Goal: Task Accomplishment & Management: Manage account settings

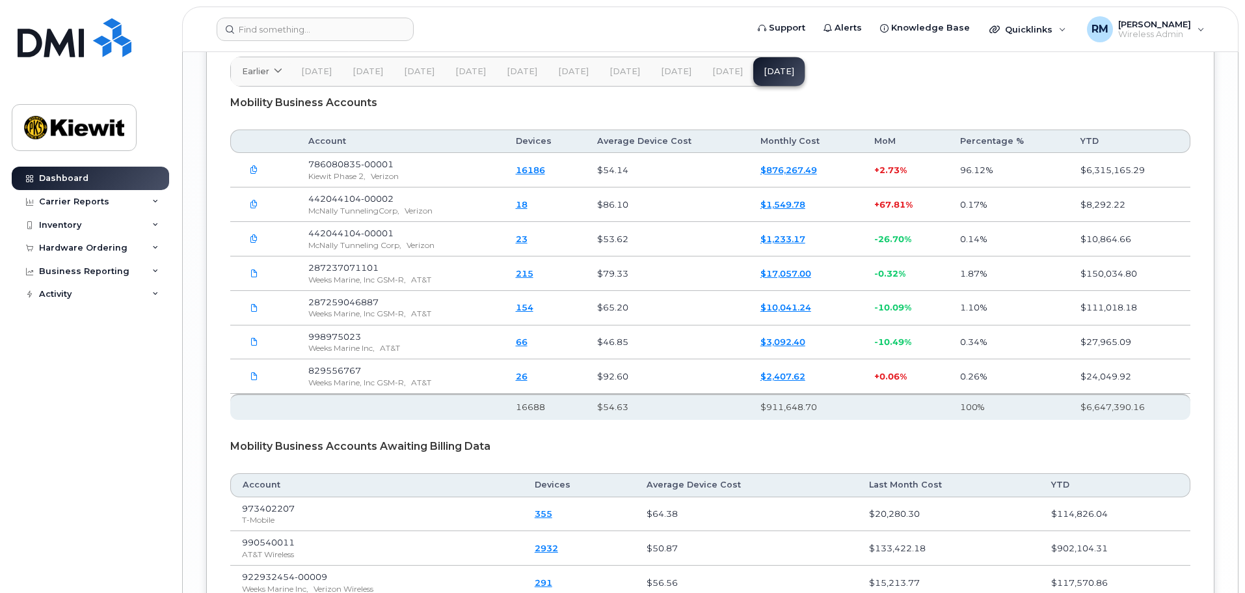
scroll to position [2221, 0]
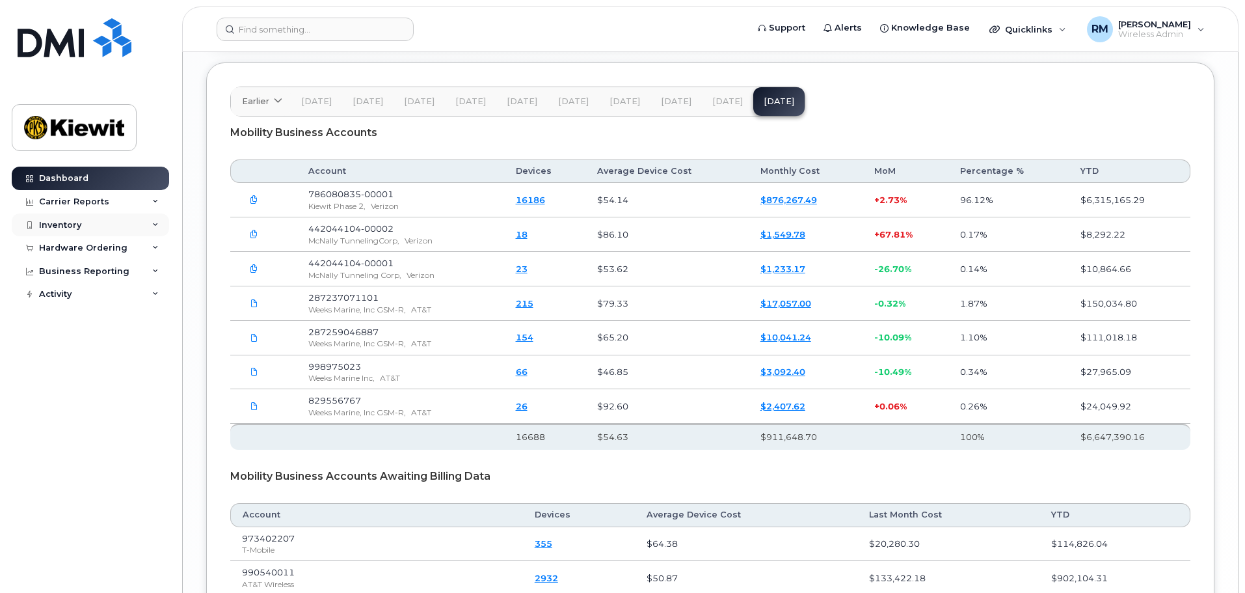
click at [81, 226] on div "Inventory" at bounding box center [90, 224] width 157 height 23
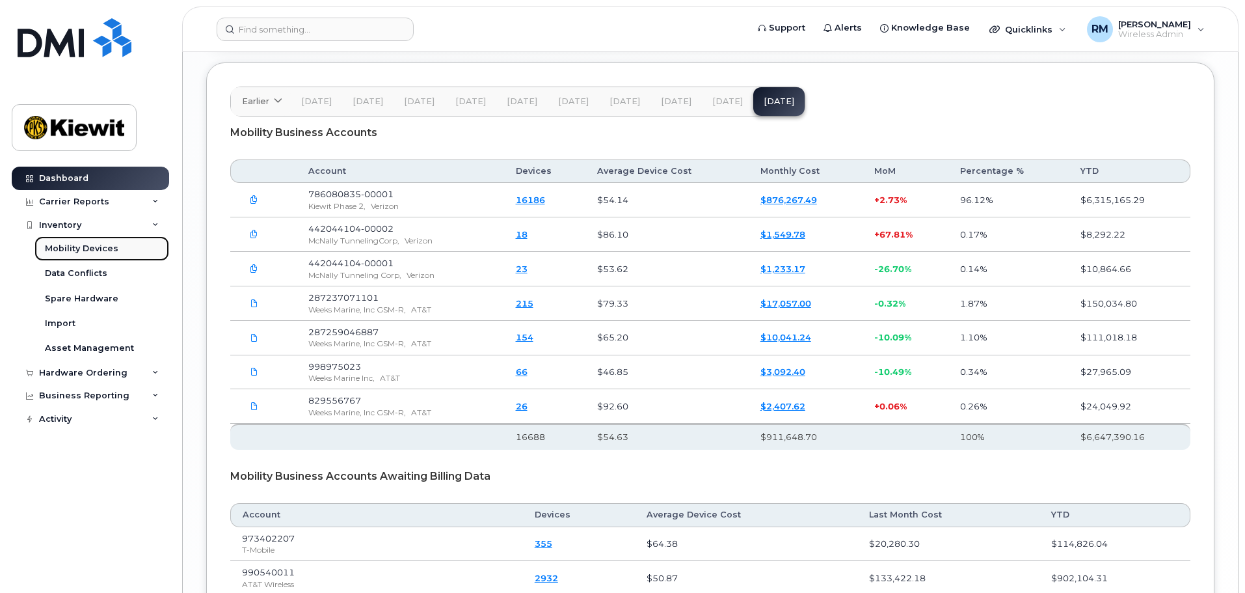
click at [92, 248] on div "Mobility Devices" at bounding box center [82, 249] width 74 height 12
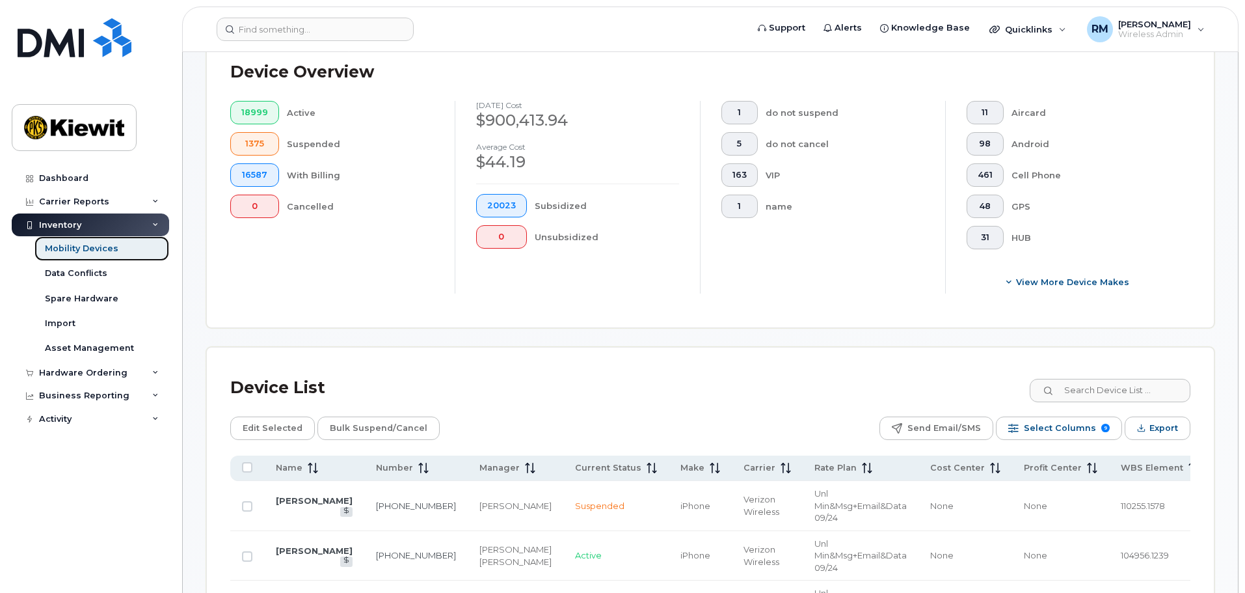
scroll to position [390, 0]
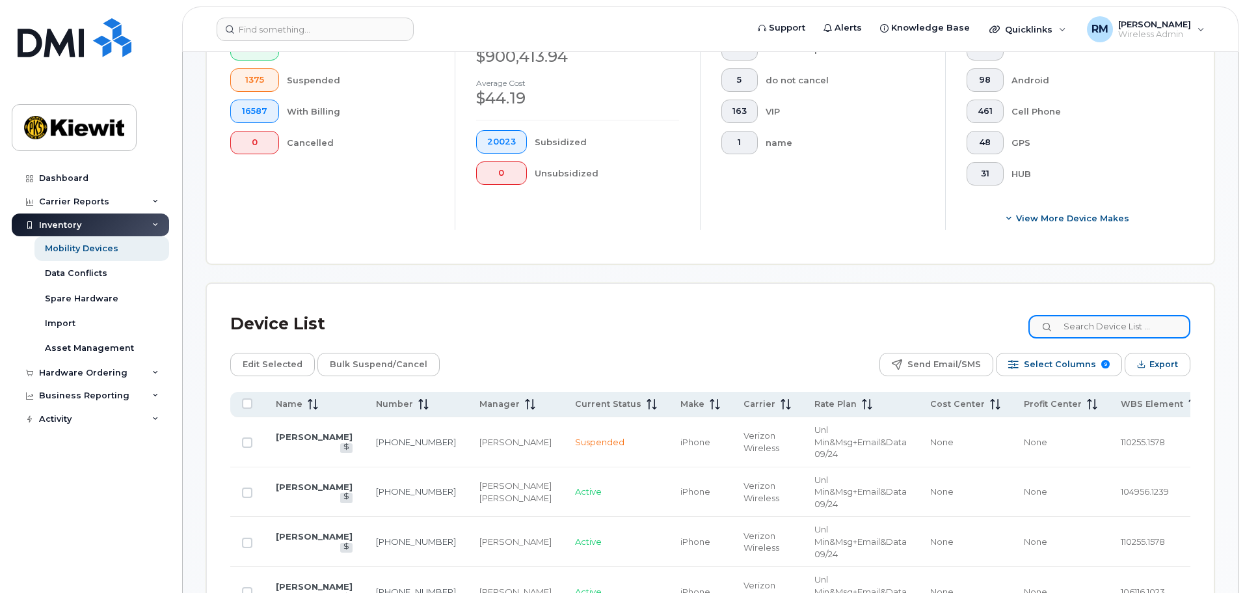
click at [828, 323] on input at bounding box center [1109, 326] width 162 height 23
click at [828, 321] on input at bounding box center [1109, 326] width 162 height 23
type input "105928"
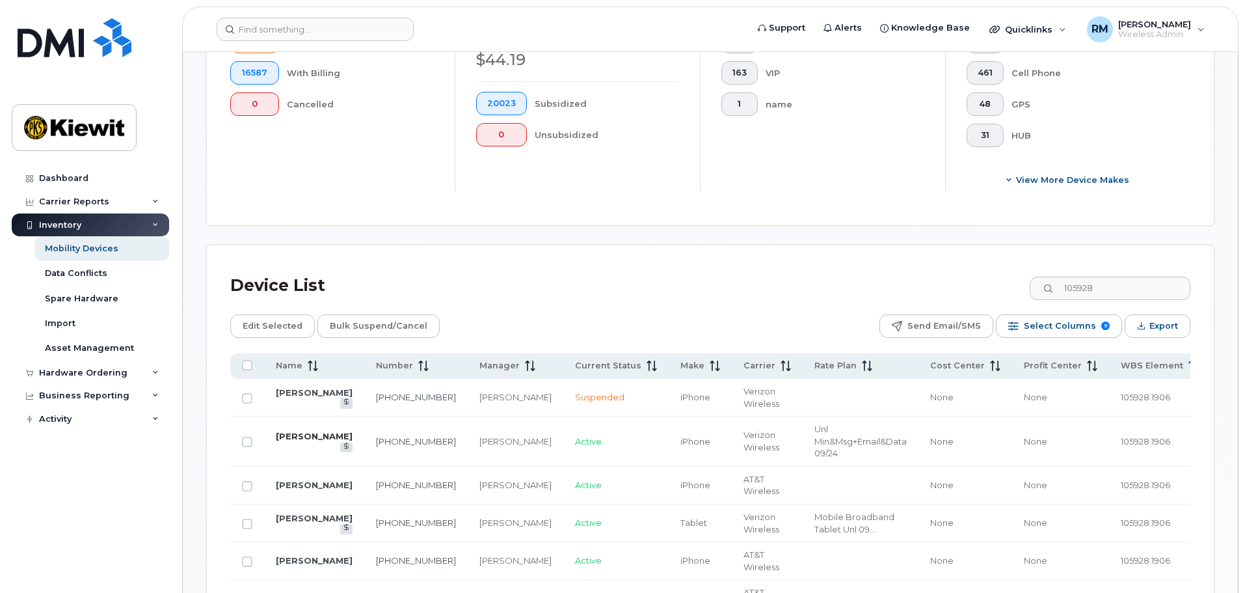
scroll to position [455, 0]
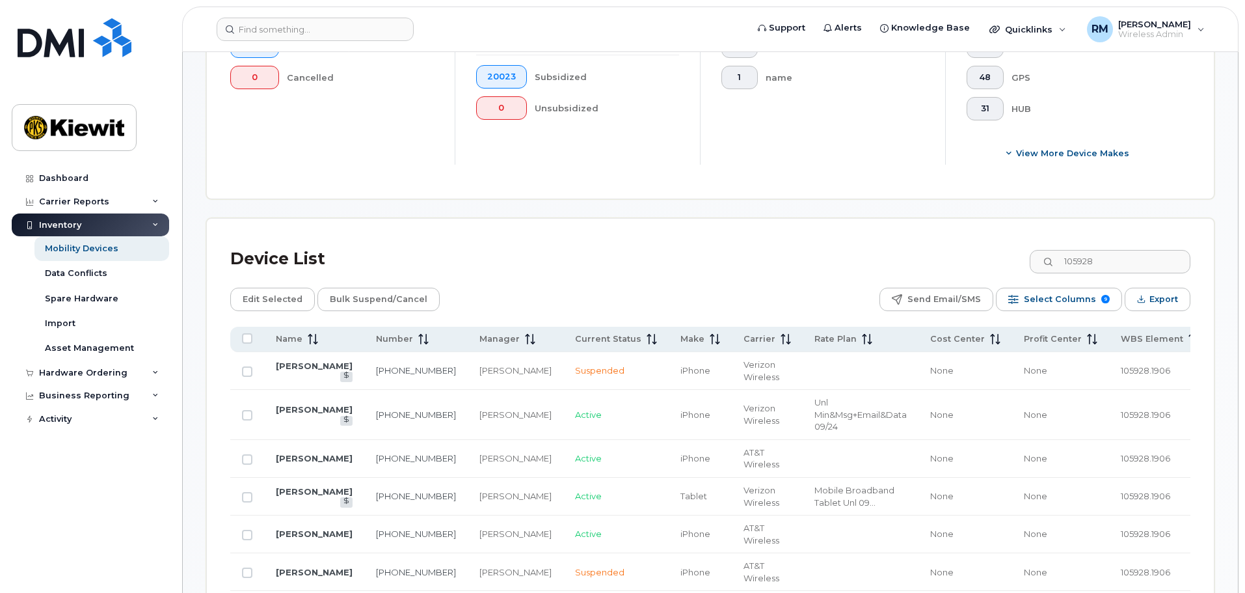
drag, startPoint x: 250, startPoint y: 490, endPoint x: 319, endPoint y: 502, distance: 70.1
click at [250, 358] on input "Row Unselected" at bounding box center [247, 497] width 10 height 10
checkbox input "true"
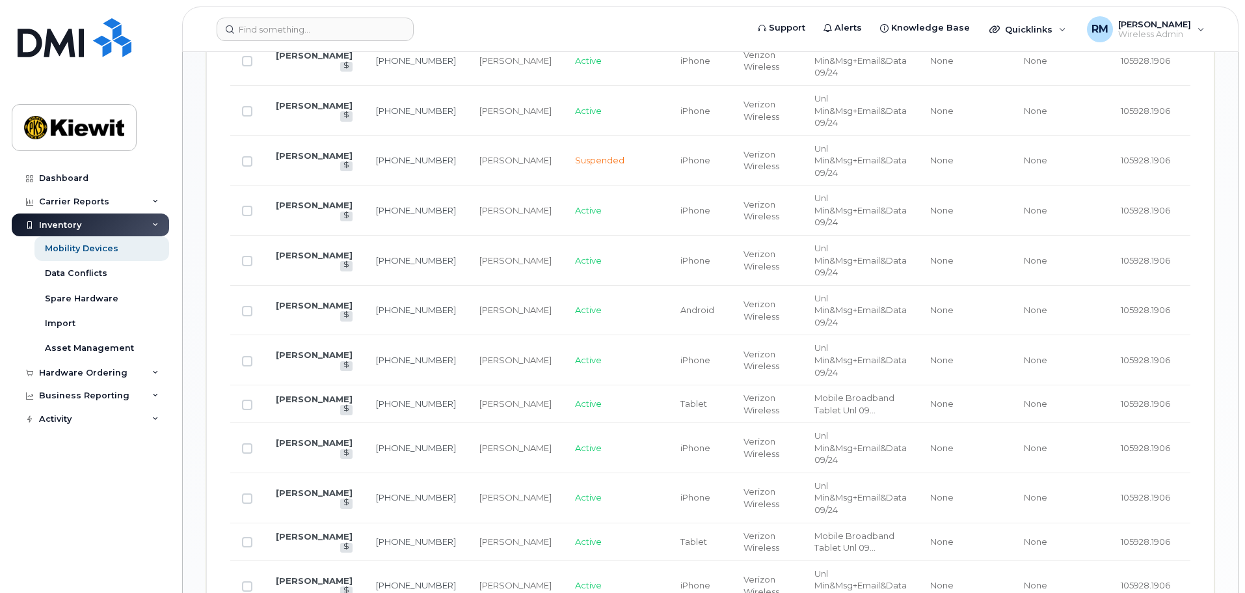
scroll to position [1236, 0]
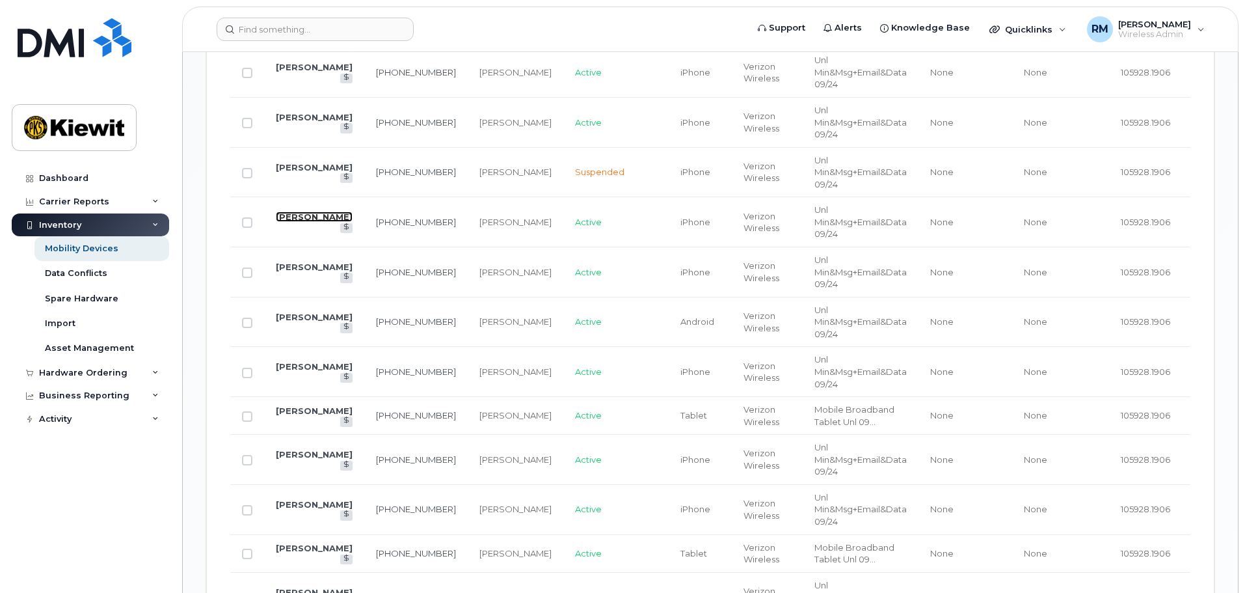
click at [283, 214] on link "CHANDLER PETERSEN" at bounding box center [314, 216] width 77 height 10
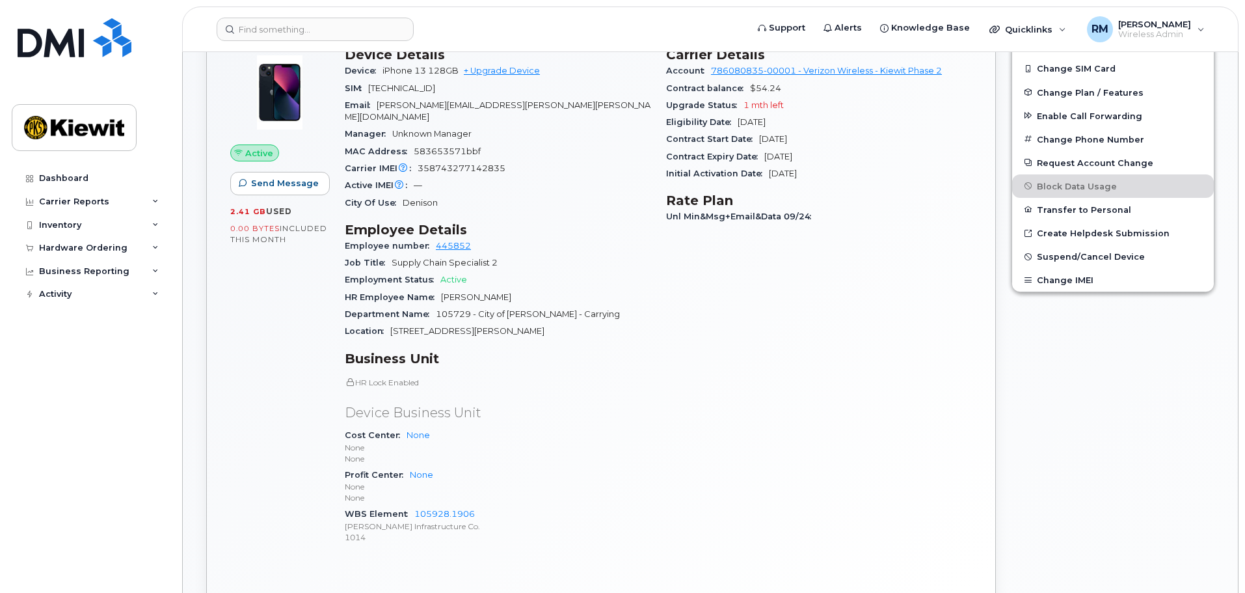
scroll to position [390, 0]
drag, startPoint x: 470, startPoint y: 301, endPoint x: 437, endPoint y: 297, distance: 33.4
click at [437, 308] on span "105729 - City of Sherman CMAR - Carrying" at bounding box center [528, 313] width 184 height 10
copy span "105729"
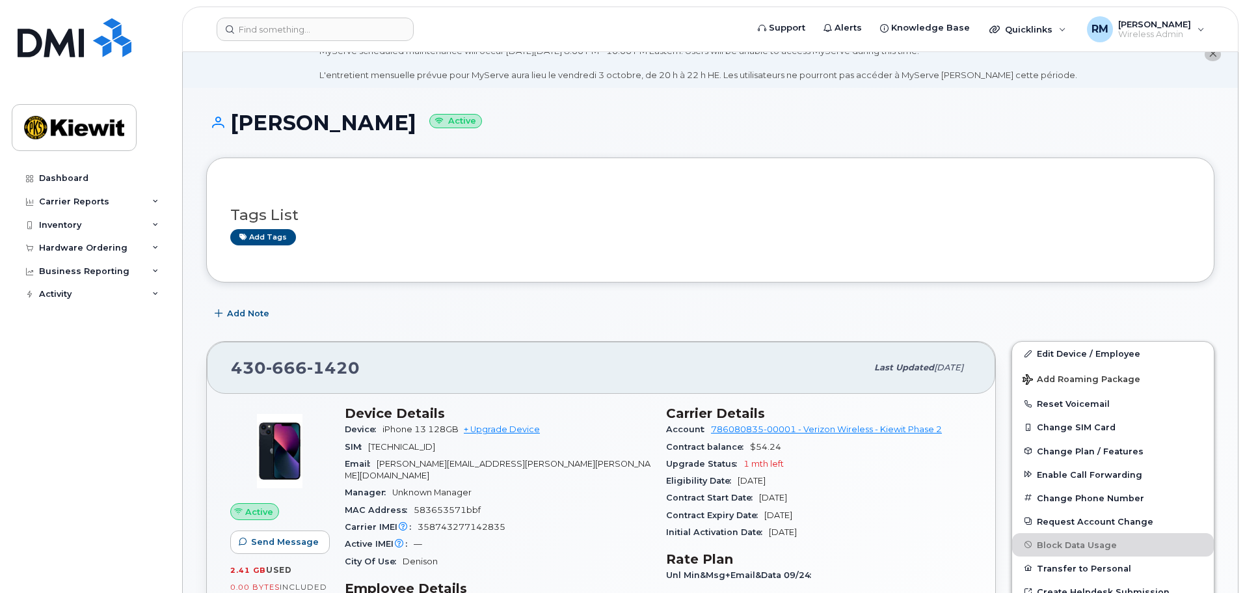
scroll to position [0, 0]
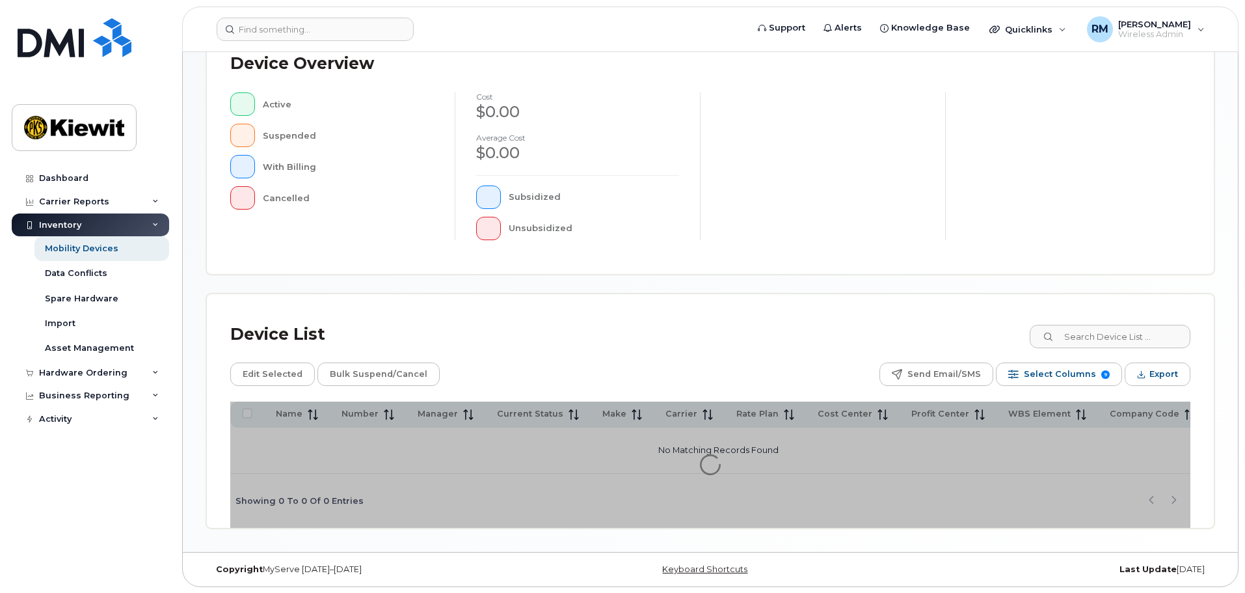
scroll to position [302, 0]
click at [1074, 336] on input at bounding box center [1109, 335] width 162 height 23
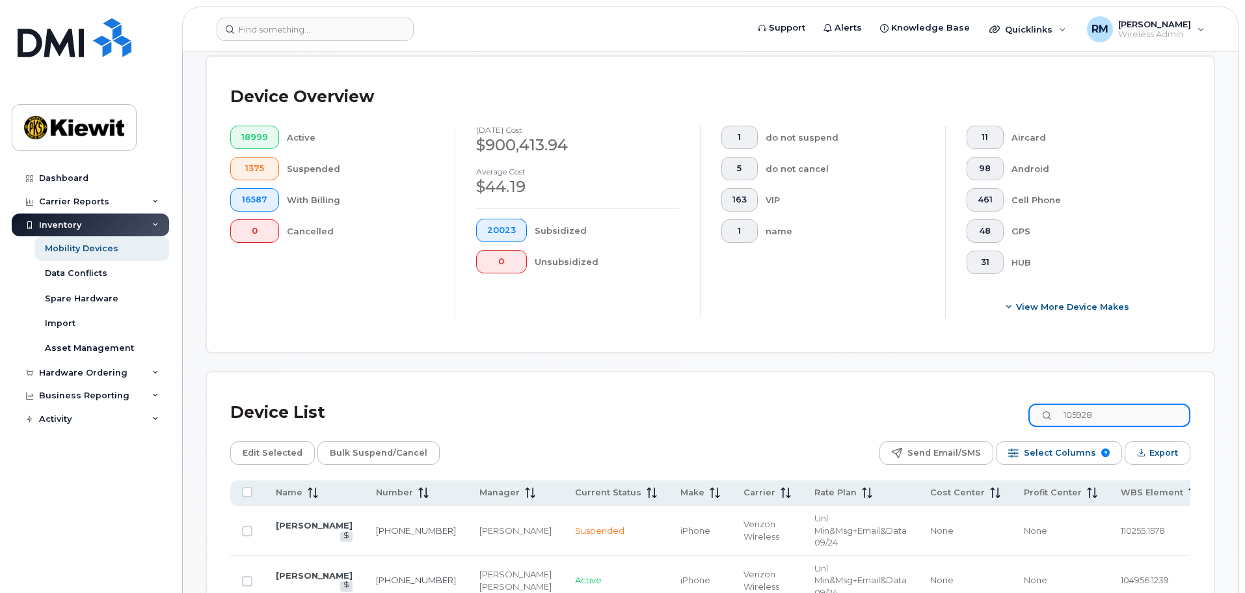
type input "105928"
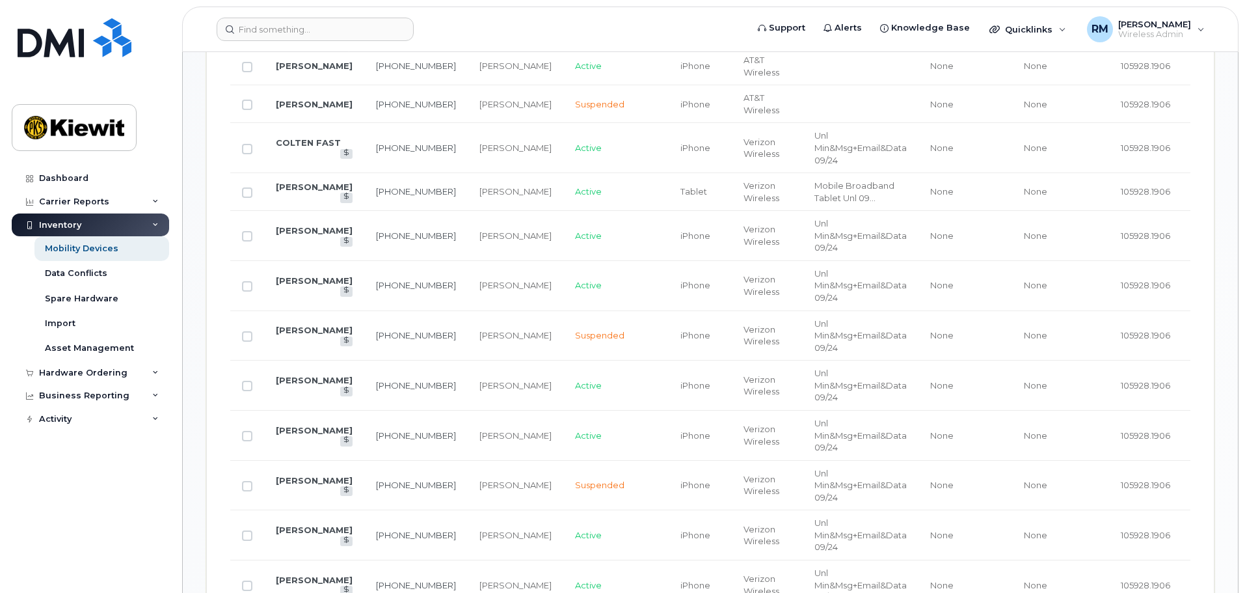
scroll to position [952, 0]
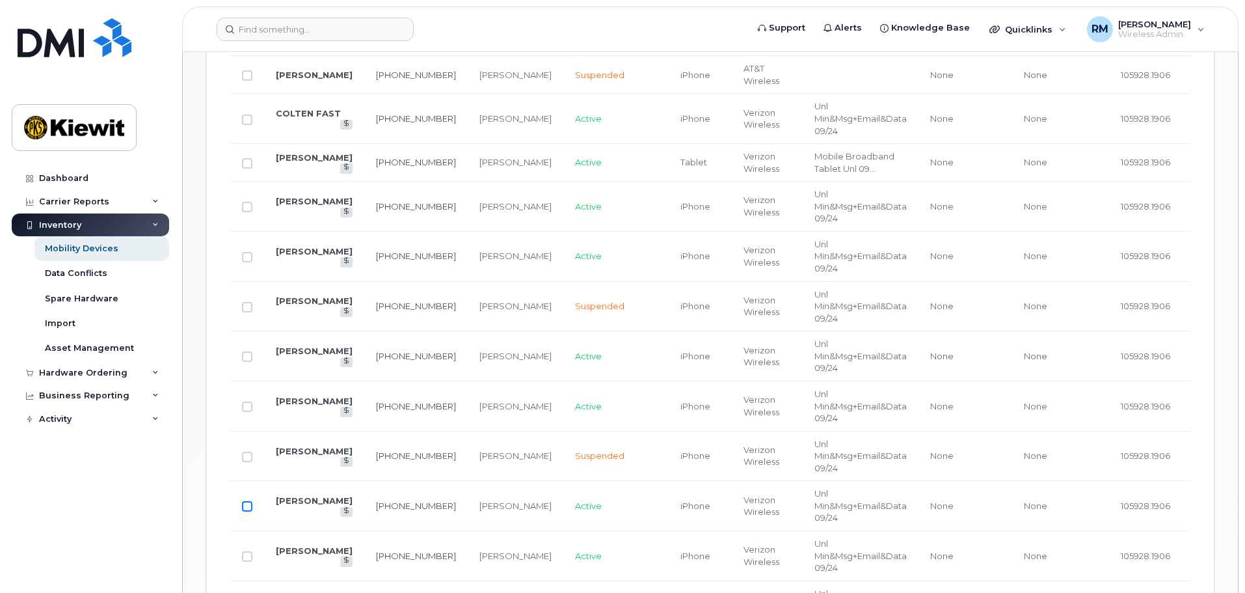
click at [249, 505] on input "Row Unselected" at bounding box center [247, 506] width 10 height 10
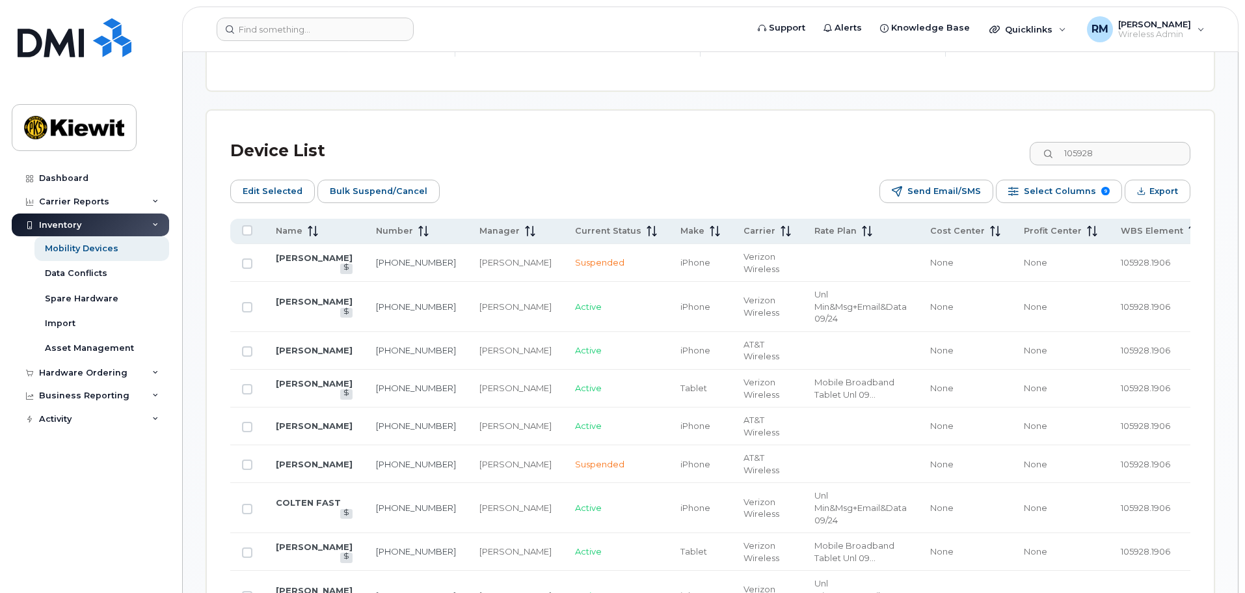
scroll to position [562, 0]
click at [280, 183] on span "Edit Selected" at bounding box center [273, 193] width 60 height 20
click at [282, 183] on span "Edit Selected" at bounding box center [273, 193] width 60 height 20
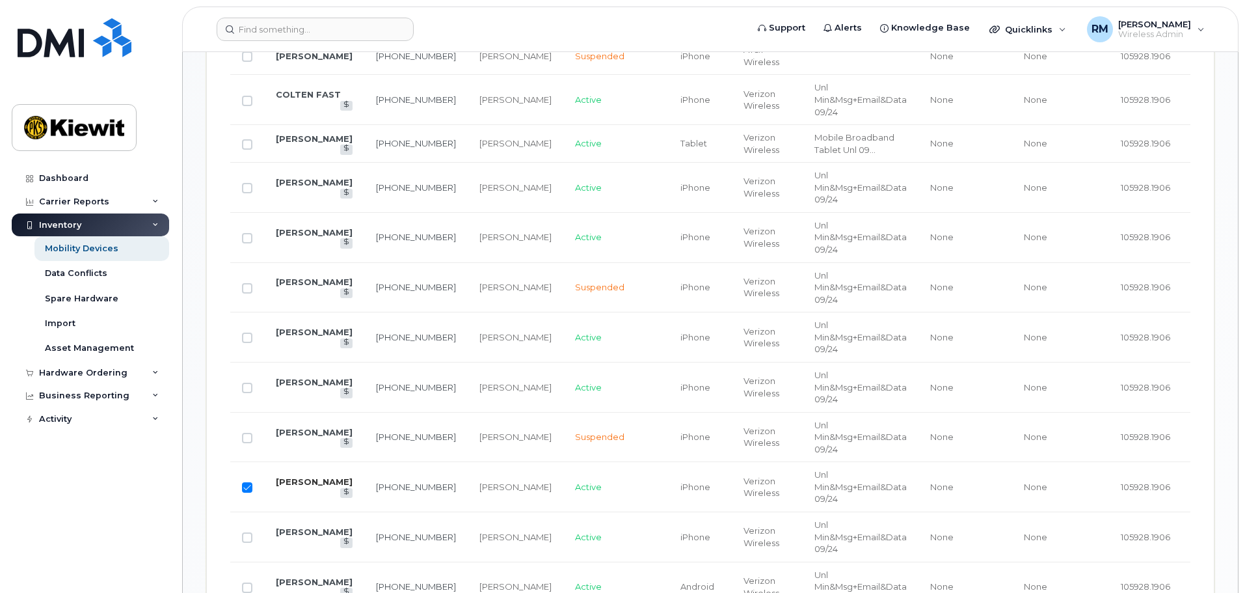
scroll to position [1017, 0]
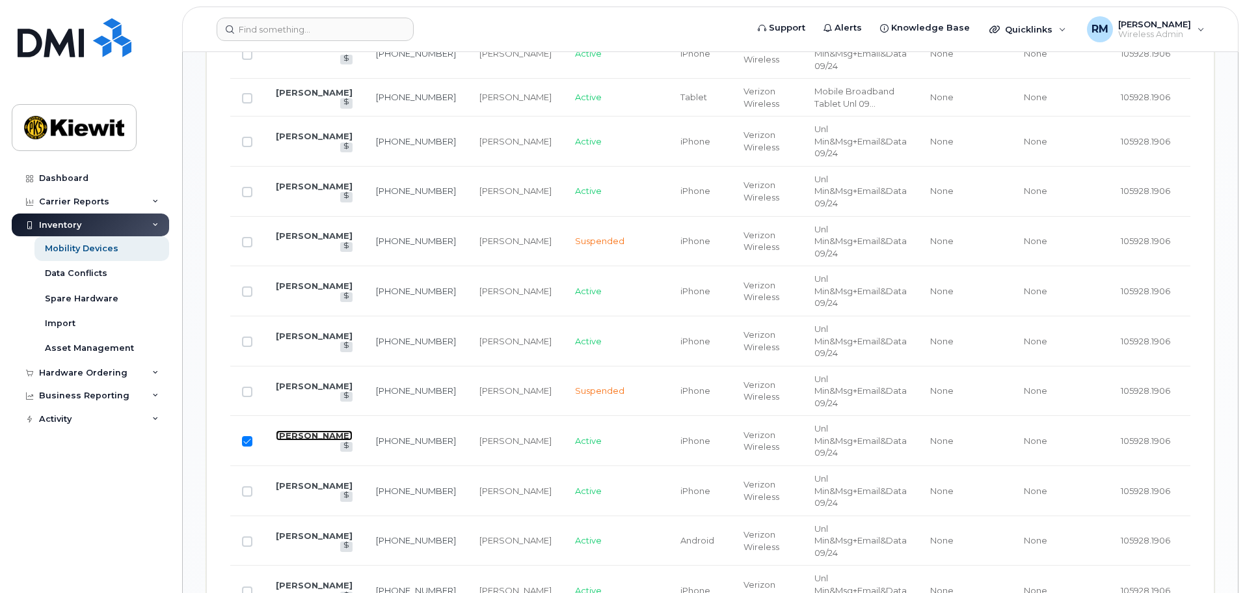
click at [298, 437] on link "CHANDLER PETERSEN" at bounding box center [314, 435] width 77 height 10
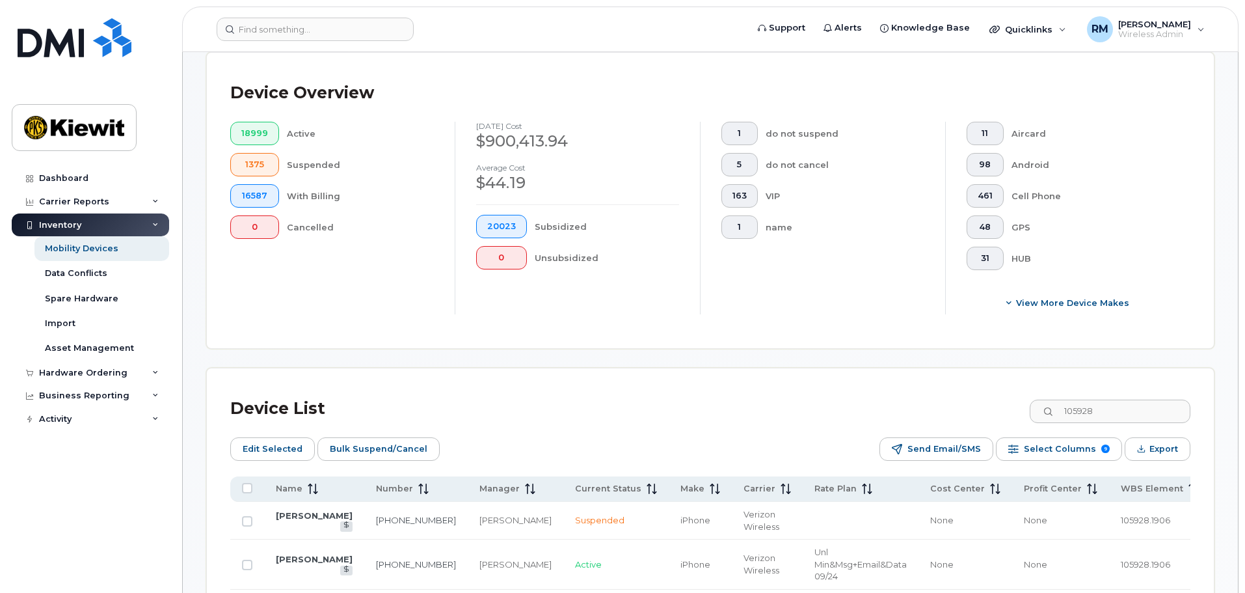
scroll to position [302, 0]
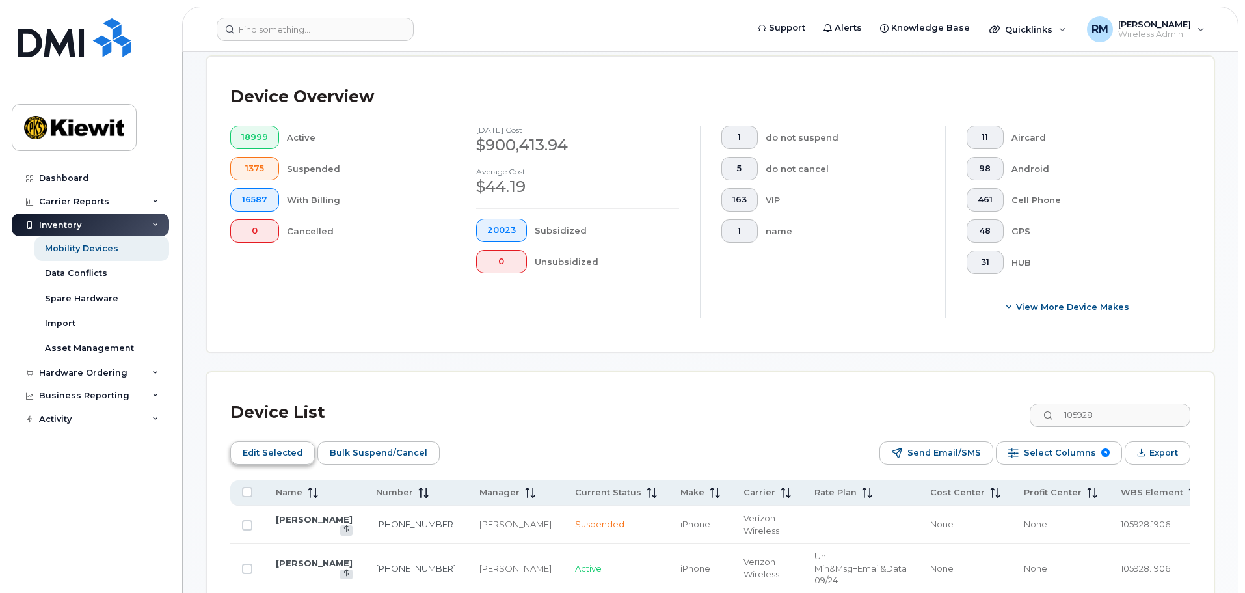
click at [280, 443] on span "Edit Selected" at bounding box center [273, 453] width 60 height 20
click at [278, 443] on span "Edit Selected" at bounding box center [273, 453] width 60 height 20
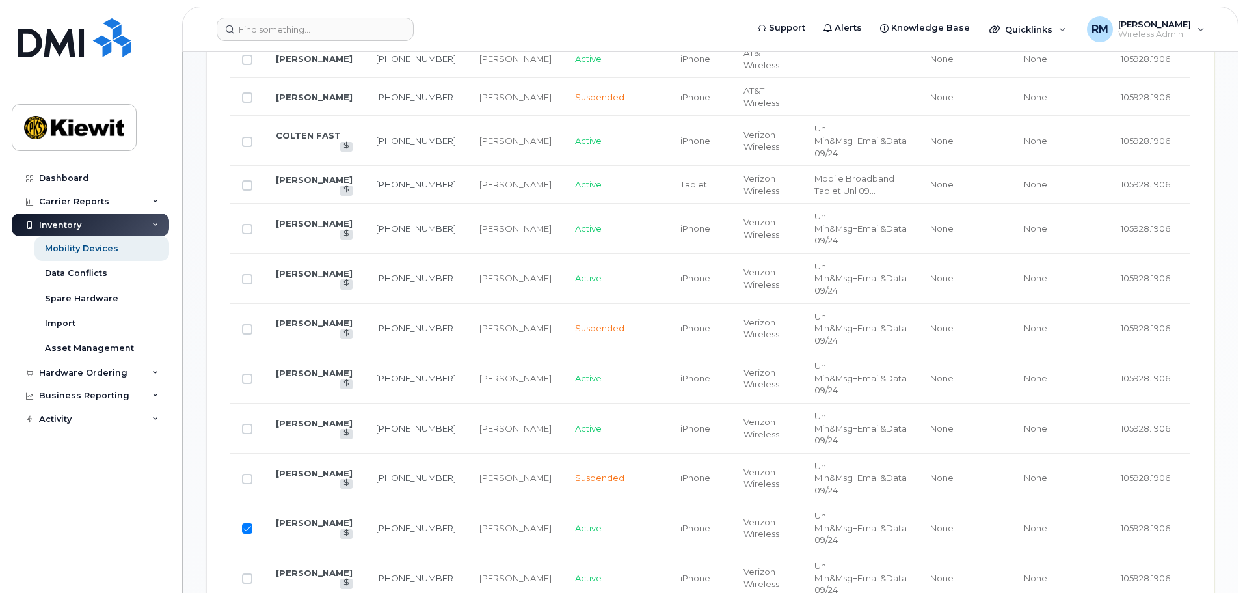
scroll to position [1082, 0]
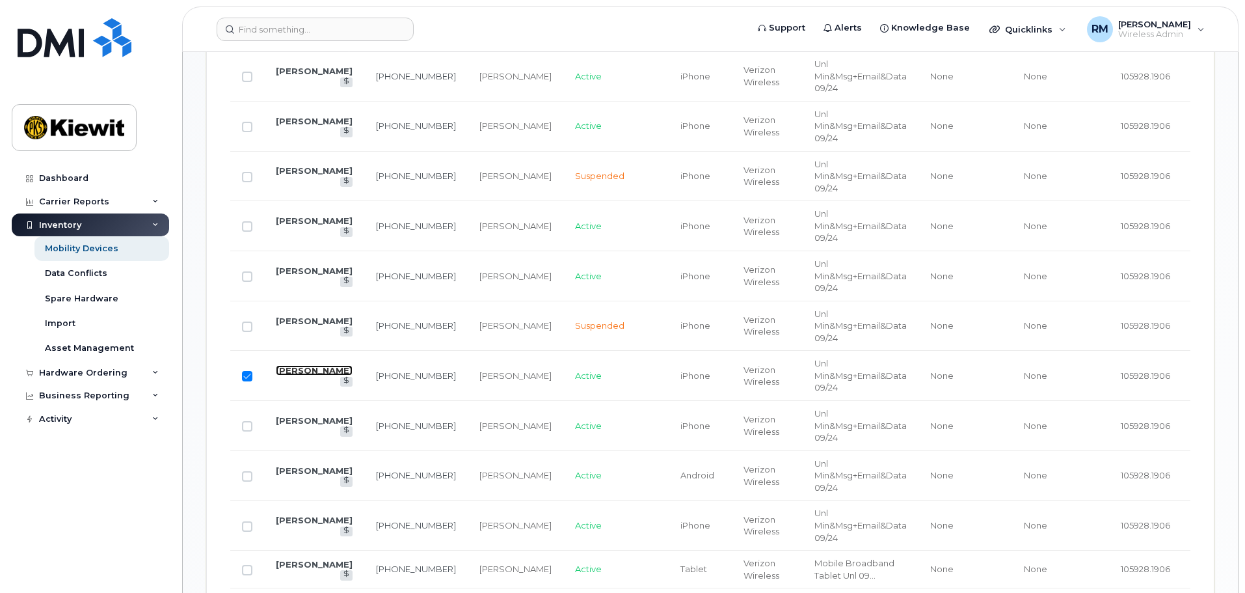
click at [297, 371] on link "CHANDLER PETERSEN" at bounding box center [314, 370] width 77 height 10
click at [303, 370] on link "CHANDLER PETERSEN" at bounding box center [314, 370] width 77 height 10
drag, startPoint x: 303, startPoint y: 370, endPoint x: 325, endPoint y: 369, distance: 22.2
click at [303, 370] on link "CHANDLER PETERSEN" at bounding box center [314, 370] width 77 height 10
click at [294, 373] on link "CHANDLER PETERSEN" at bounding box center [314, 370] width 77 height 10
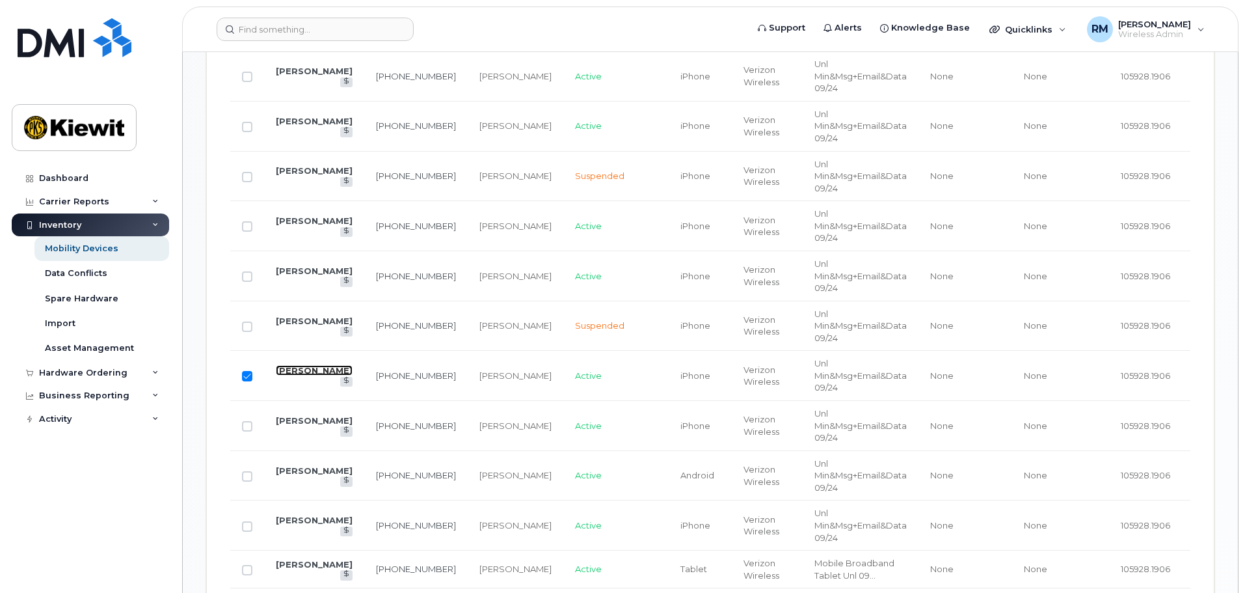
click at [294, 373] on link "CHANDLER PETERSEN" at bounding box center [314, 370] width 77 height 10
click at [294, 372] on link "CHANDLER PETERSEN" at bounding box center [314, 370] width 77 height 10
drag, startPoint x: 294, startPoint y: 372, endPoint x: 360, endPoint y: 379, distance: 66.0
click at [296, 372] on link "CHANDLER PETERSEN" at bounding box center [314, 370] width 77 height 10
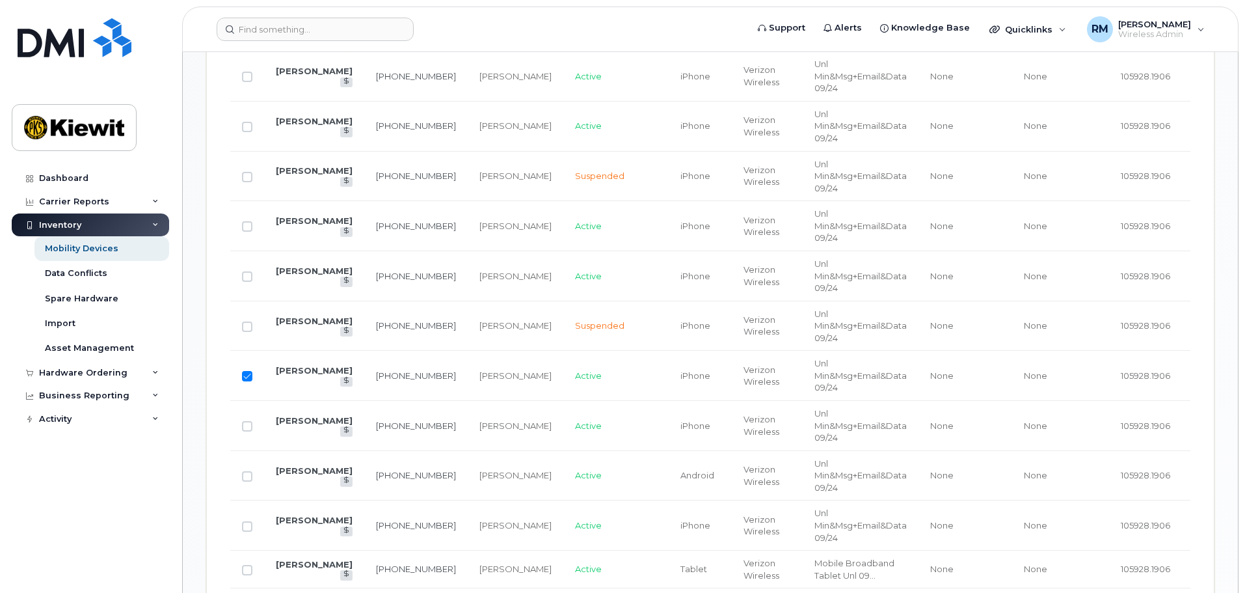
click at [371, 374] on td "430-666-1420" at bounding box center [415, 376] width 103 height 50
click at [372, 374] on td "430-666-1420" at bounding box center [415, 376] width 103 height 50
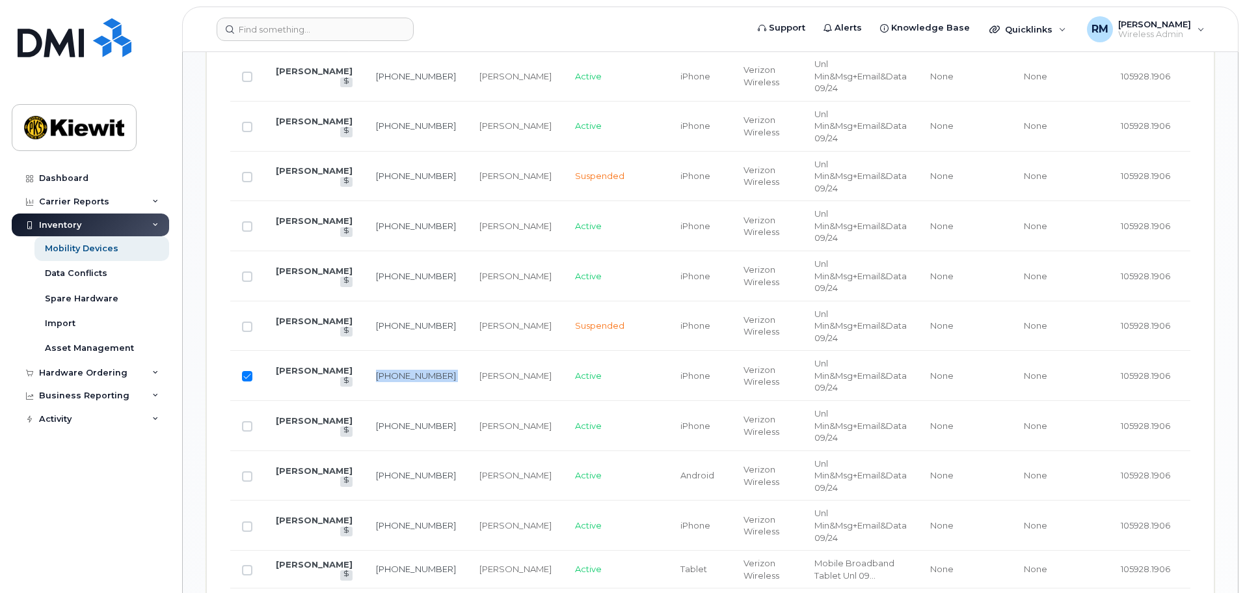
click at [372, 374] on td "430-666-1420" at bounding box center [415, 376] width 103 height 50
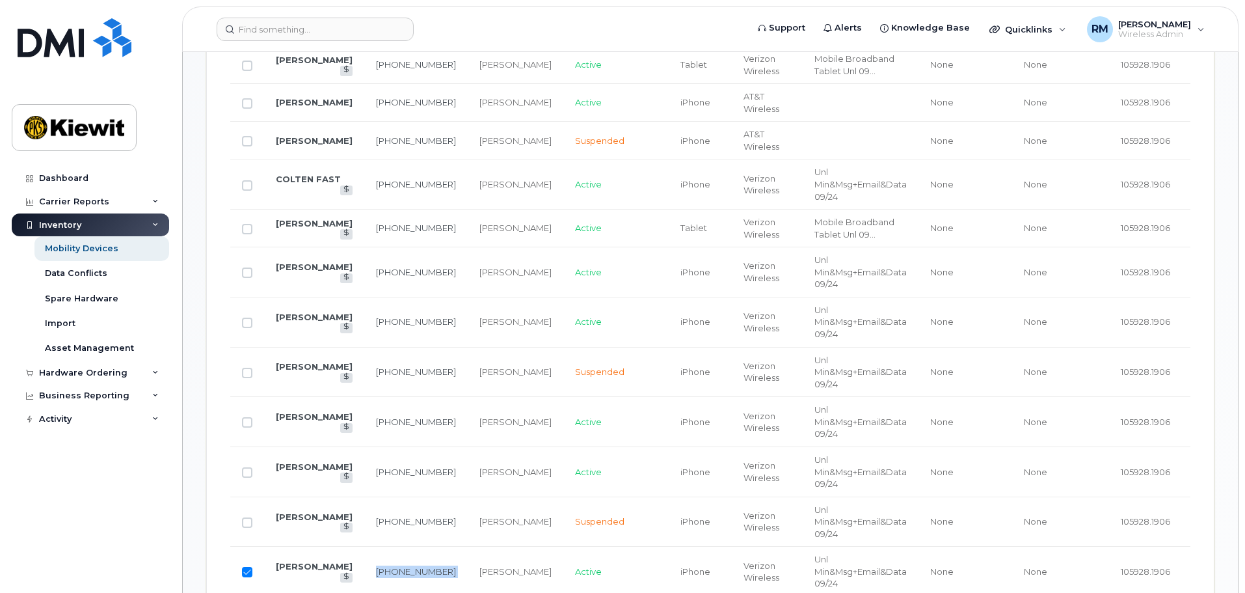
scroll to position [887, 0]
click at [249, 572] on input "Row Selected" at bounding box center [247, 571] width 10 height 10
checkbox input "false"
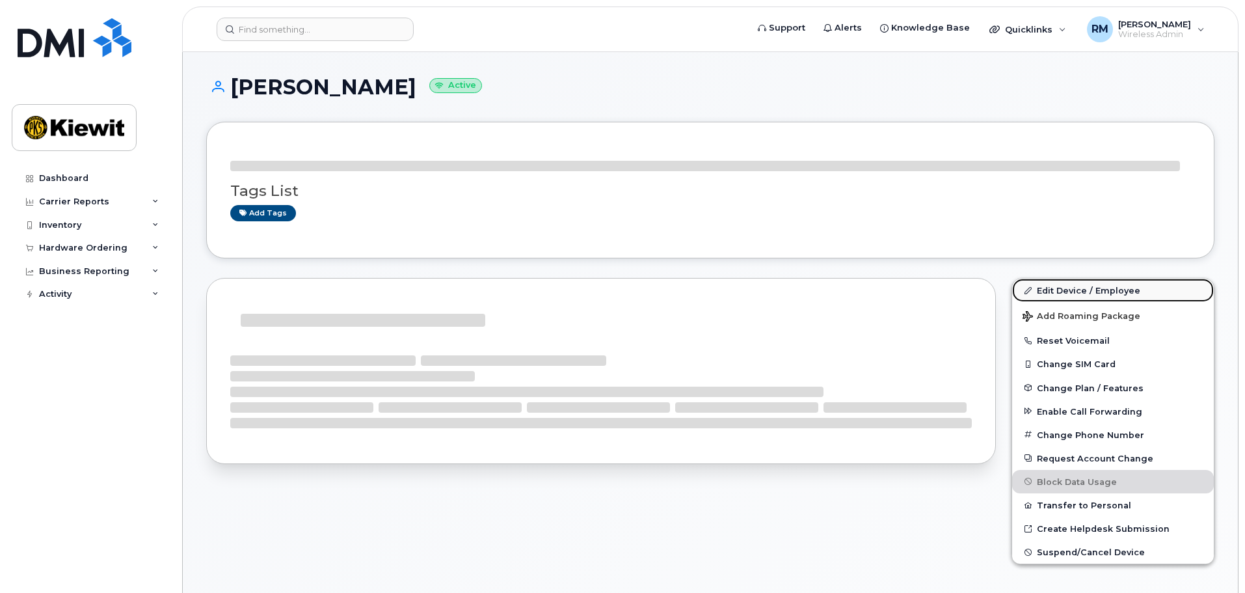
click at [1058, 292] on link "Edit Device / Employee" at bounding box center [1113, 289] width 202 height 23
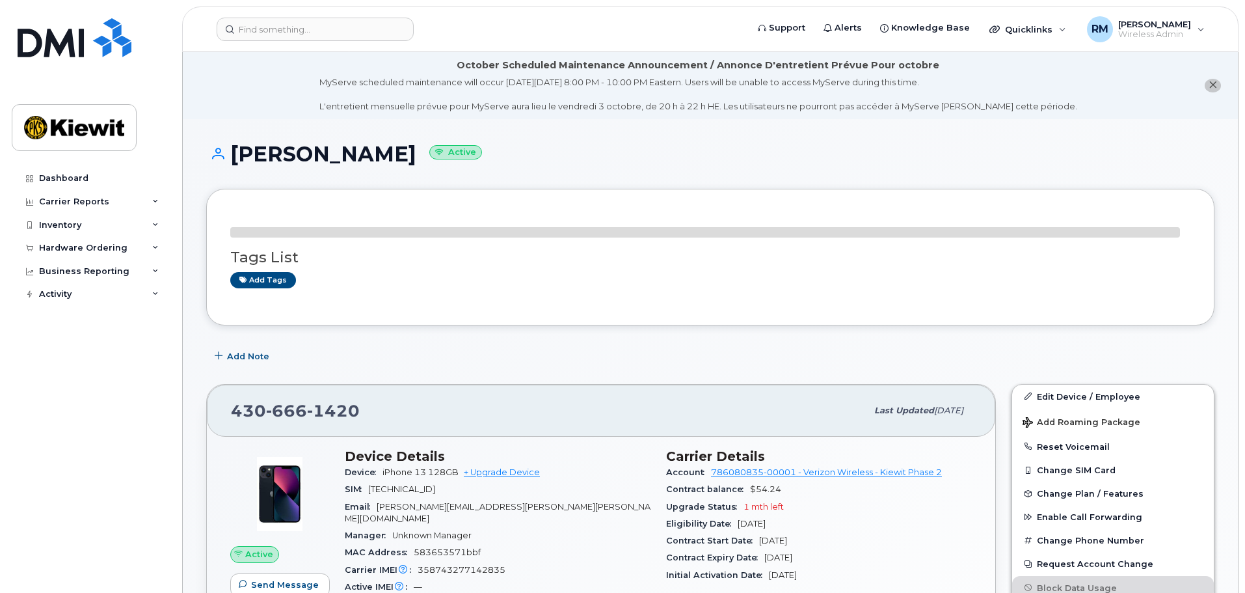
click at [915, 354] on div "Add Note" at bounding box center [710, 356] width 1008 height 23
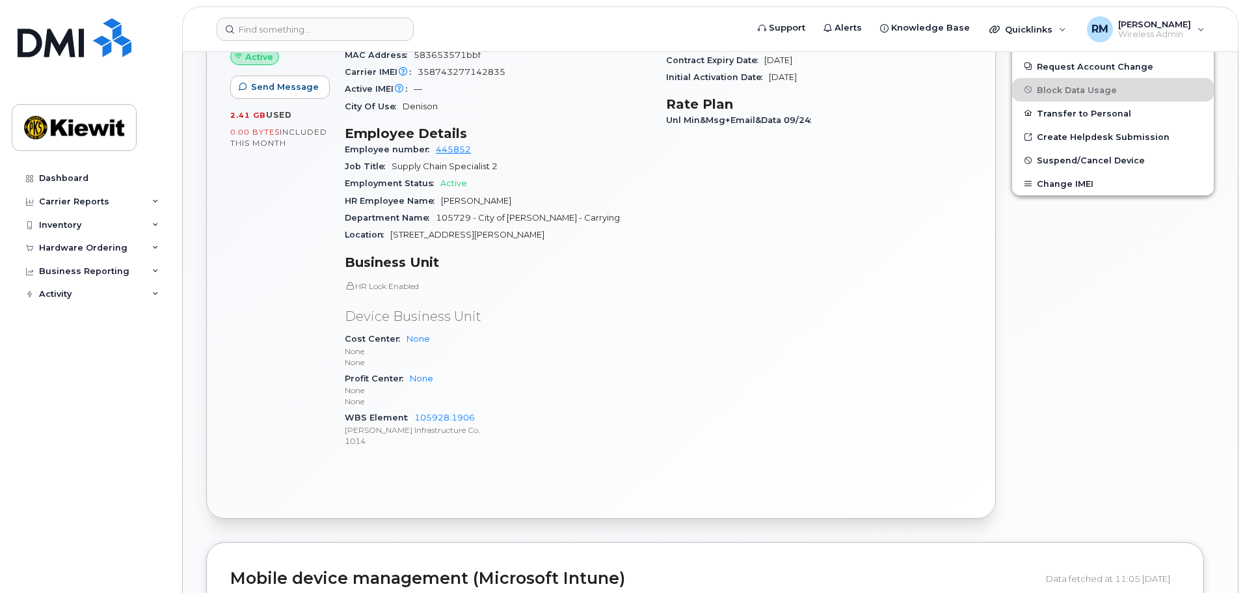
scroll to position [520, 0]
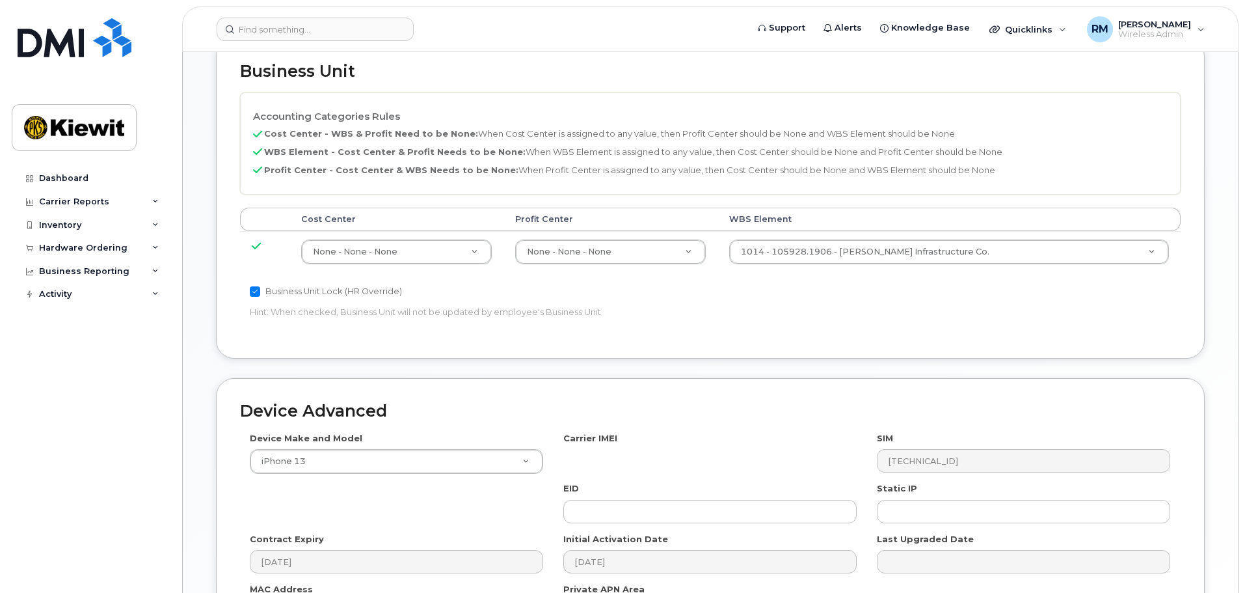
scroll to position [717, 0]
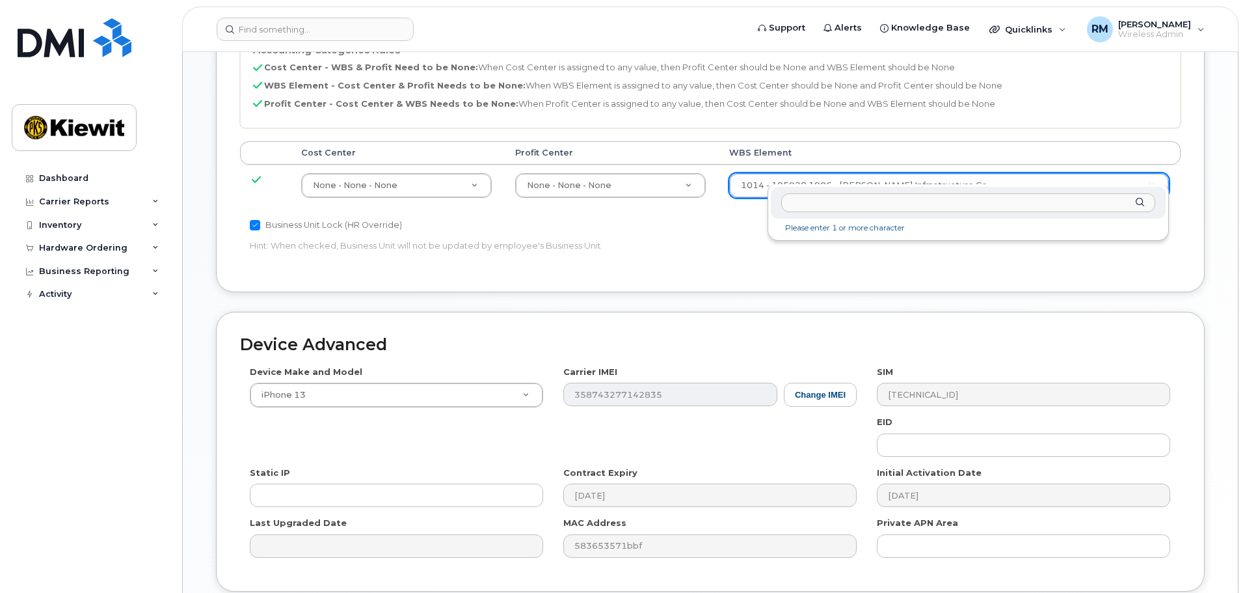
click at [843, 200] on input "text" at bounding box center [968, 202] width 374 height 19
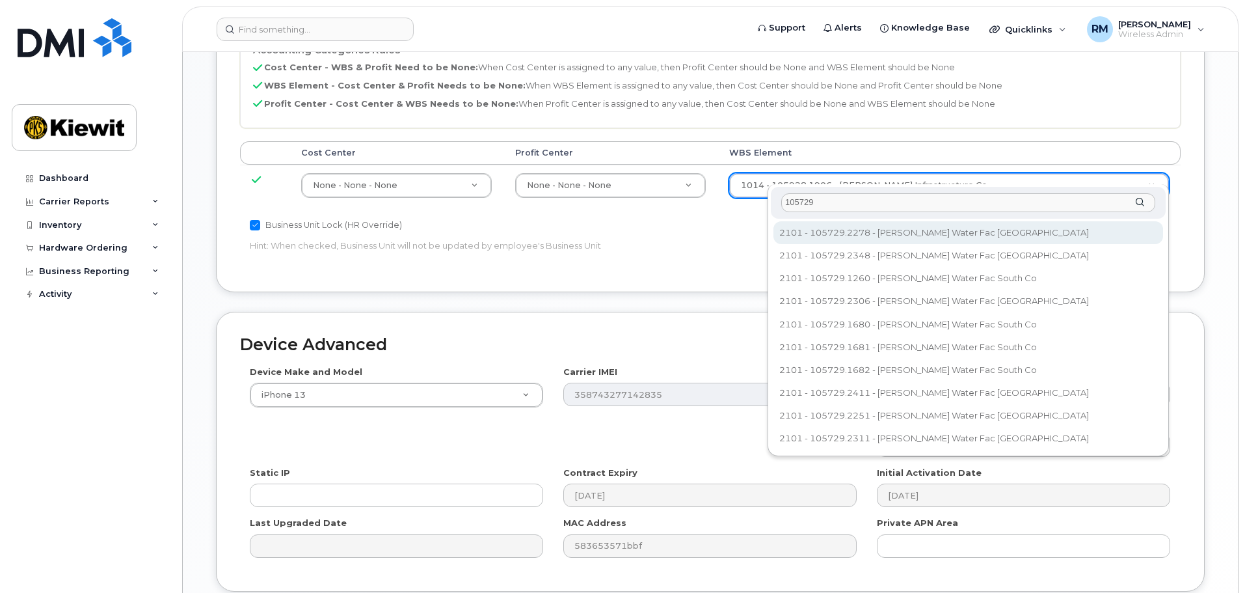
type input "105729"
type input "35123703"
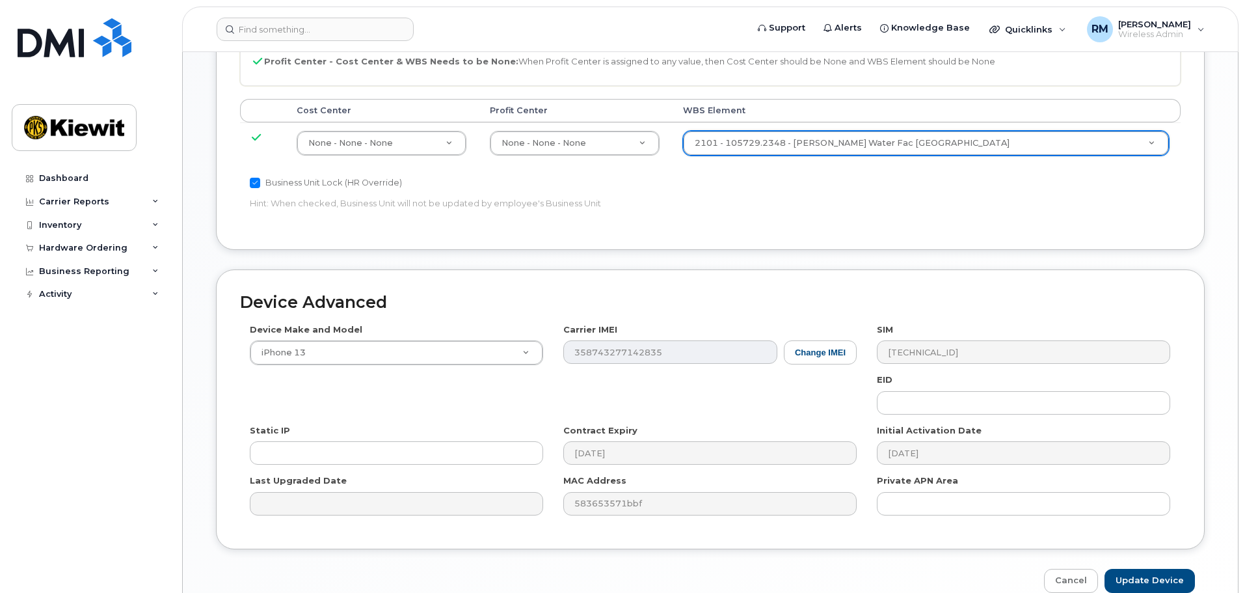
scroll to position [782, 0]
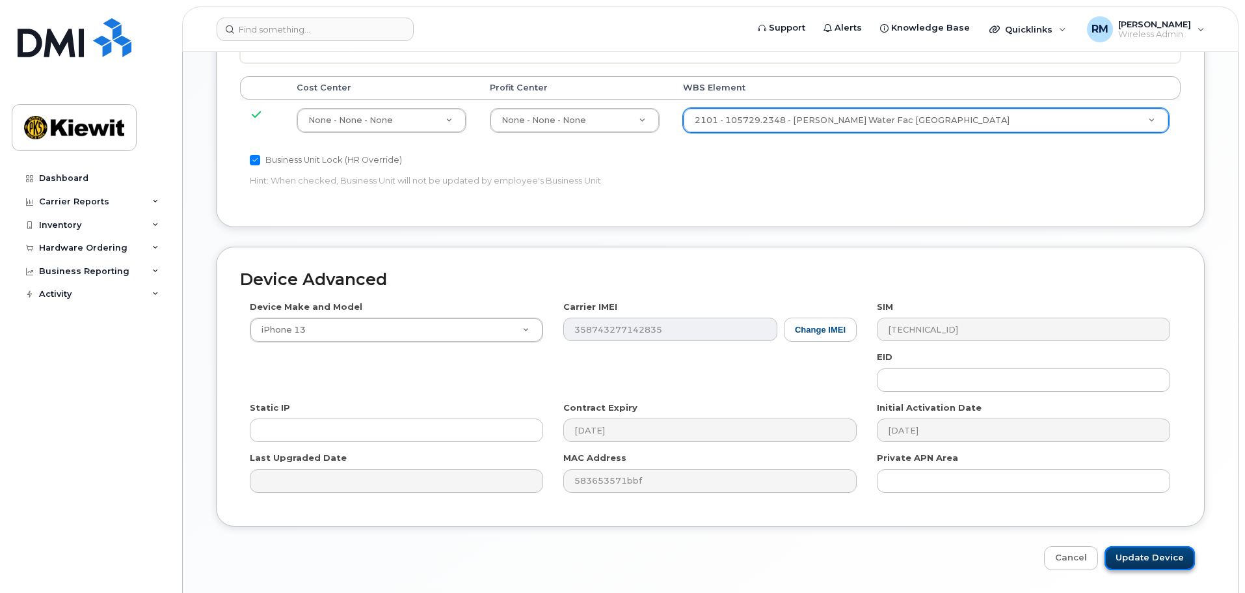
click at [1148, 546] on input "Update Device" at bounding box center [1150, 558] width 90 height 24
type input "Saving..."
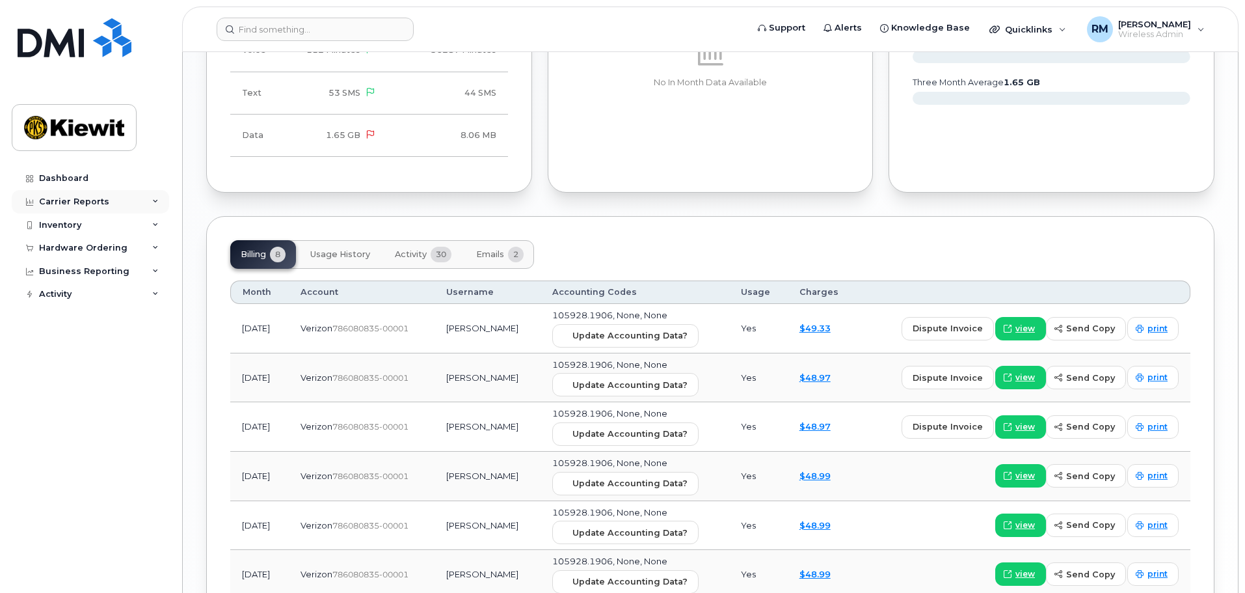
scroll to position [1128, 0]
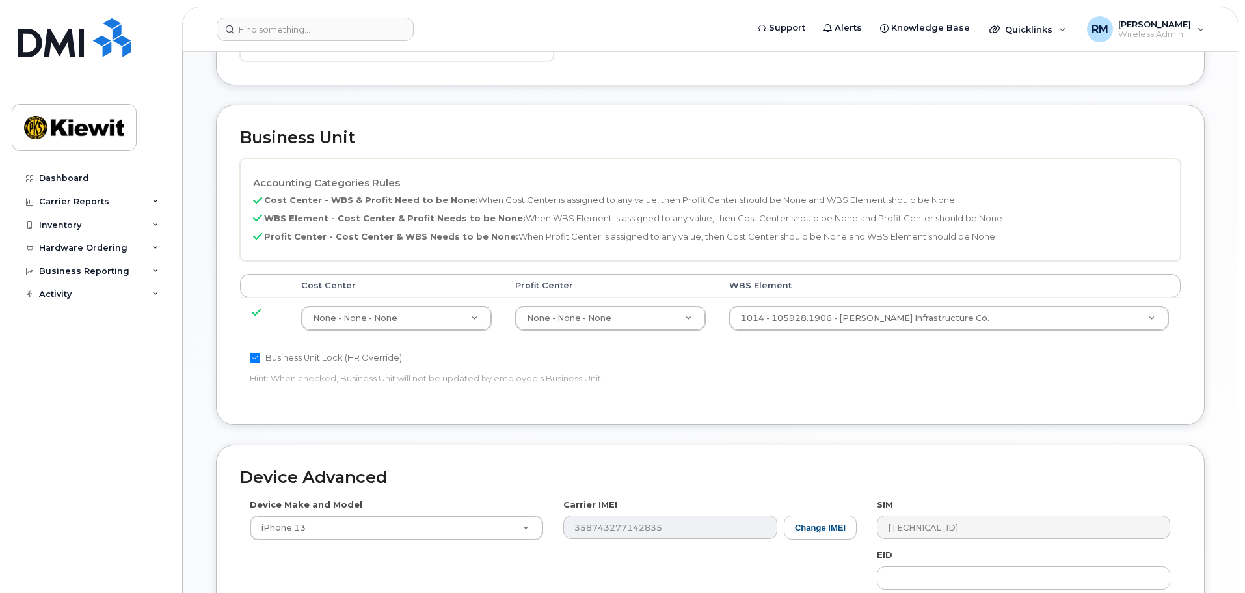
scroll to position [585, 0]
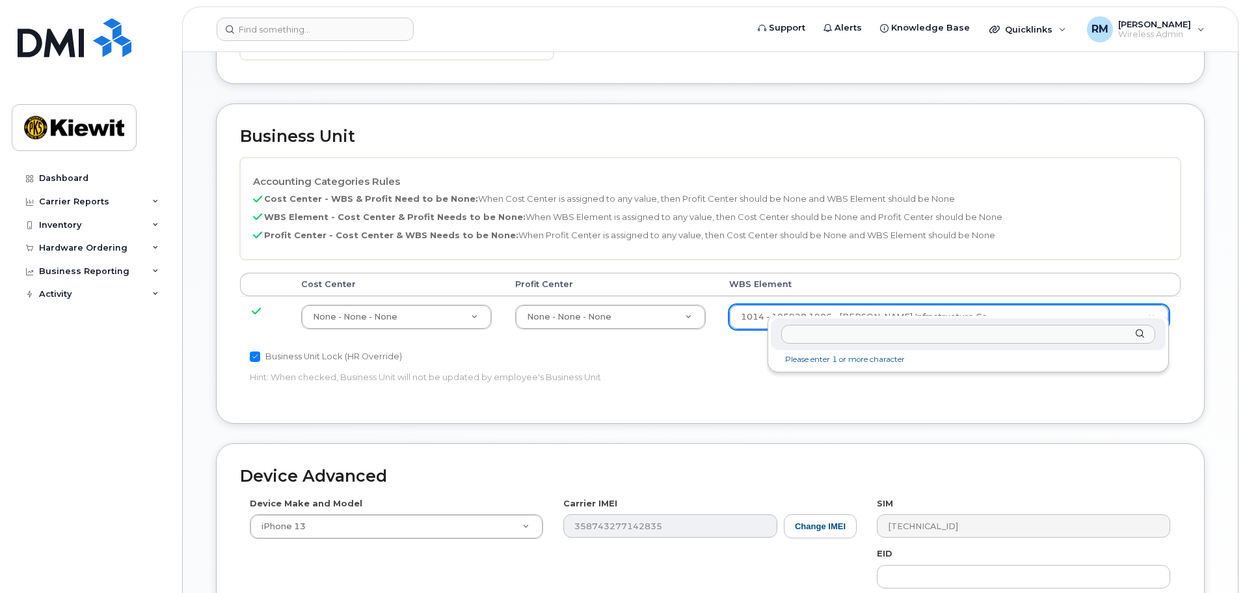
click at [839, 336] on input "text" at bounding box center [968, 334] width 374 height 19
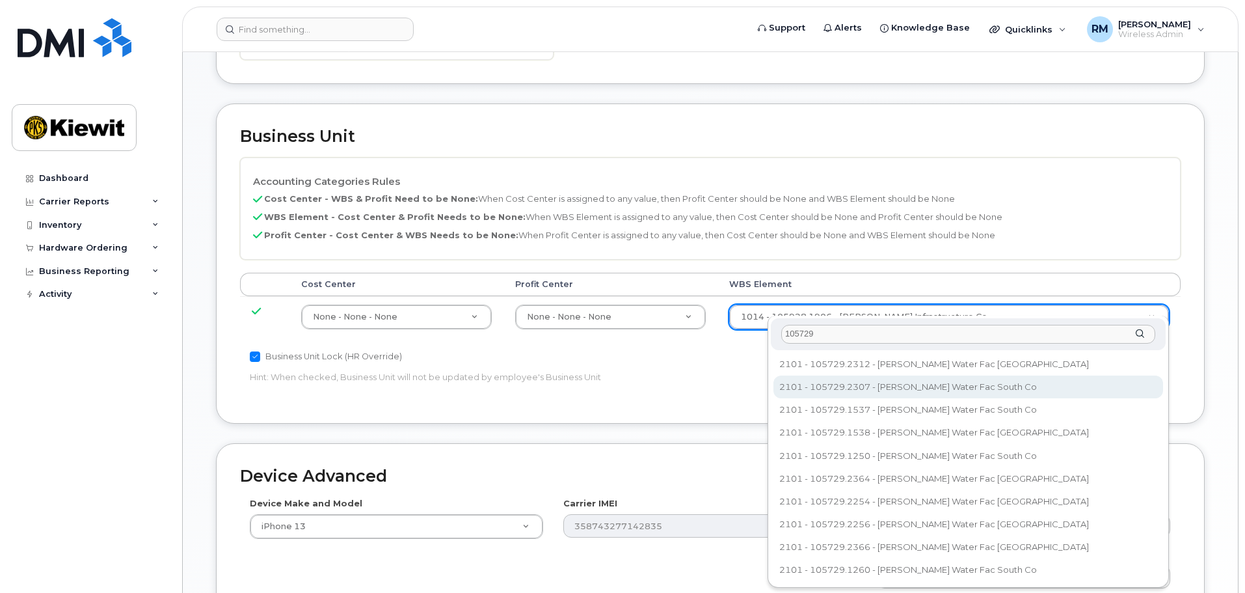
type input "105729"
type input "34639249"
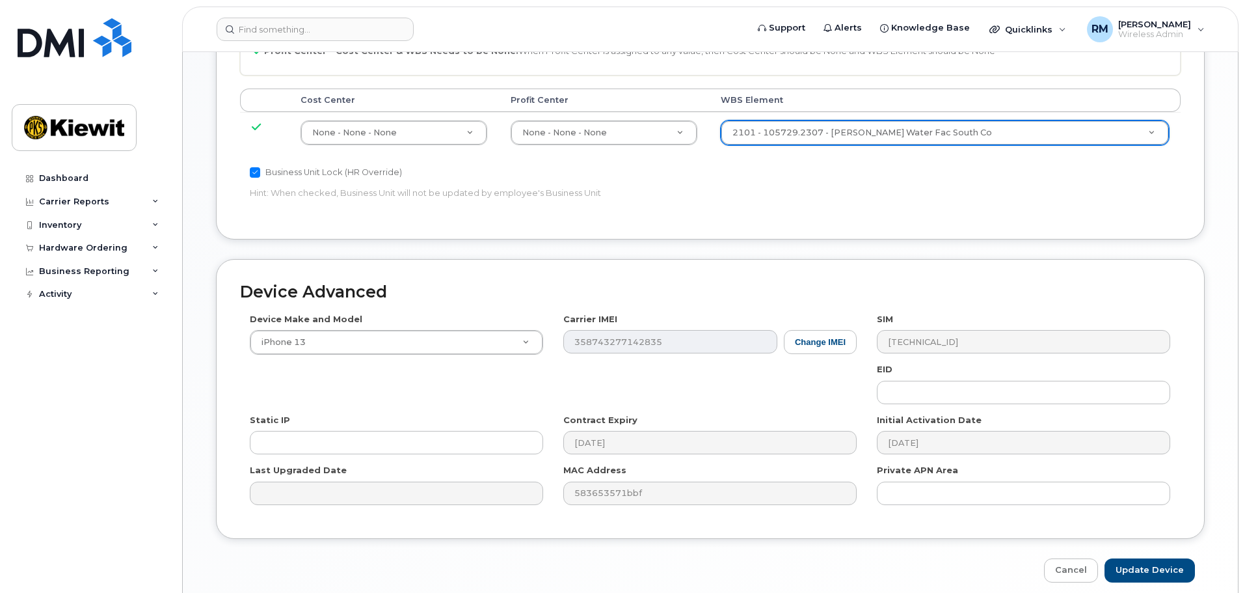
scroll to position [811, 0]
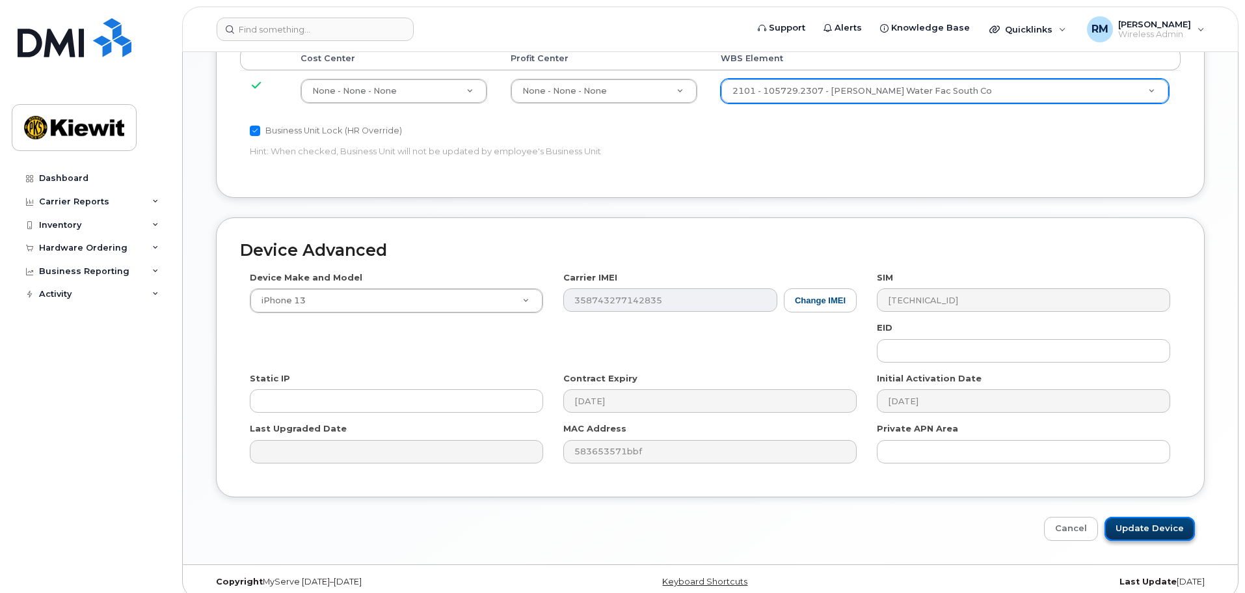
click at [1148, 517] on input "Update Device" at bounding box center [1150, 528] width 90 height 24
type input "Saving..."
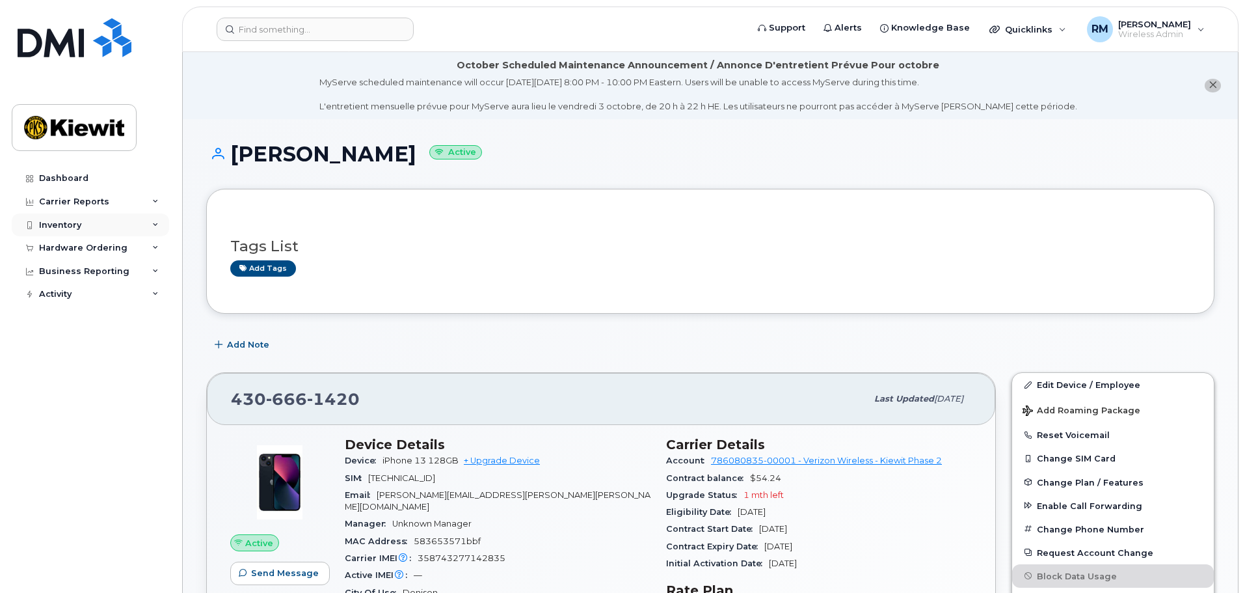
click at [68, 220] on div "Inventory" at bounding box center [60, 225] width 42 height 10
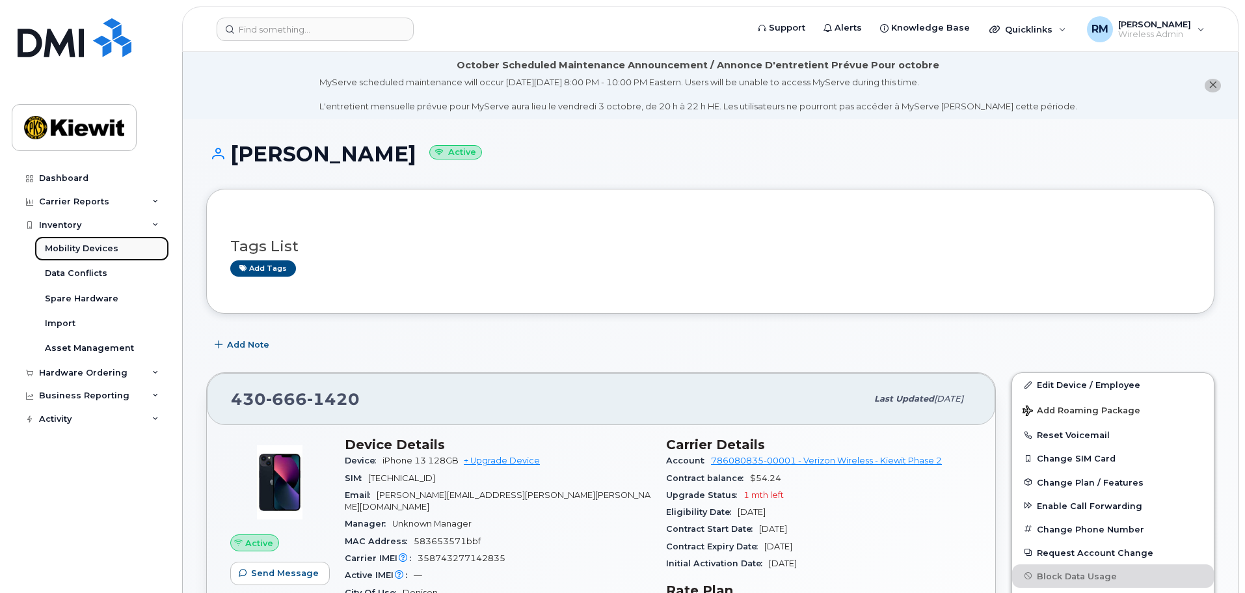
click at [96, 248] on div "Mobility Devices" at bounding box center [82, 249] width 74 height 12
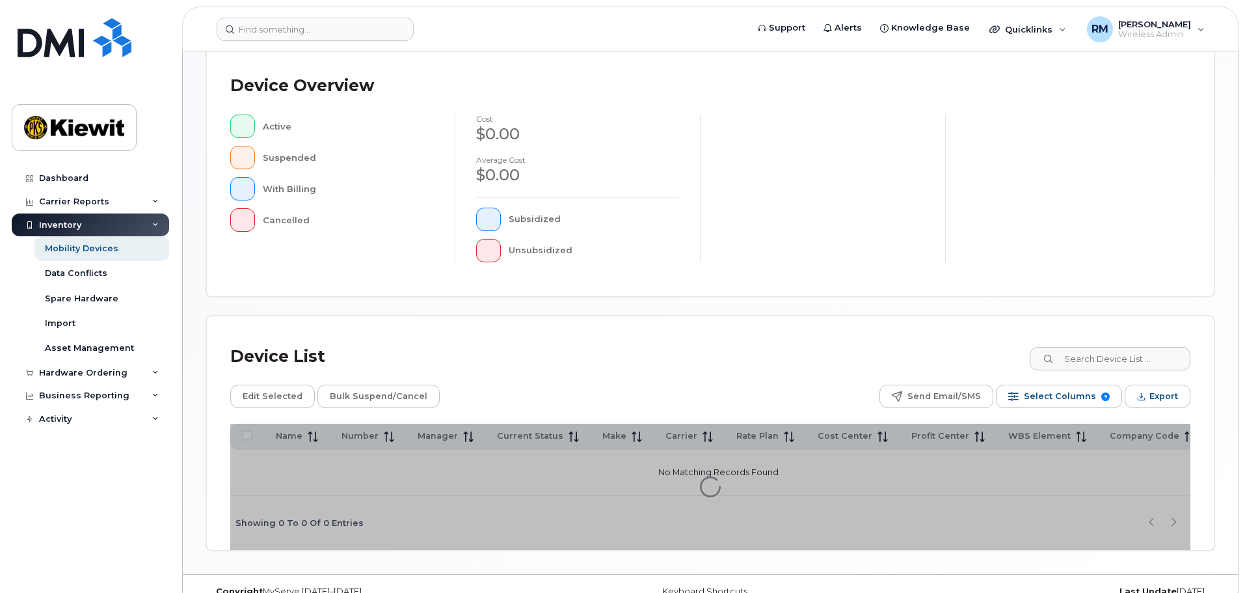
scroll to position [325, 0]
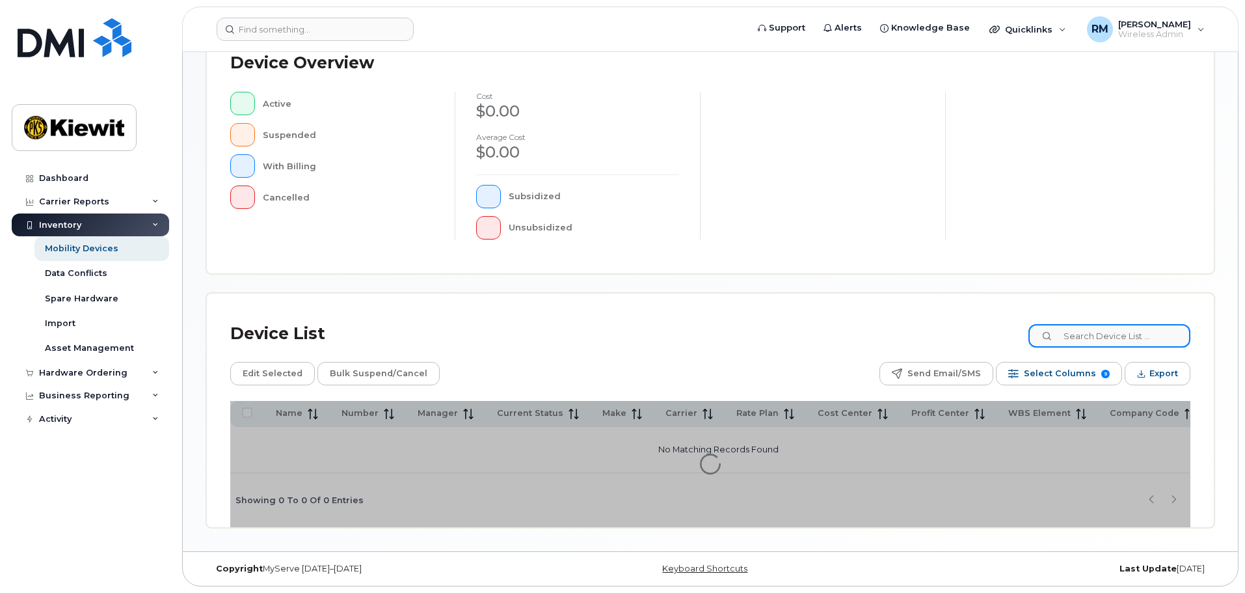
click at [1096, 334] on input at bounding box center [1109, 335] width 162 height 23
type input "105928"
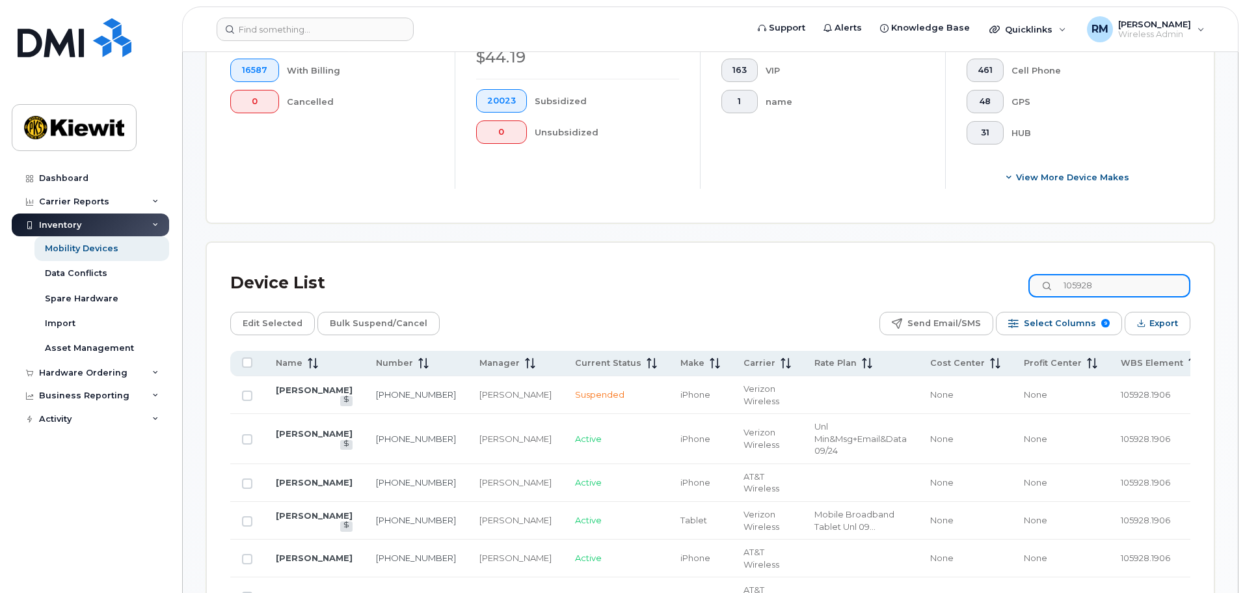
scroll to position [455, 0]
click at [248, 515] on input "Row Unselected" at bounding box center [247, 520] width 10 height 10
click at [283, 508] on td "BRYAN RODRIGUEZ" at bounding box center [314, 520] width 100 height 38
click at [243, 516] on td at bounding box center [247, 520] width 34 height 38
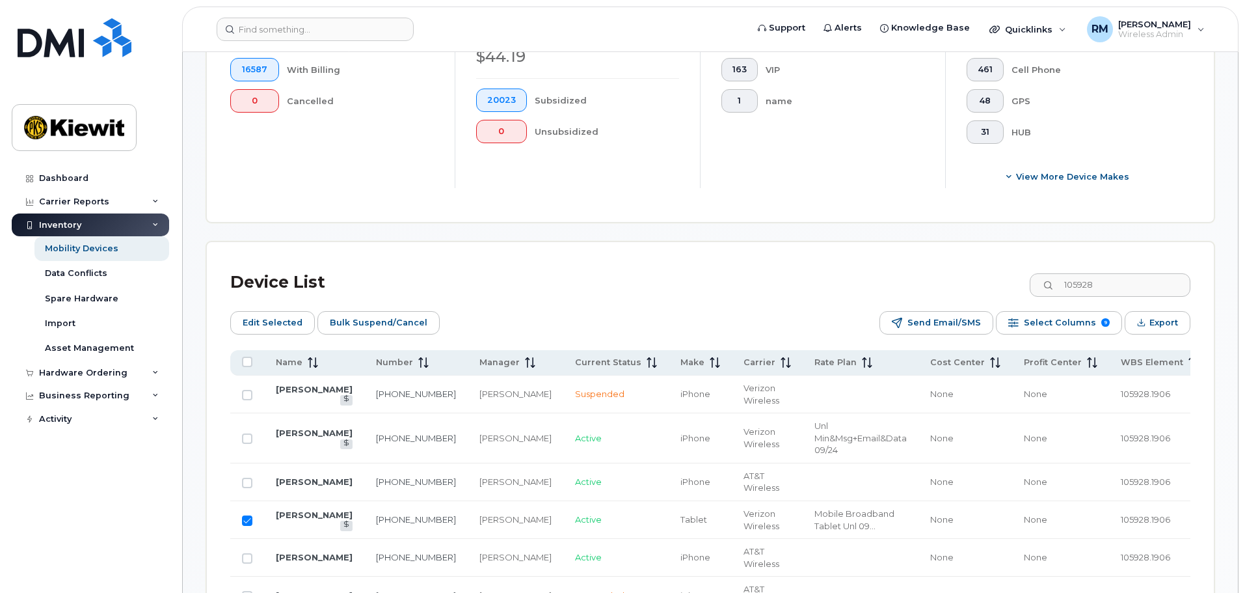
click at [288, 507] on td "[PERSON_NAME]" at bounding box center [314, 520] width 100 height 38
click at [248, 515] on input "Row Selected" at bounding box center [247, 520] width 10 height 10
checkbox input "false"
click at [276, 511] on link "[PERSON_NAME]" at bounding box center [314, 514] width 77 height 10
click at [284, 510] on link "[PERSON_NAME]" at bounding box center [314, 514] width 77 height 10
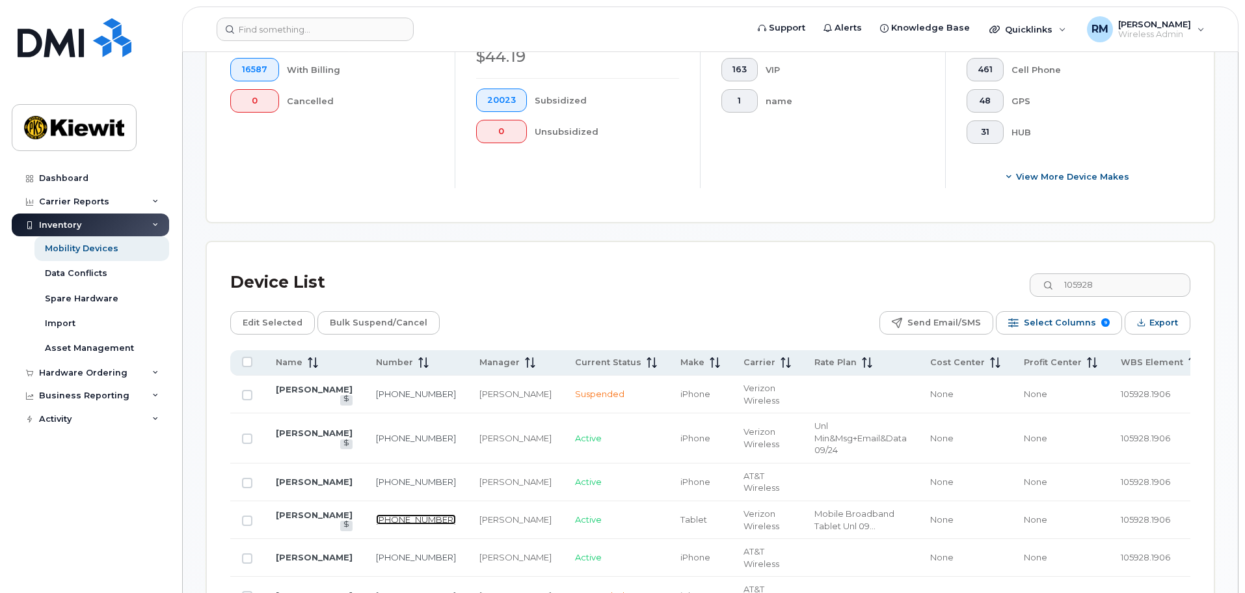
click at [376, 514] on link "385-867-8991" at bounding box center [416, 519] width 80 height 10
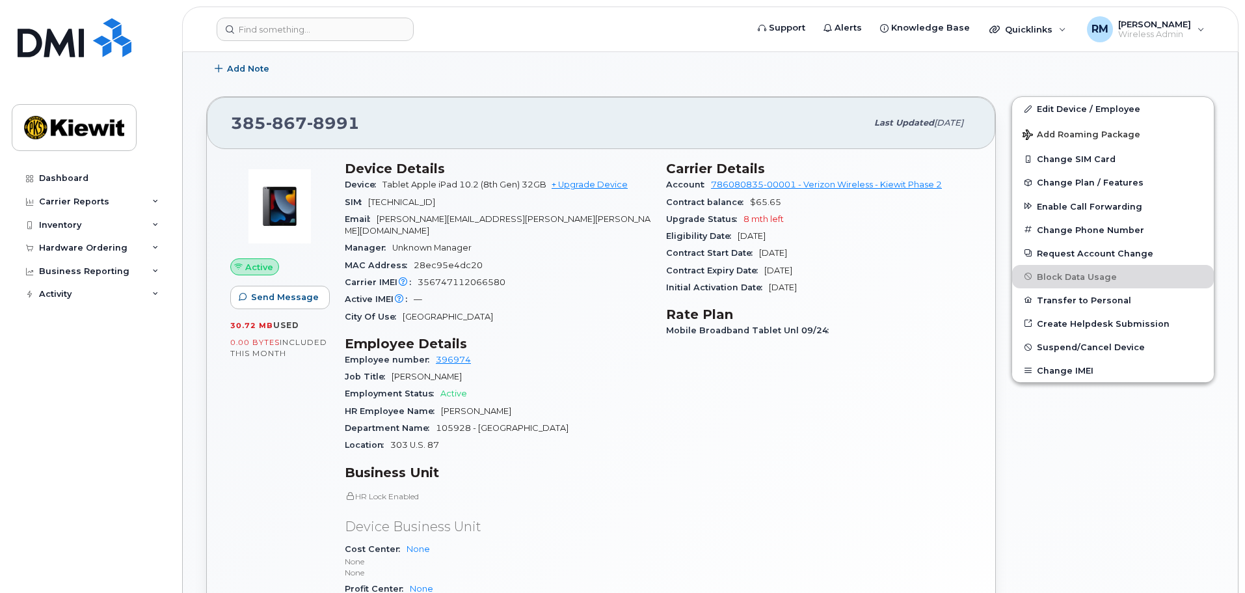
scroll to position [195, 0]
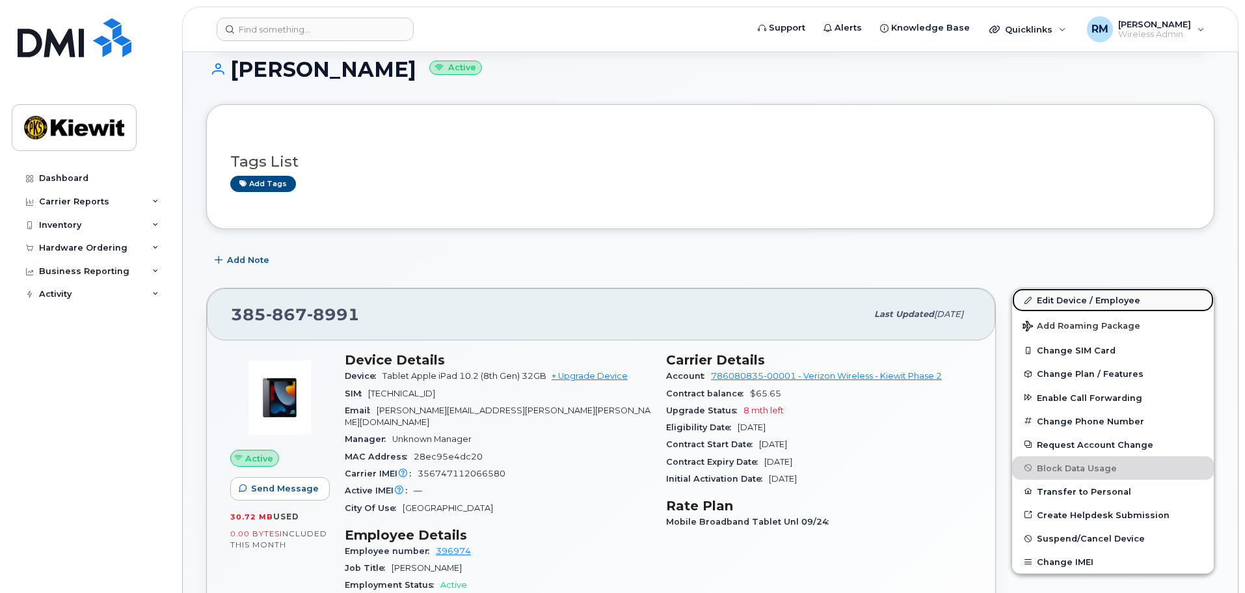
click at [1076, 301] on link "Edit Device / Employee" at bounding box center [1113, 299] width 202 height 23
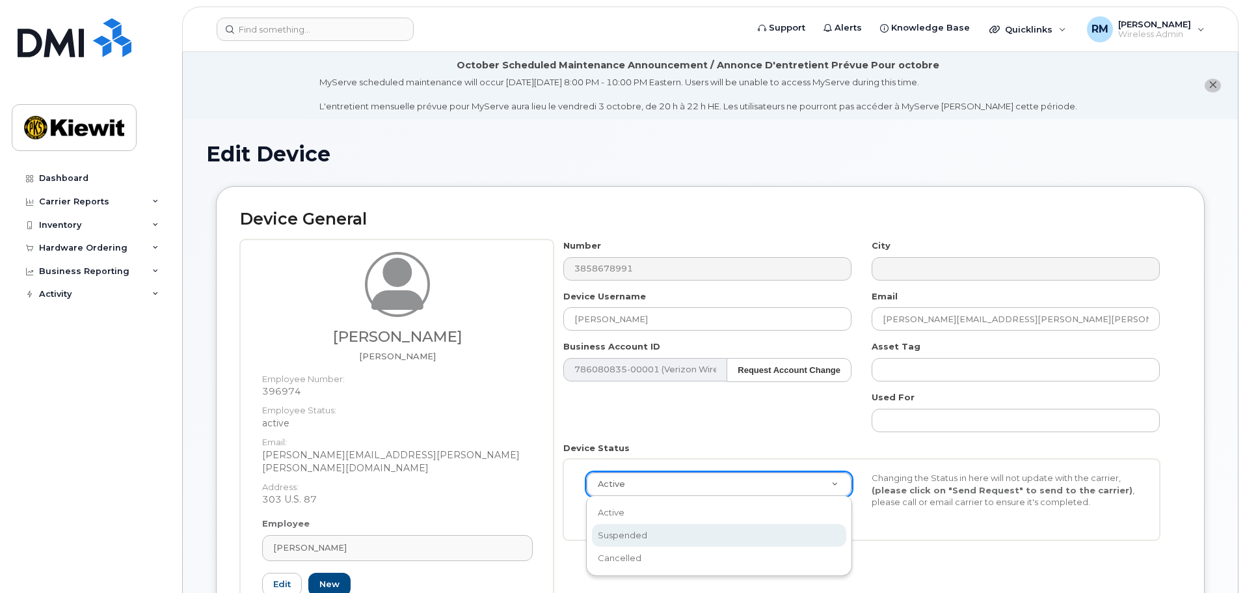
select select "suspended"
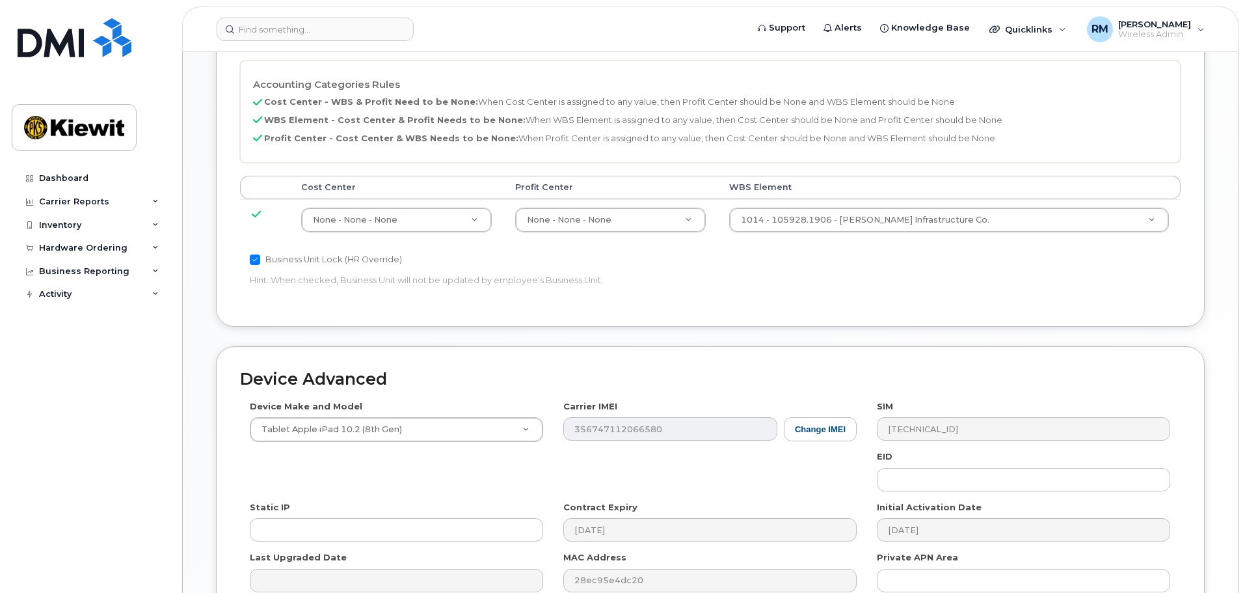
scroll to position [781, 0]
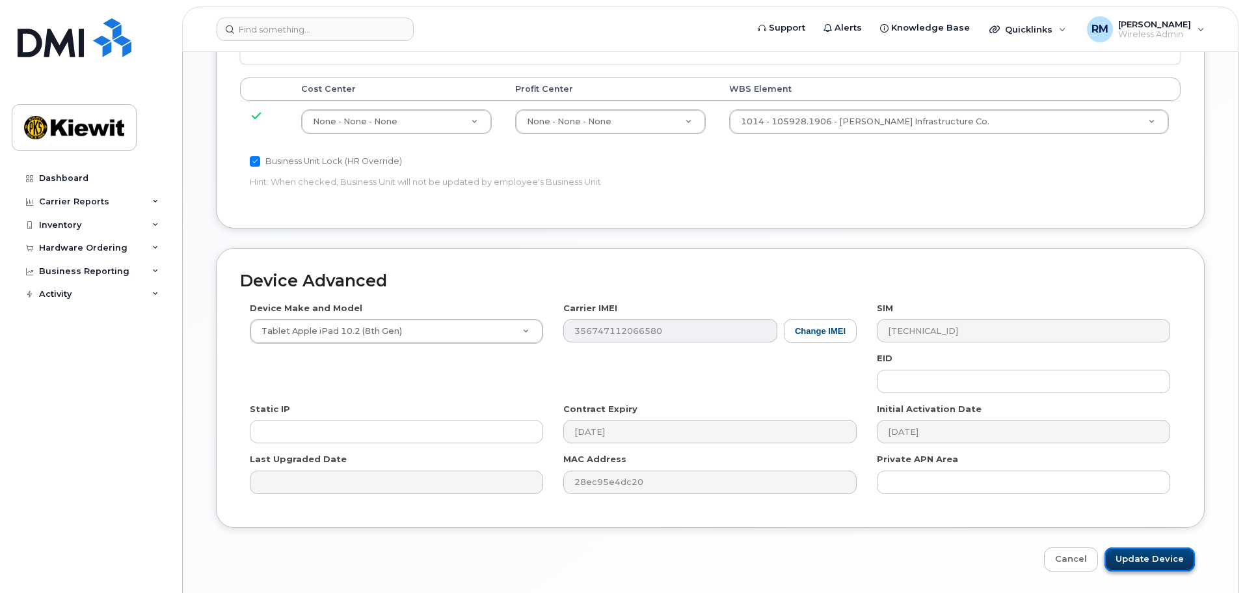
click at [1167, 547] on input "Update Device" at bounding box center [1150, 559] width 90 height 24
type input "Saving..."
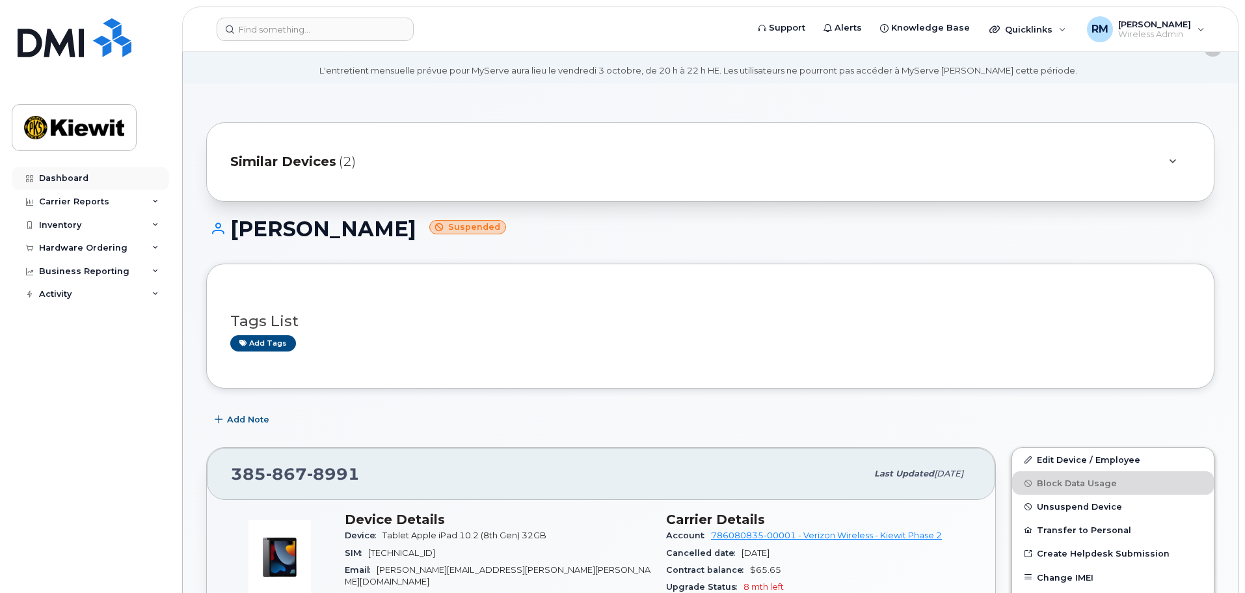
scroll to position [65, 0]
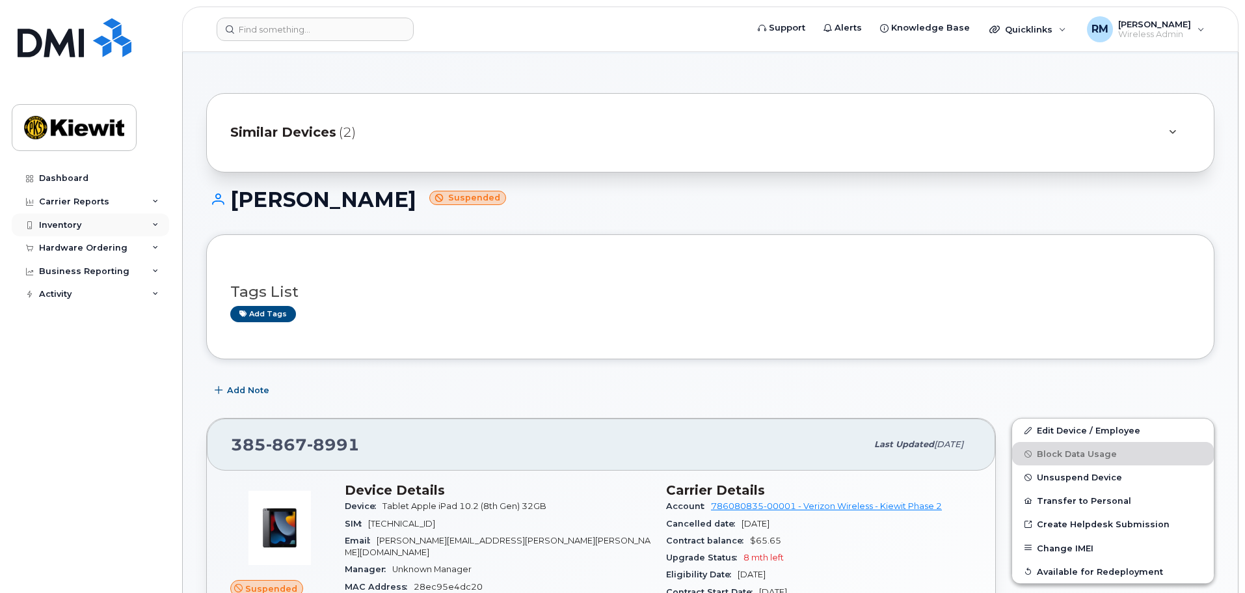
drag, startPoint x: 59, startPoint y: 226, endPoint x: 85, endPoint y: 226, distance: 26.0
click at [60, 226] on div "Inventory" at bounding box center [60, 225] width 42 height 10
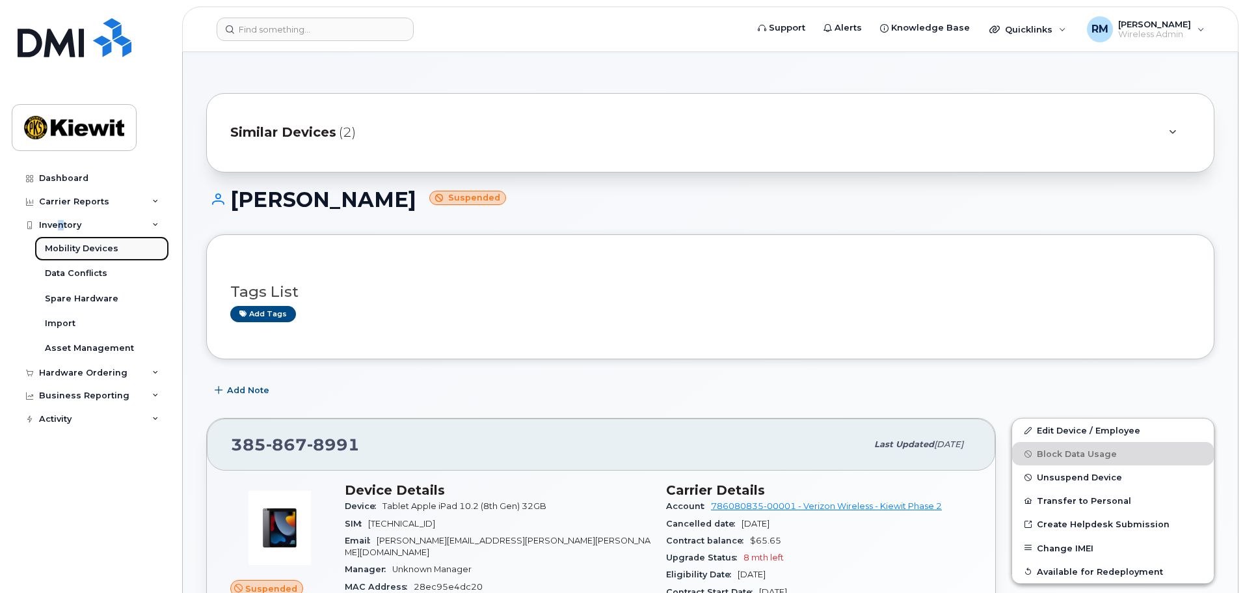
drag, startPoint x: 45, startPoint y: 245, endPoint x: 62, endPoint y: 250, distance: 17.7
click at [46, 245] on div "Mobility Devices" at bounding box center [82, 249] width 74 height 12
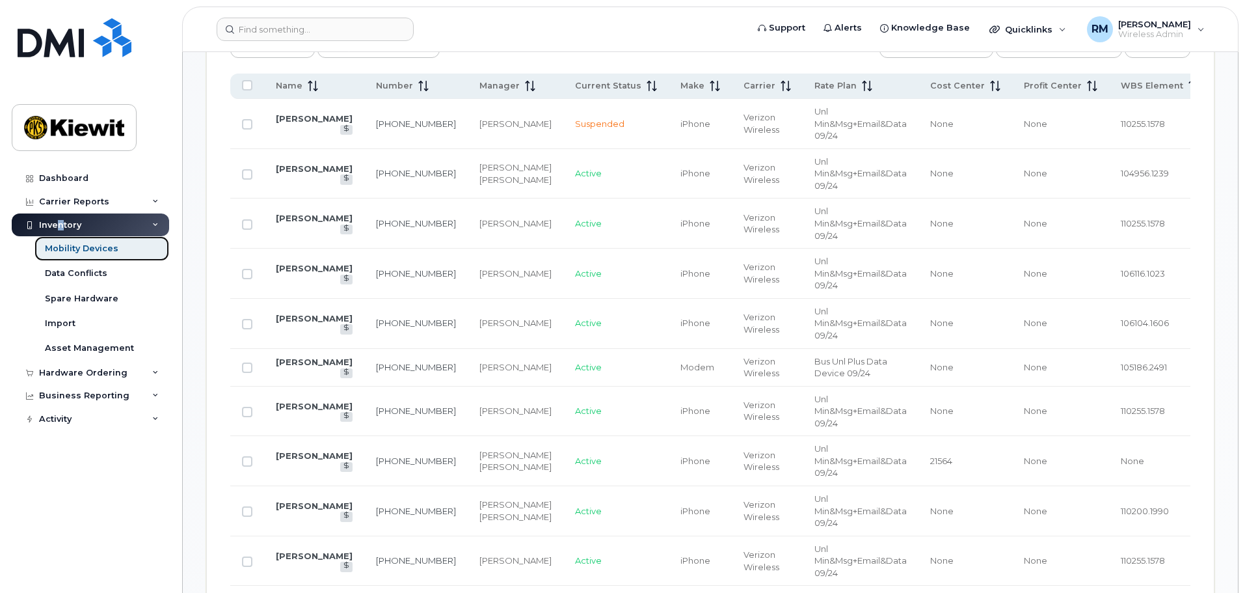
scroll to position [650, 0]
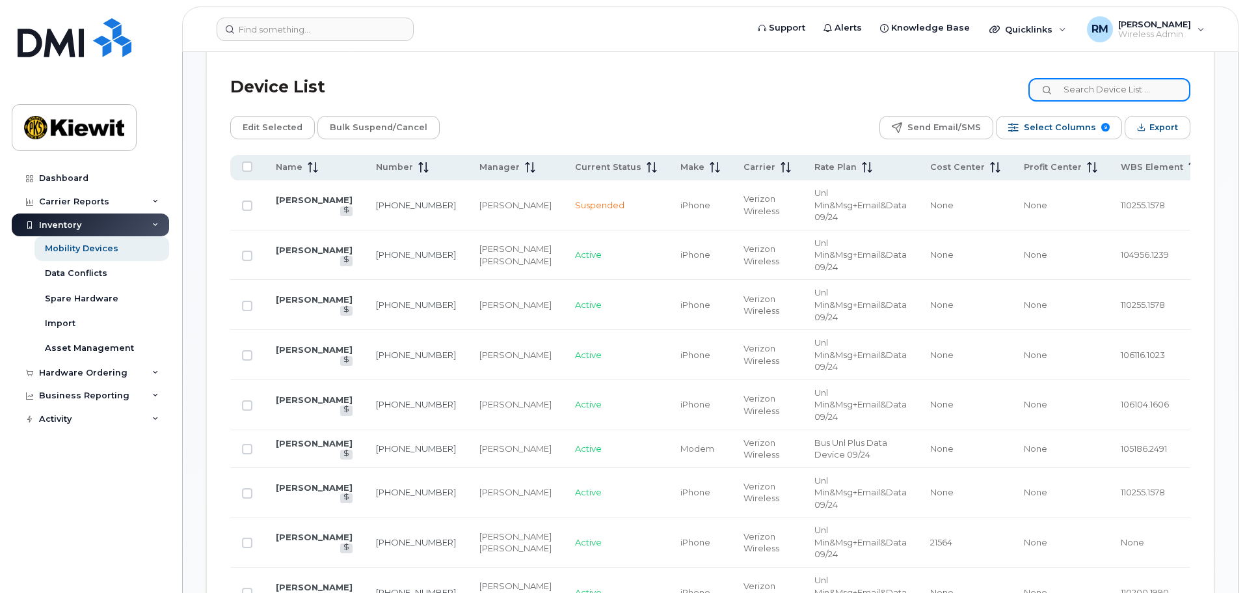
click at [1106, 79] on input at bounding box center [1109, 89] width 162 height 23
type input "105928"
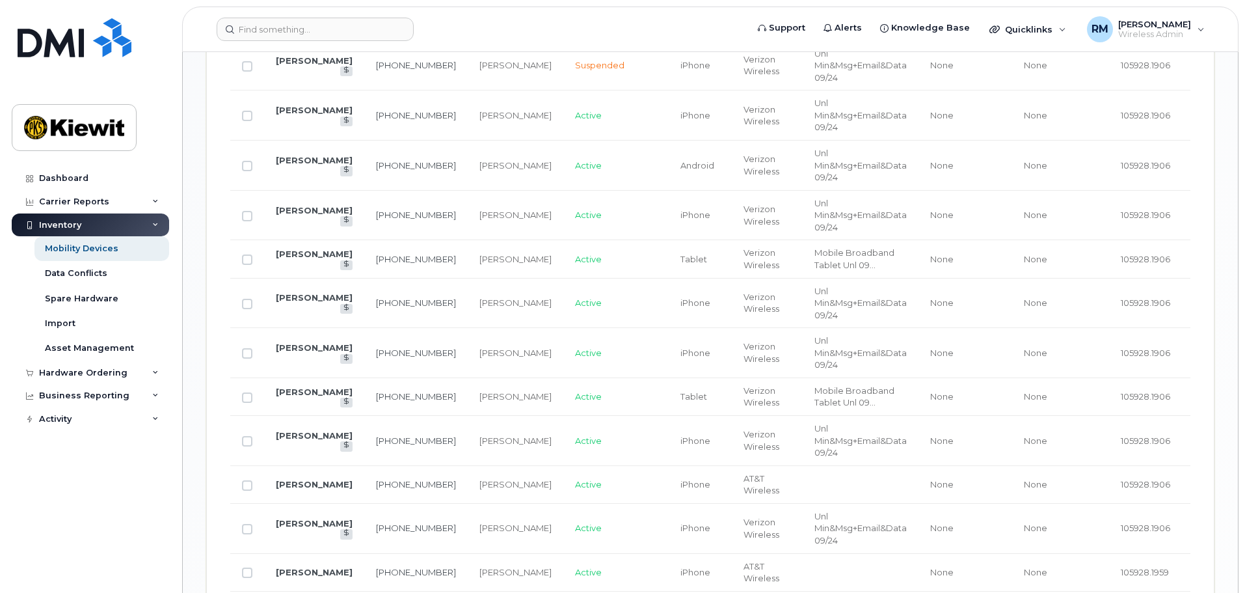
scroll to position [1431, 0]
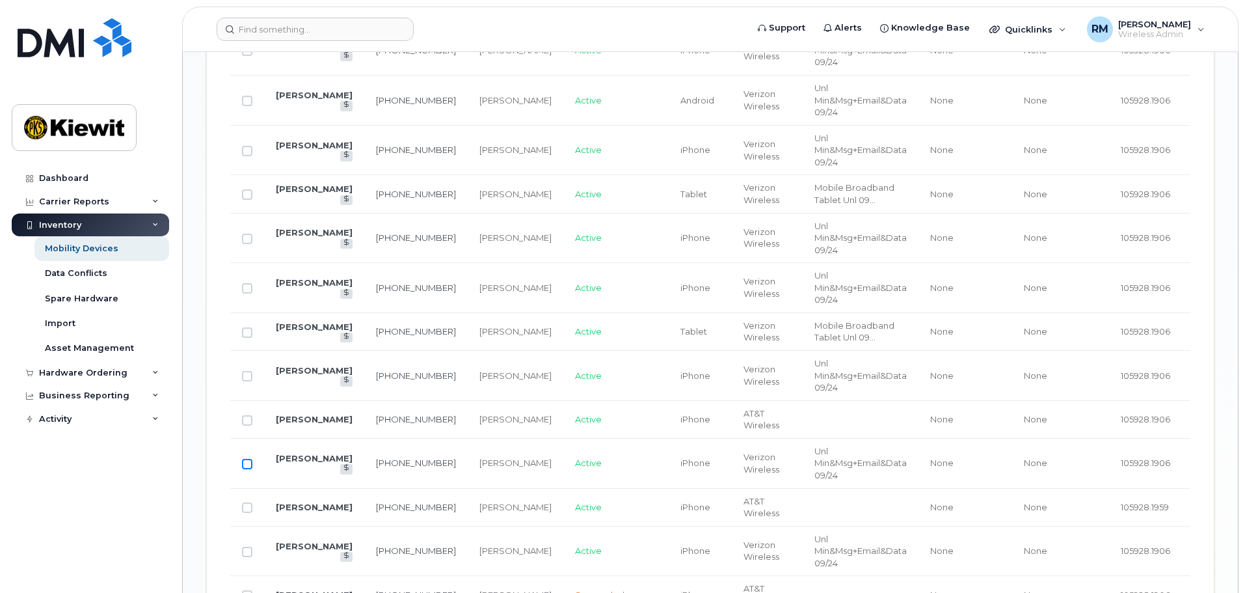
click at [248, 463] on input "Row Unselected" at bounding box center [247, 464] width 10 height 10
drag, startPoint x: 247, startPoint y: 466, endPoint x: 284, endPoint y: 466, distance: 37.1
click at [247, 466] on input "Row Selected" at bounding box center [247, 464] width 10 height 10
checkbox input "false"
click at [291, 462] on link "[PERSON_NAME]" at bounding box center [314, 458] width 77 height 10
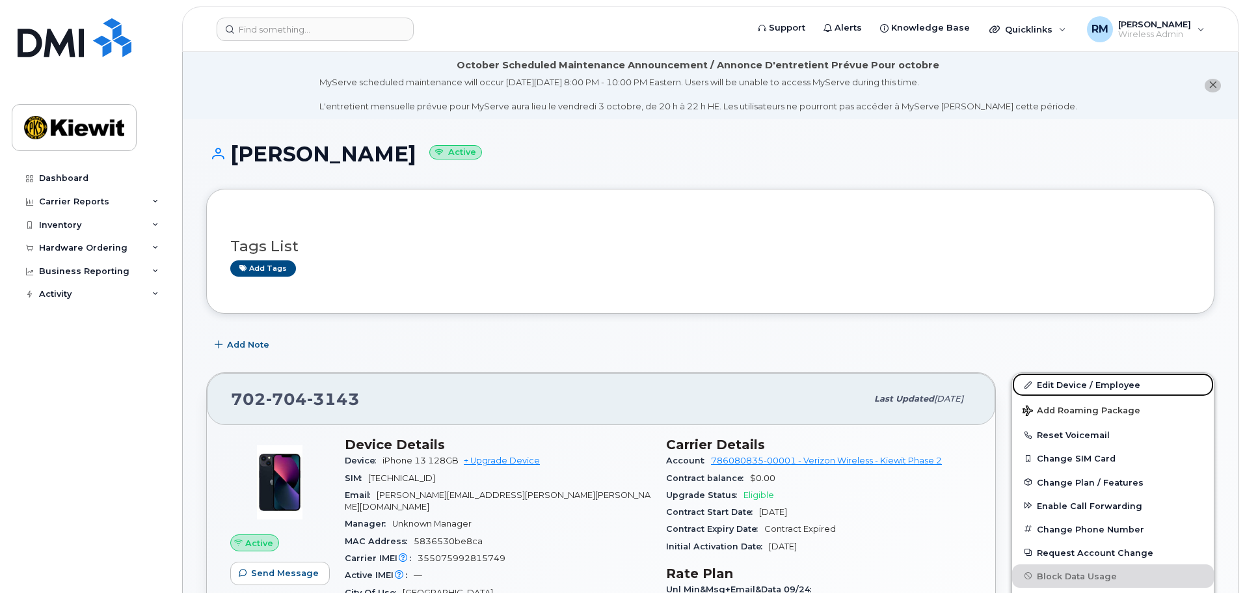
drag, startPoint x: 1064, startPoint y: 386, endPoint x: 1218, endPoint y: 397, distance: 154.6
click at [1065, 386] on link "Edit Device / Employee" at bounding box center [1113, 384] width 202 height 23
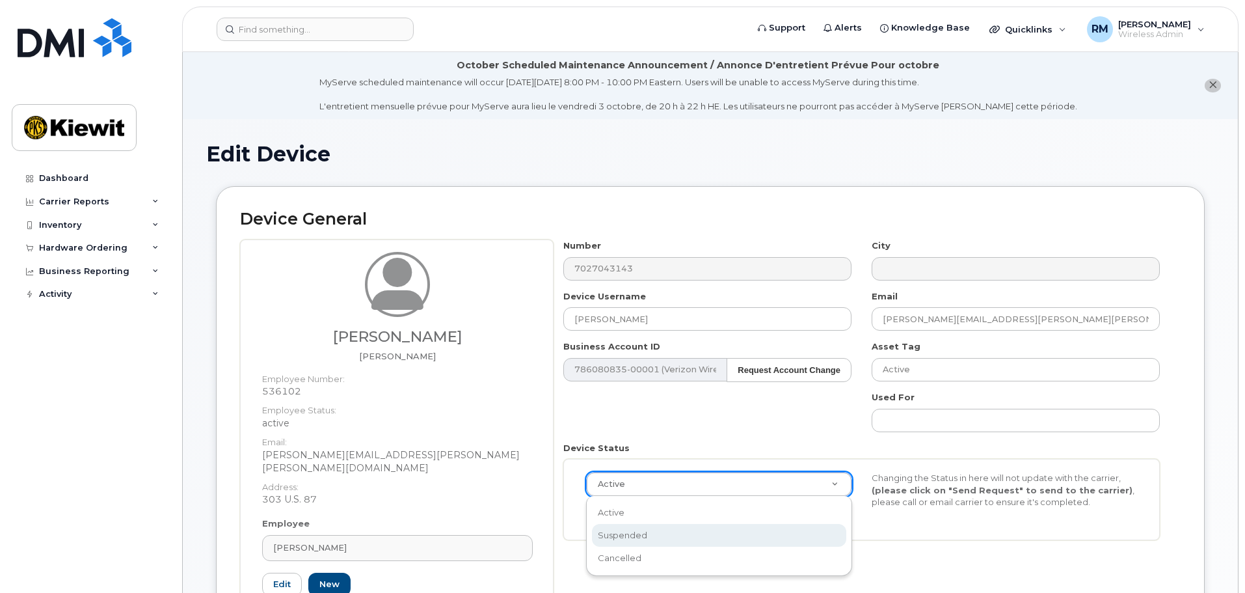
select select "suspended"
click at [647, 520] on button "Send Request" at bounding box center [629, 515] width 87 height 24
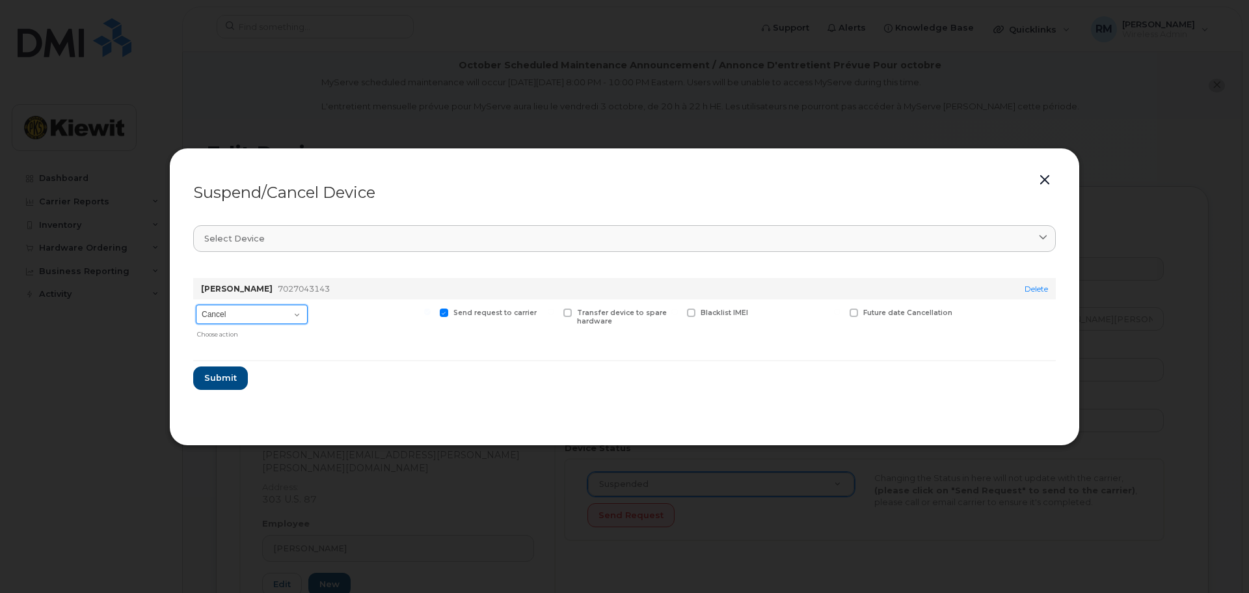
click at [264, 315] on select "Cancel Suspend - Reduced Rate Suspend - Full Rate Suspend - Lost Device/Stolen …" at bounding box center [252, 314] width 112 height 20
select select "[object Object]"
click at [196, 304] on select "Cancel Suspend - Reduced Rate Suspend - Full Rate Suspend - Lost Device/Stolen …" at bounding box center [252, 314] width 112 height 20
click at [229, 376] on span "Submit" at bounding box center [220, 377] width 33 height 12
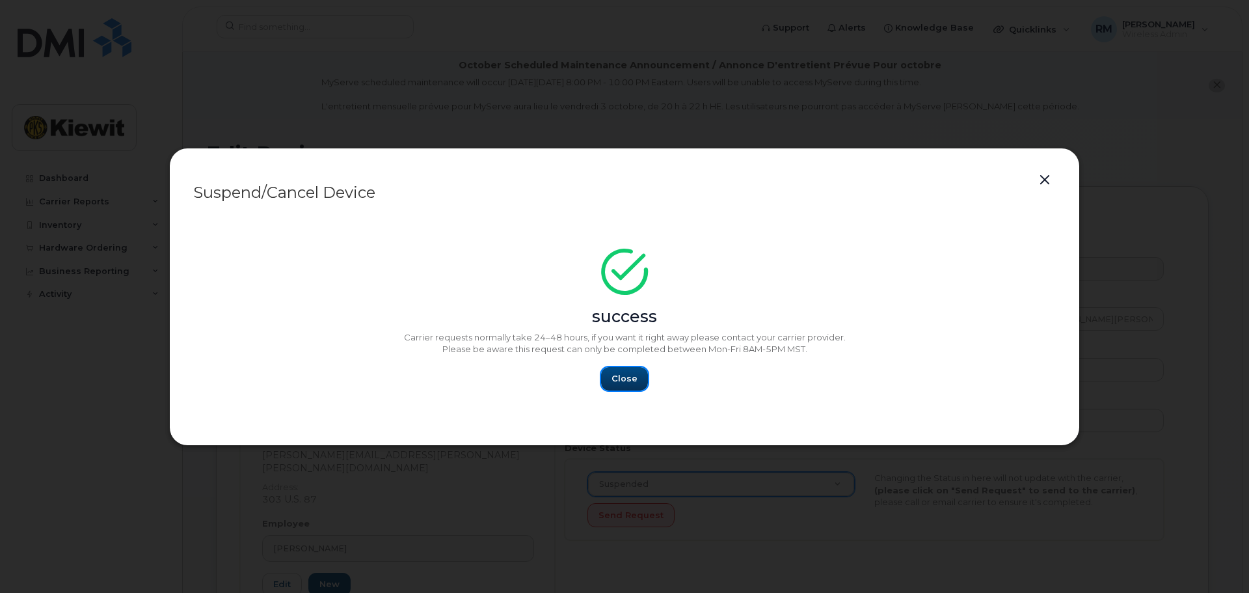
click at [619, 379] on span "Close" at bounding box center [624, 378] width 26 height 12
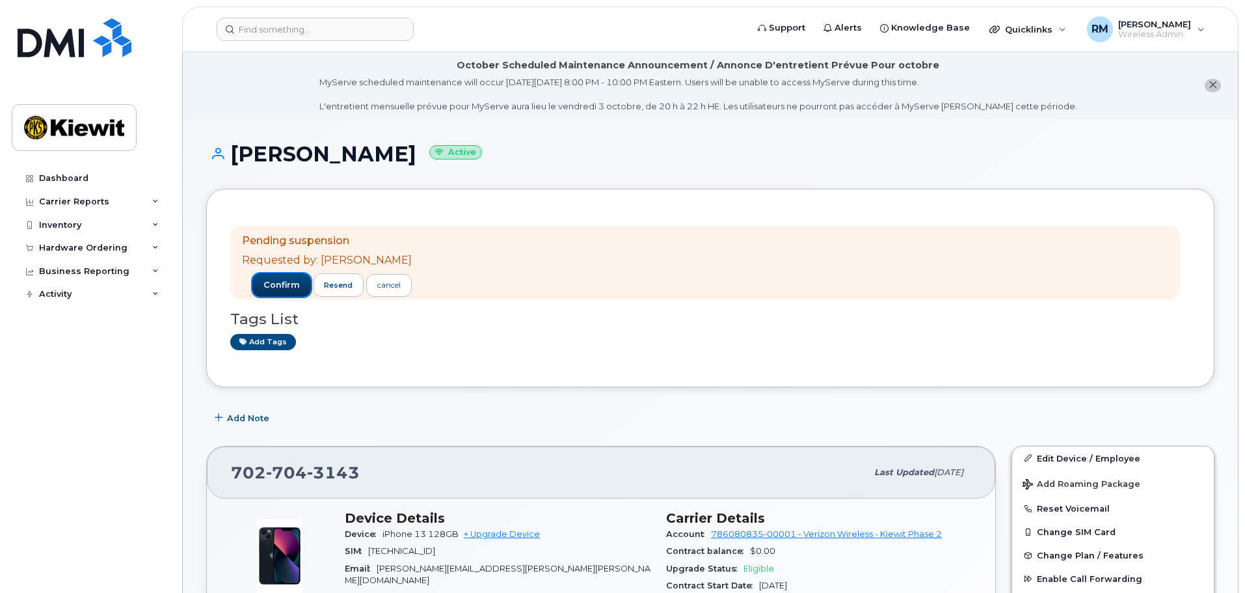
click at [264, 289] on span "confirm" at bounding box center [281, 285] width 36 height 12
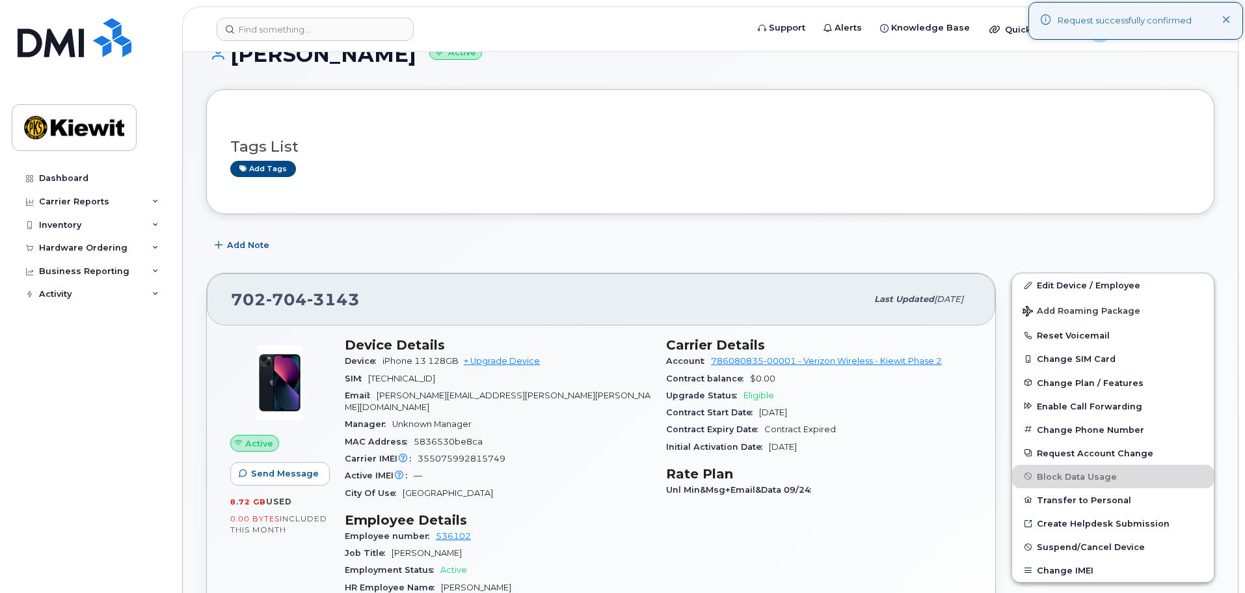
scroll to position [130, 0]
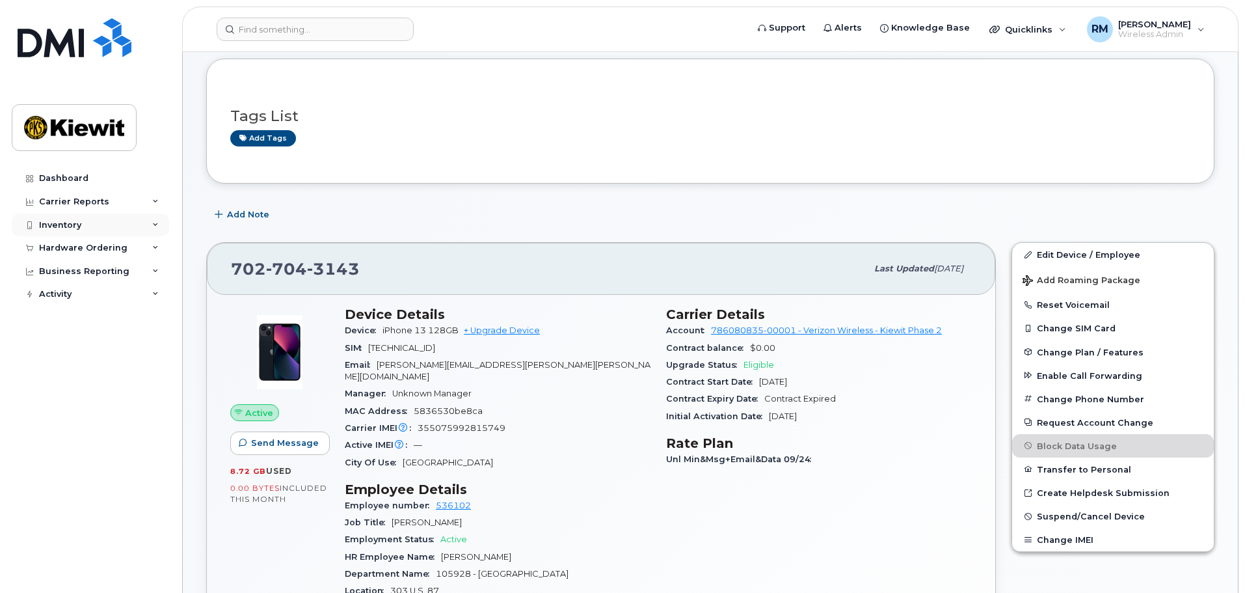
click at [55, 228] on div "Inventory" at bounding box center [60, 225] width 42 height 10
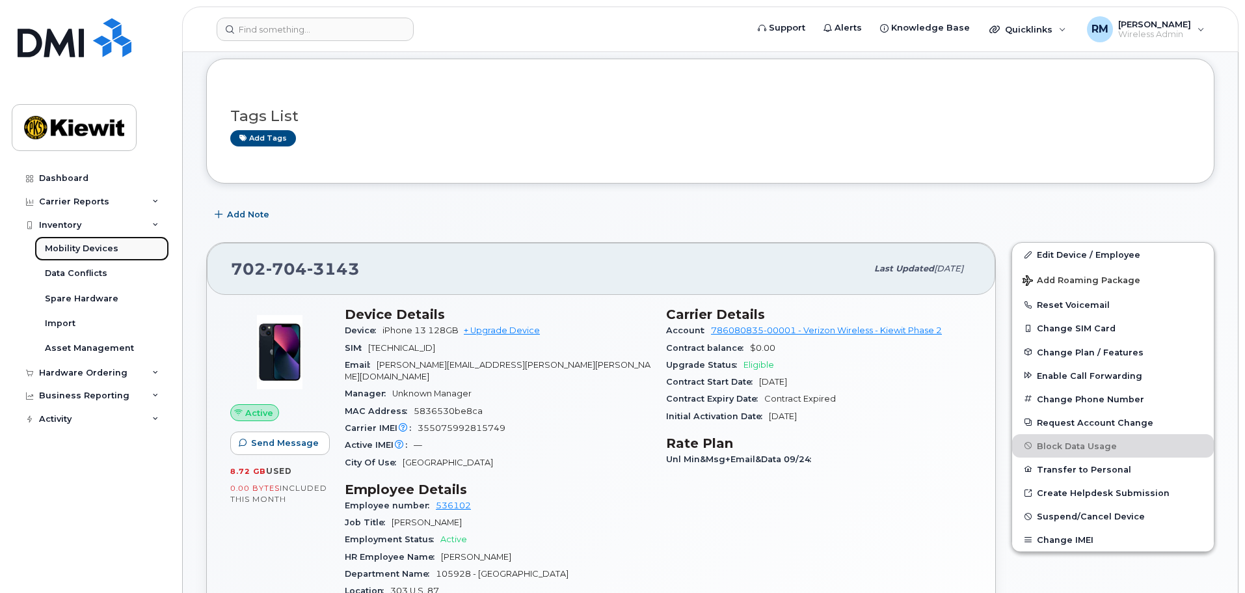
click at [62, 243] on div "Mobility Devices" at bounding box center [82, 249] width 74 height 12
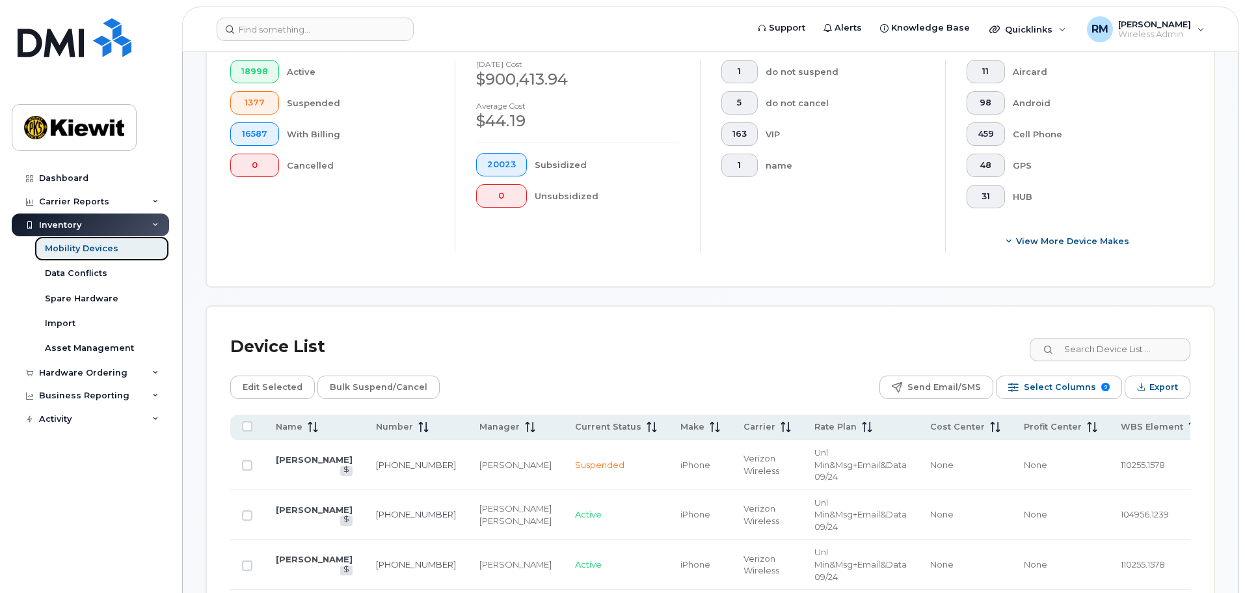
scroll to position [520, 0]
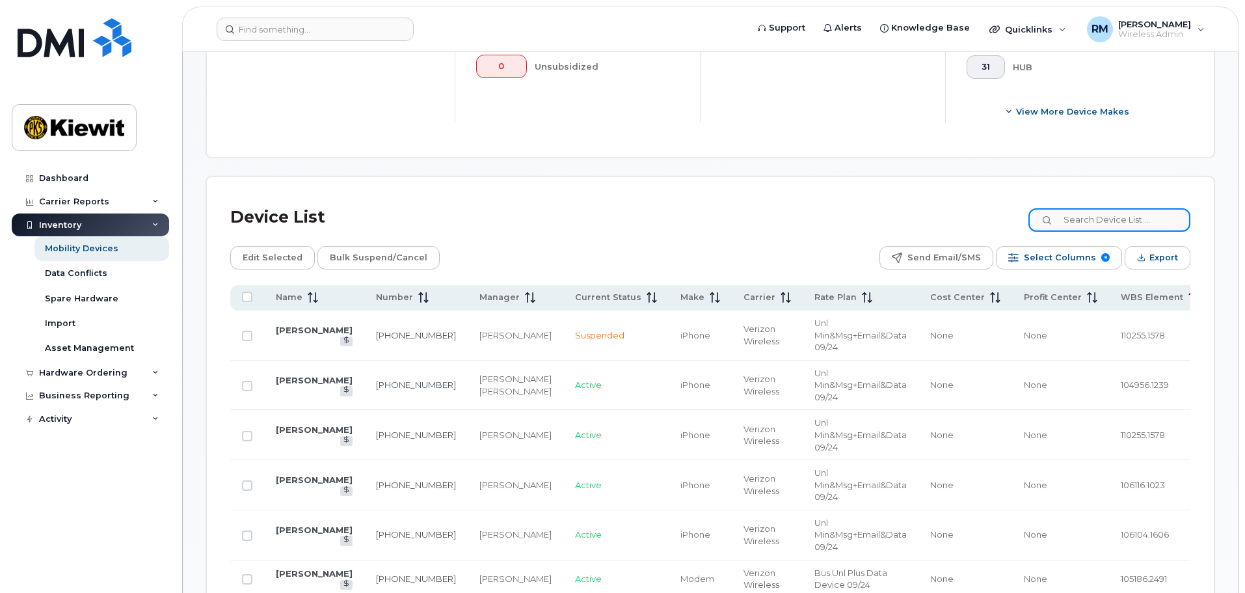
click at [1123, 208] on input at bounding box center [1109, 219] width 162 height 23
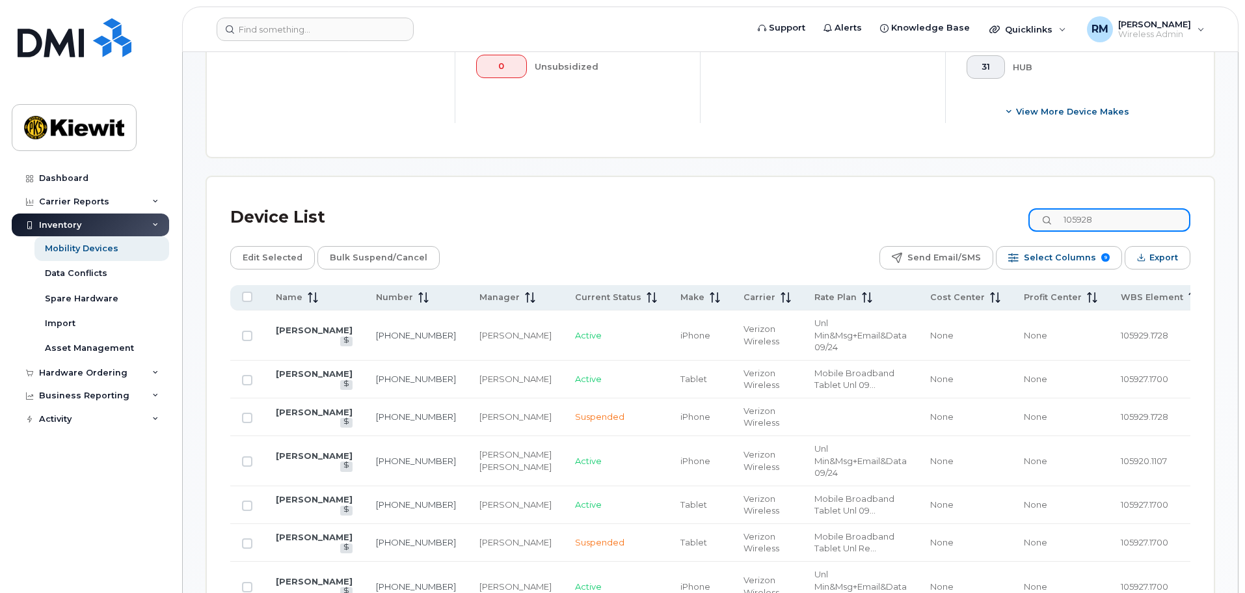
type input "105928"
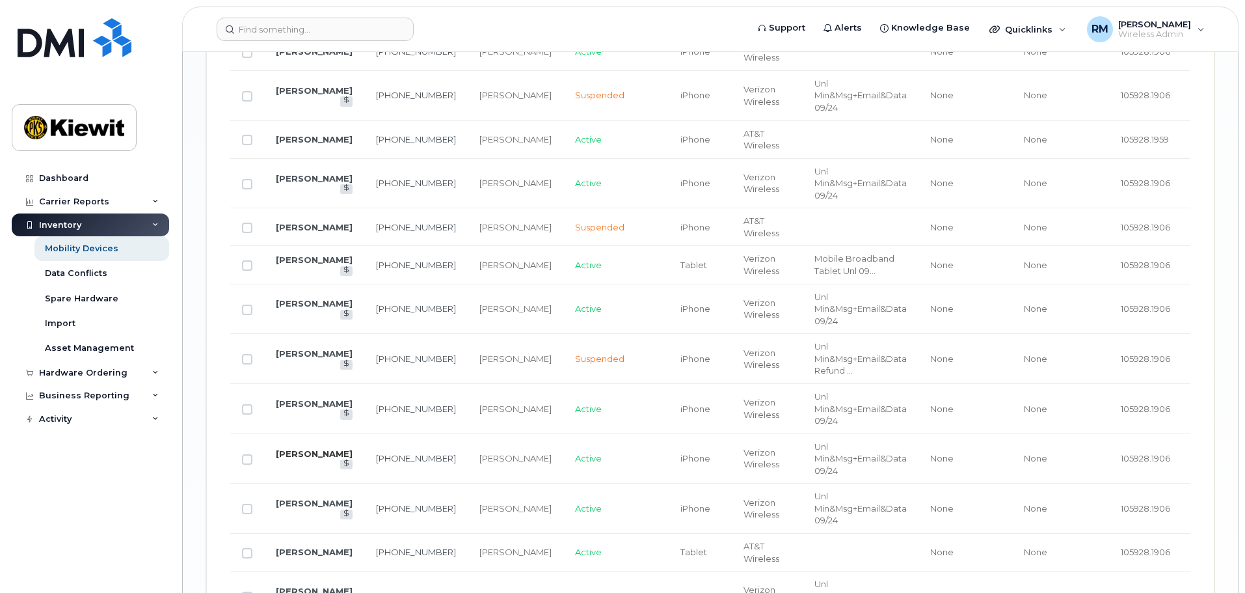
scroll to position [1821, 0]
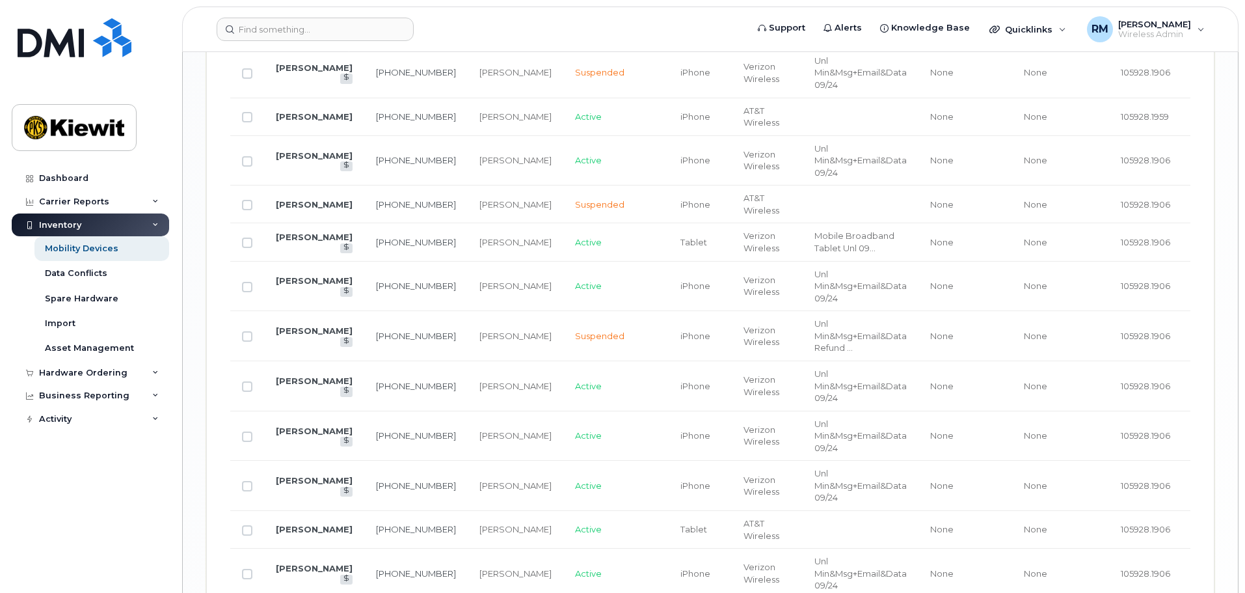
click at [256, 482] on td at bounding box center [247, 486] width 34 height 50
click at [252, 481] on td at bounding box center [247, 486] width 34 height 50
click at [248, 486] on input "Row Unselected" at bounding box center [247, 486] width 10 height 10
click at [250, 485] on input "Row Selected" at bounding box center [247, 486] width 10 height 10
checkbox input "false"
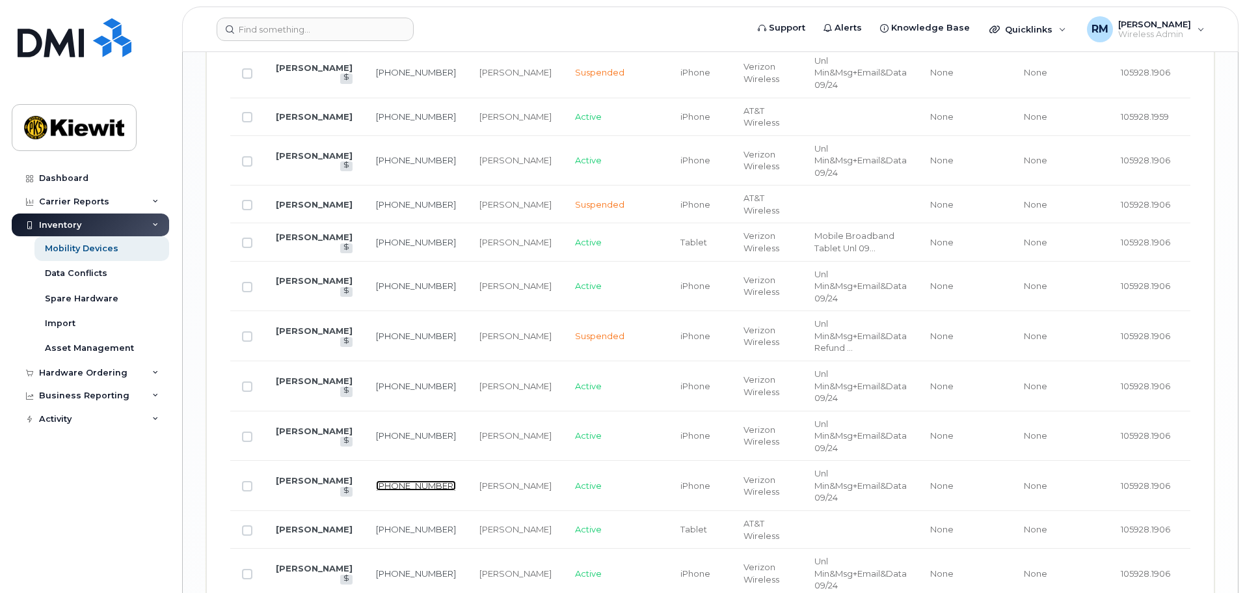
click at [376, 480] on link "720-926-6101" at bounding box center [416, 485] width 80 height 10
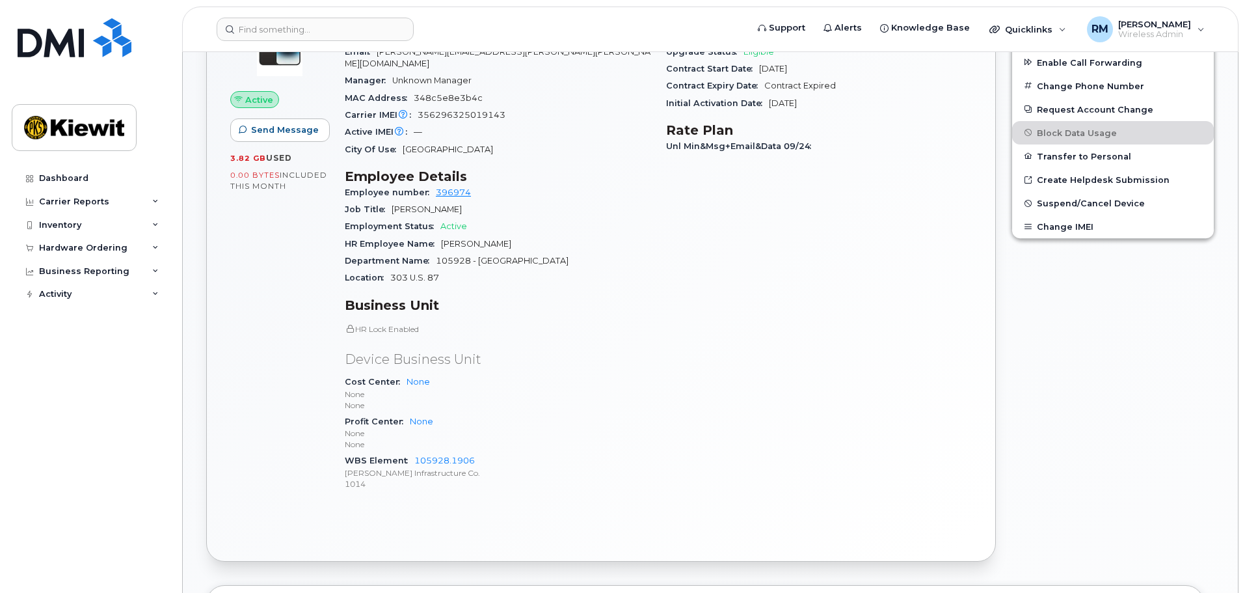
scroll to position [390, 0]
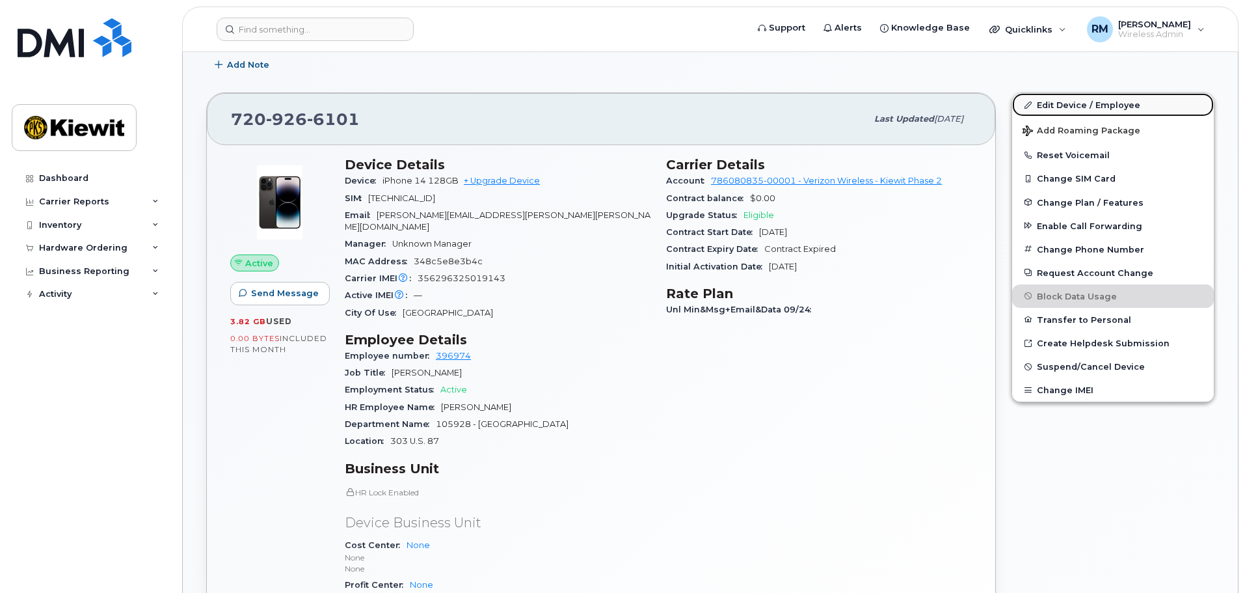
click at [1082, 103] on link "Edit Device / Employee" at bounding box center [1113, 104] width 202 height 23
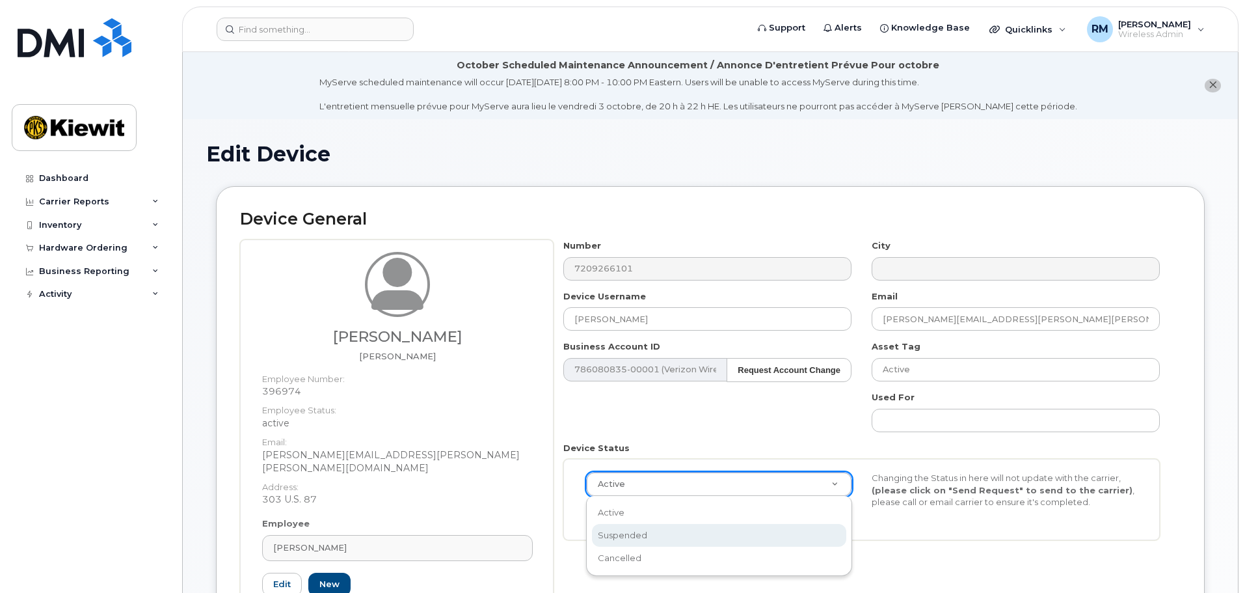
select select "suspended"
click at [646, 518] on button "Send Request" at bounding box center [629, 515] width 87 height 24
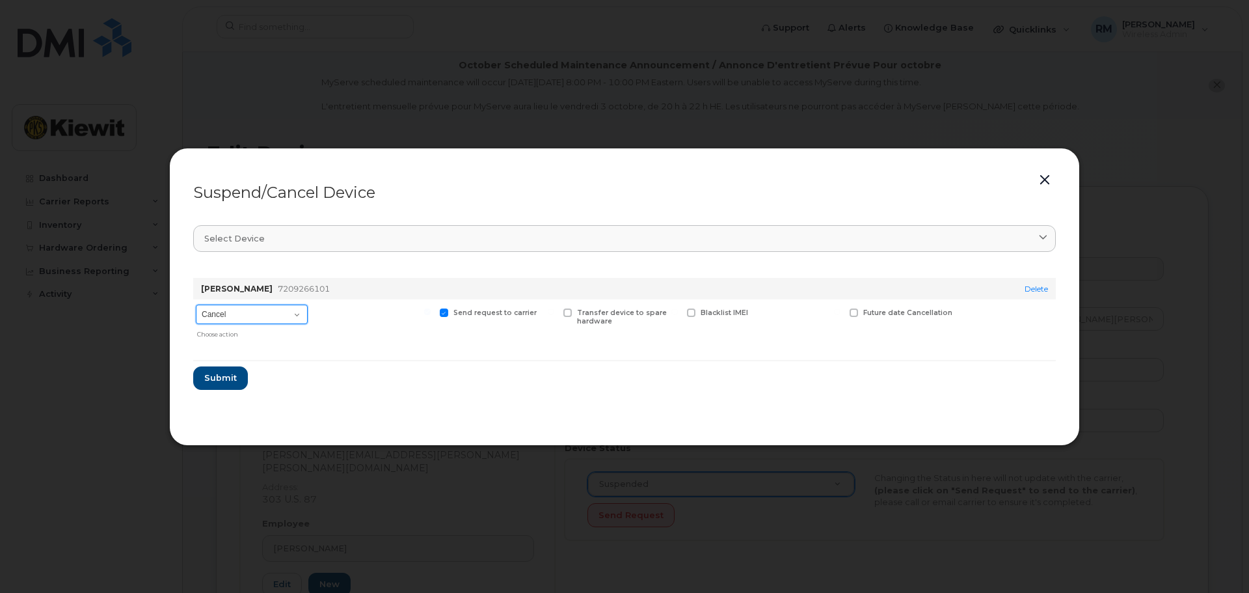
click at [301, 317] on select "Cancel Suspend - Reduced Rate Suspend - Full Rate Suspend - Lost Device/Stolen …" at bounding box center [252, 314] width 112 height 20
select select "[object Object]"
click at [196, 304] on select "Cancel Suspend - Reduced Rate Suspend - Full Rate Suspend - Lost Device/Stolen …" at bounding box center [252, 314] width 112 height 20
click at [321, 311] on span at bounding box center [320, 312] width 8 height 8
click at [307, 311] on input "Available for new activations/redeployments" at bounding box center [304, 311] width 7 height 7
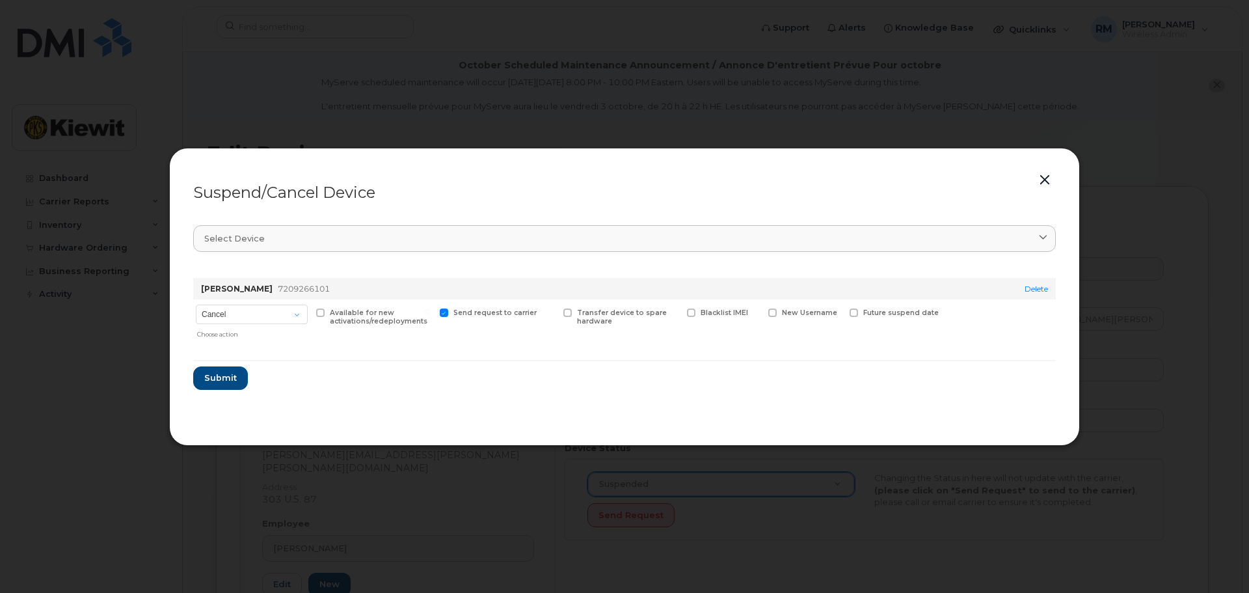
checkbox input "true"
click at [230, 371] on button "Submit" at bounding box center [219, 377] width 53 height 23
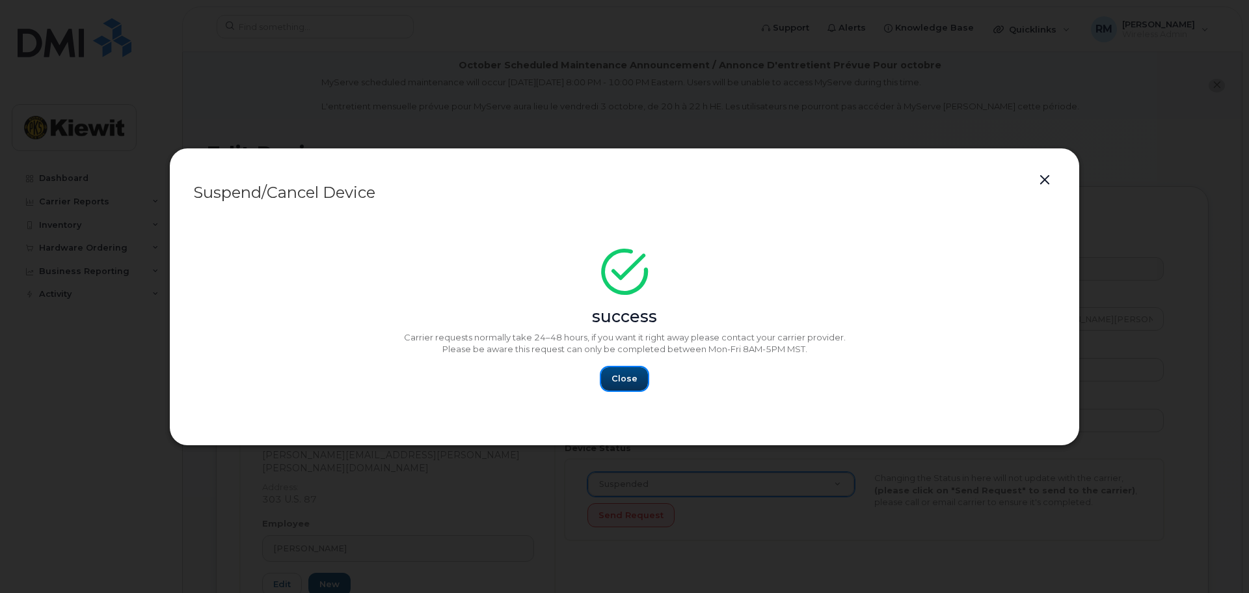
click at [617, 379] on span "Close" at bounding box center [624, 378] width 26 height 12
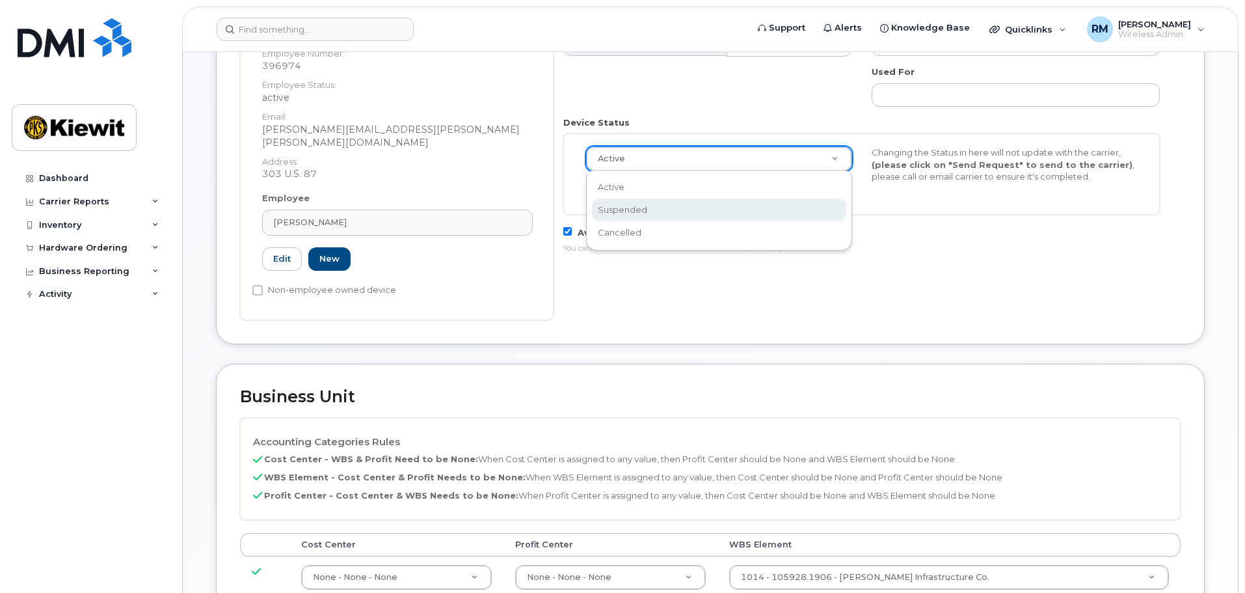
select select "suspended"
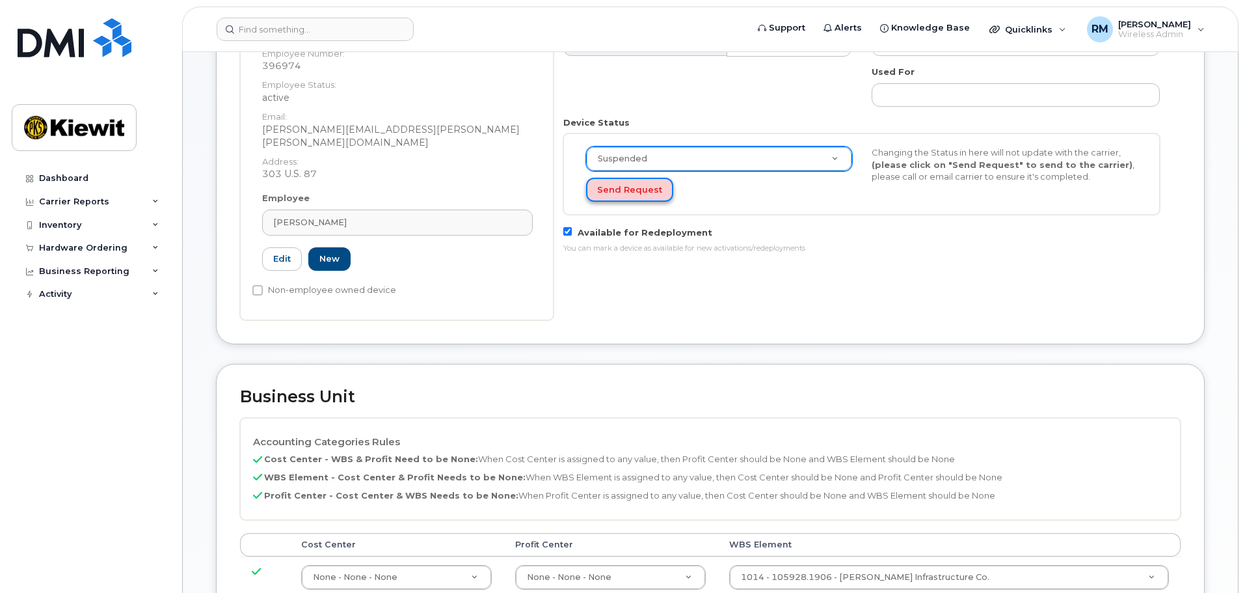
click at [624, 184] on button "Send Request" at bounding box center [629, 190] width 87 height 24
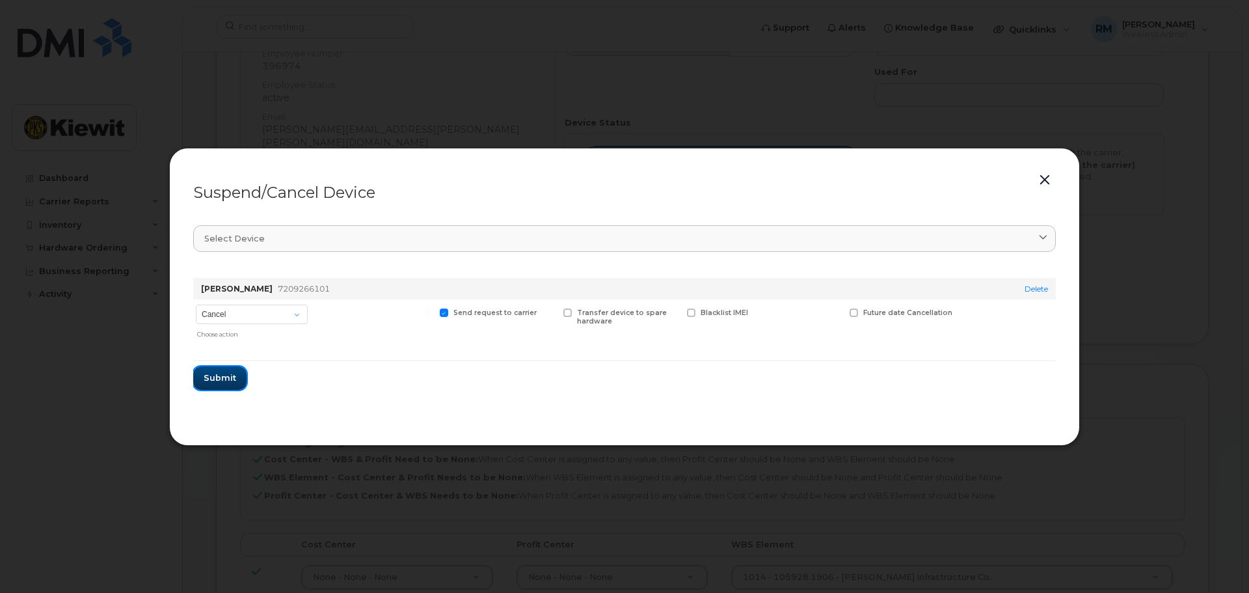
click at [214, 375] on button "Submit" at bounding box center [219, 377] width 53 height 23
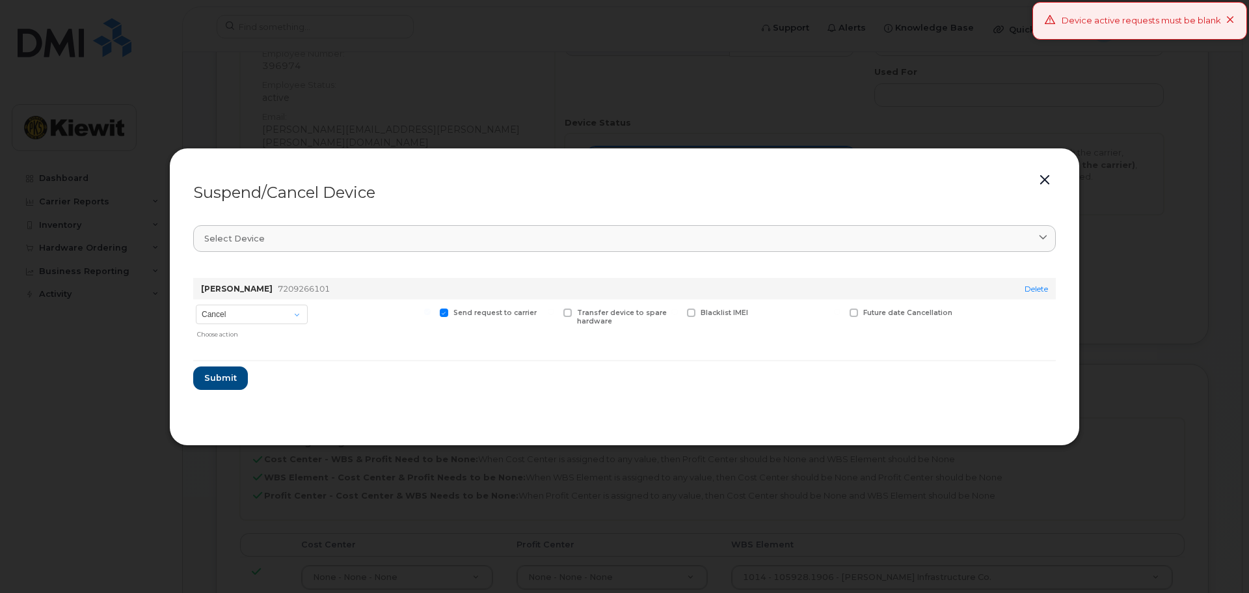
click at [296, 325] on div "Choose action" at bounding box center [252, 332] width 111 height 14
drag, startPoint x: 296, startPoint y: 311, endPoint x: 289, endPoint y: 316, distance: 8.3
click at [296, 312] on select "Cancel Suspend - Reduced Rate Suspend - Full Rate Suspend - Lost Device/Stolen …" at bounding box center [252, 314] width 112 height 20
select select "[object Object]"
click at [196, 304] on select "Cancel Suspend - Reduced Rate Suspend - Full Rate Suspend - Lost Device/Stolen …" at bounding box center [252, 314] width 112 height 20
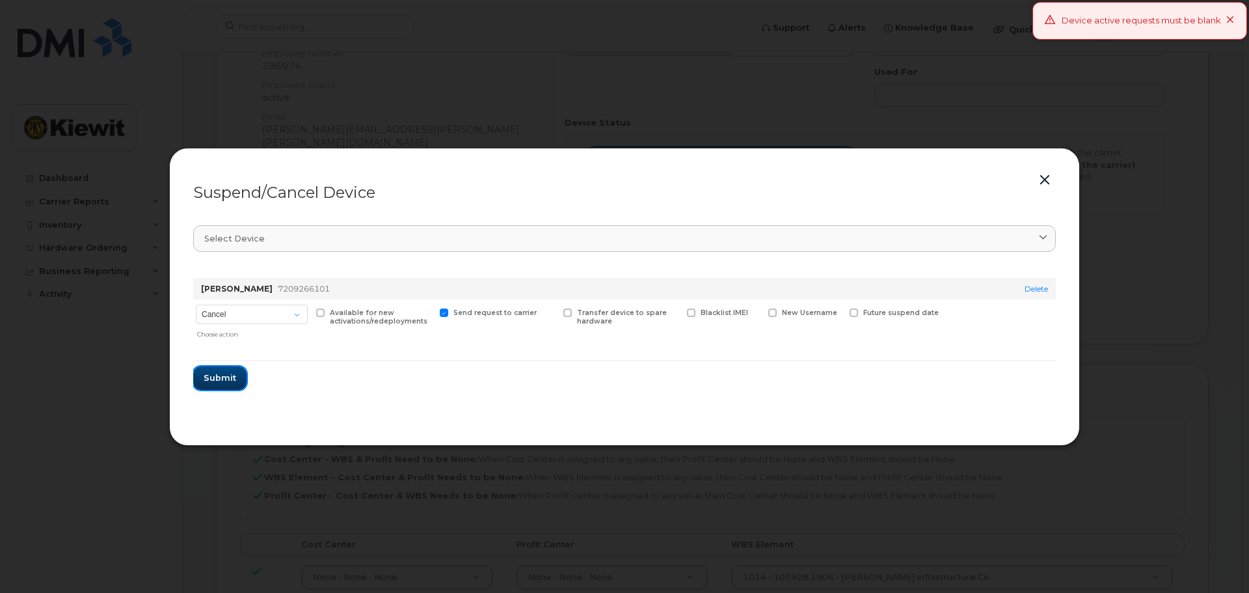
click at [228, 373] on span "Submit" at bounding box center [220, 377] width 33 height 12
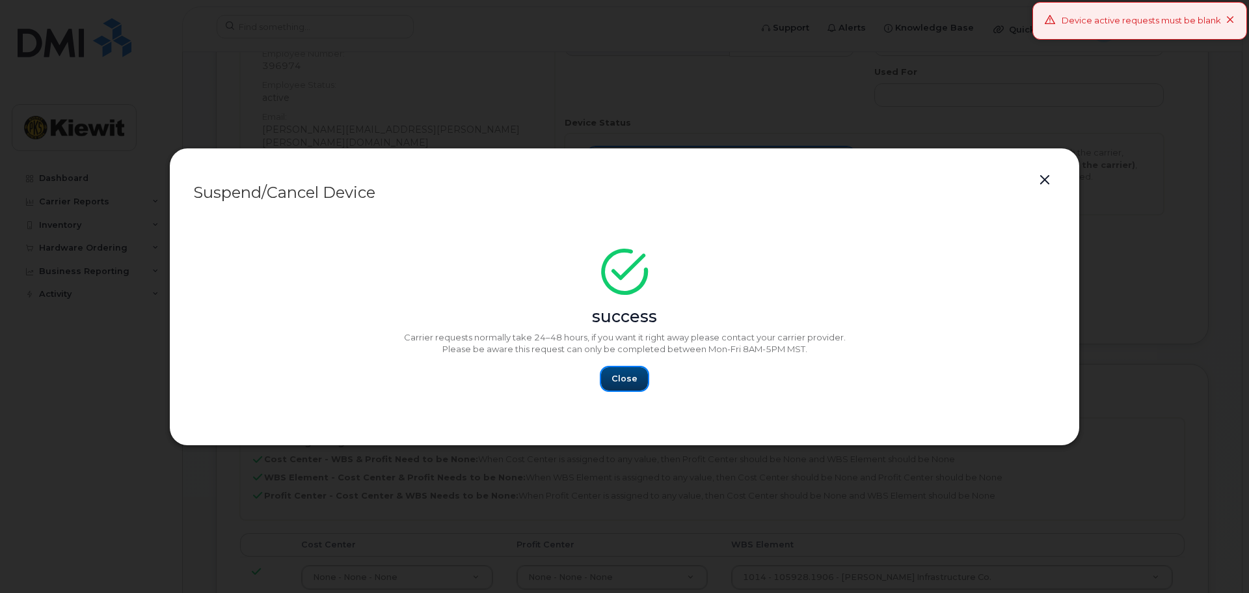
click at [617, 373] on button "Close" at bounding box center [624, 378] width 47 height 23
click at [630, 378] on span "Close" at bounding box center [624, 378] width 26 height 12
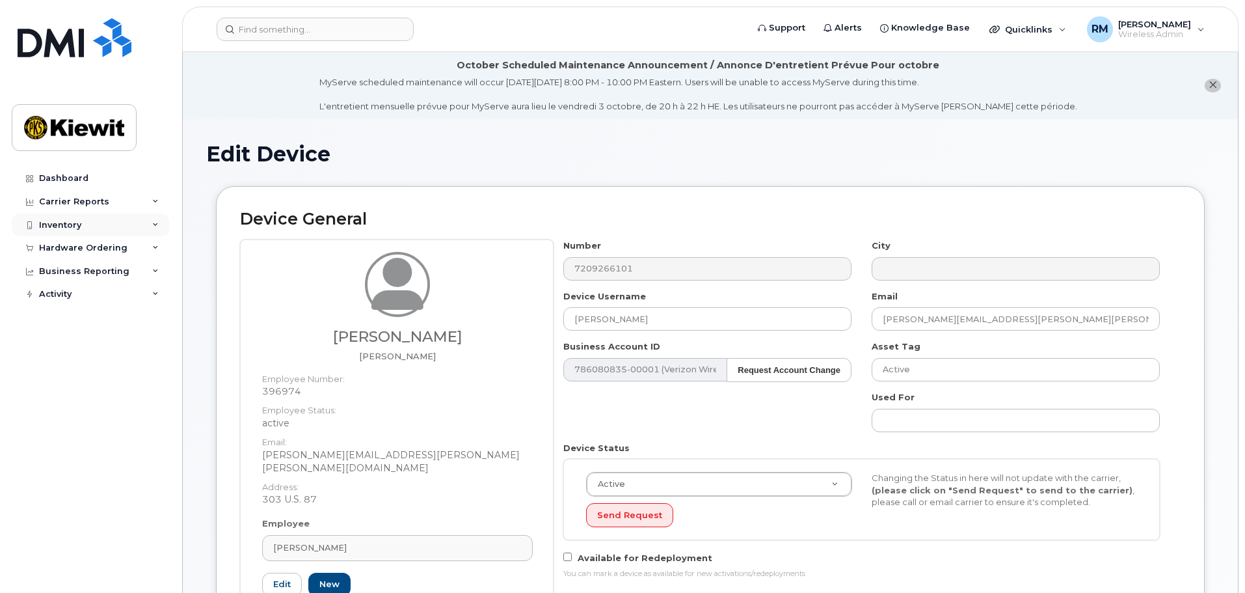
click at [57, 222] on div "Inventory" at bounding box center [60, 225] width 42 height 10
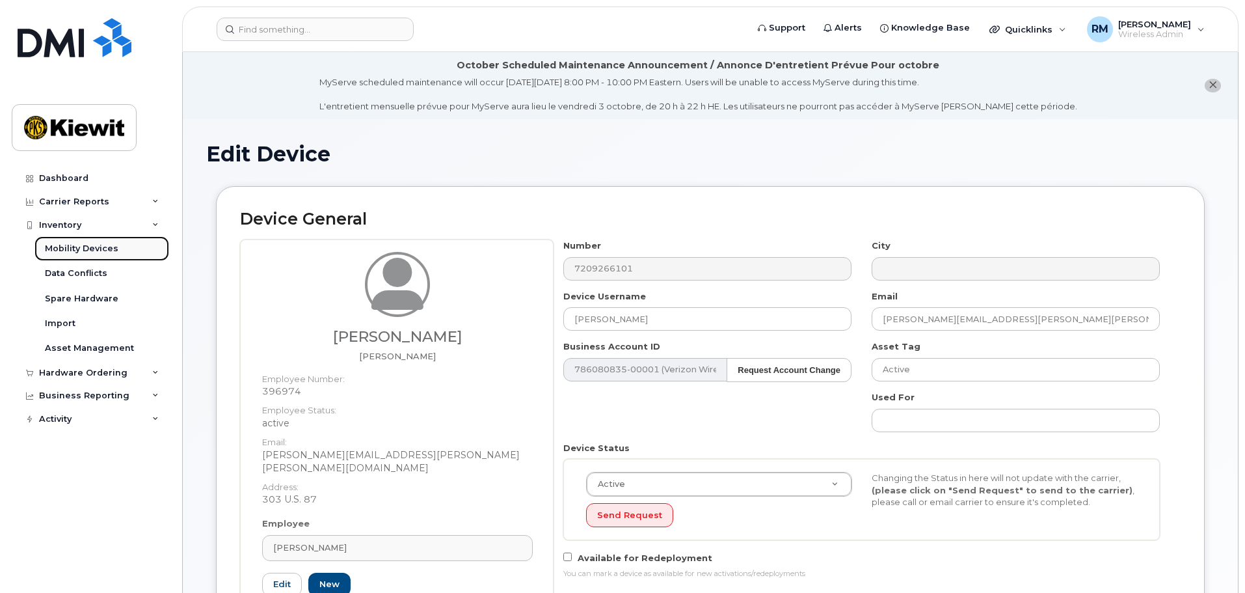
click at [88, 247] on div "Mobility Devices" at bounding box center [82, 249] width 74 height 12
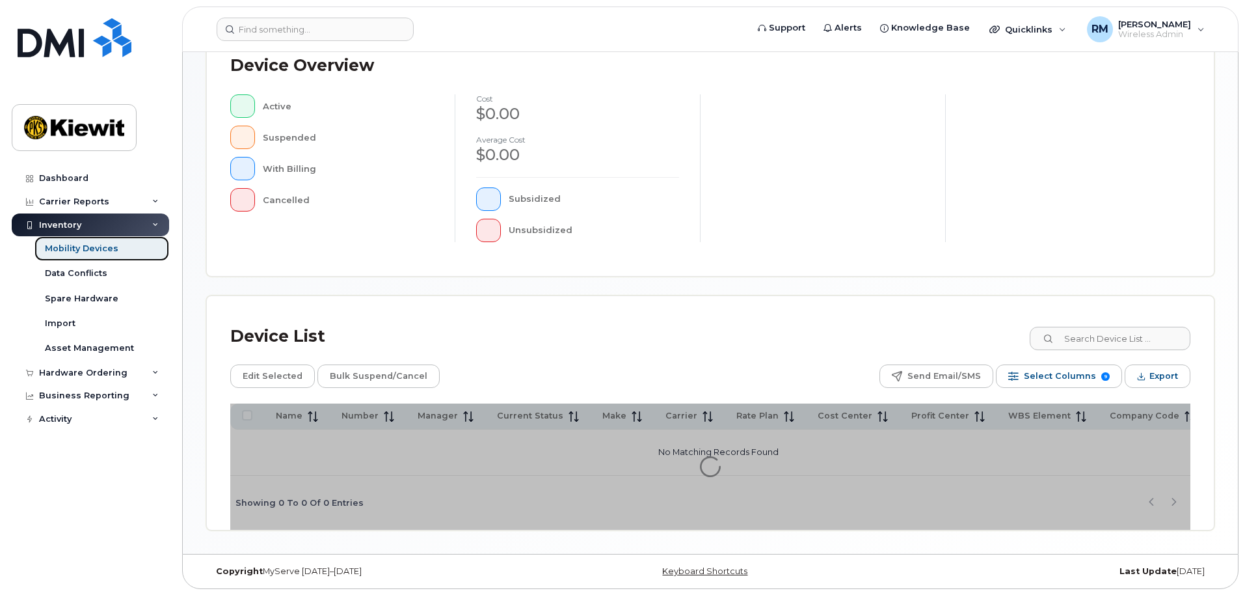
scroll to position [302, 0]
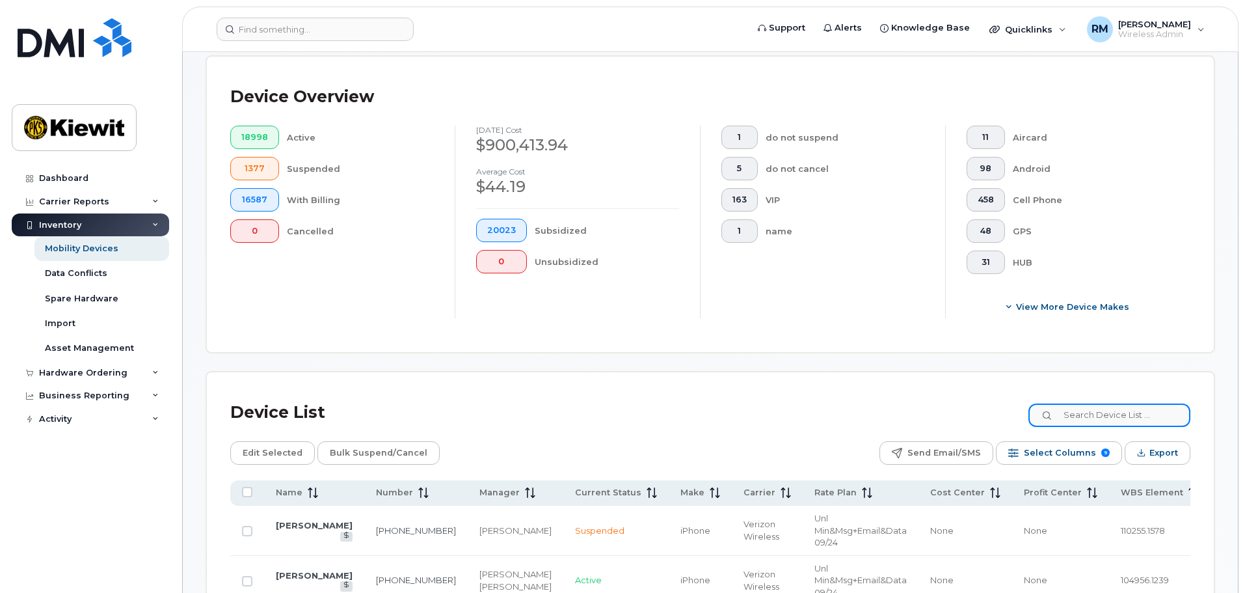
click at [1101, 403] on input at bounding box center [1109, 414] width 162 height 23
type input "105928"
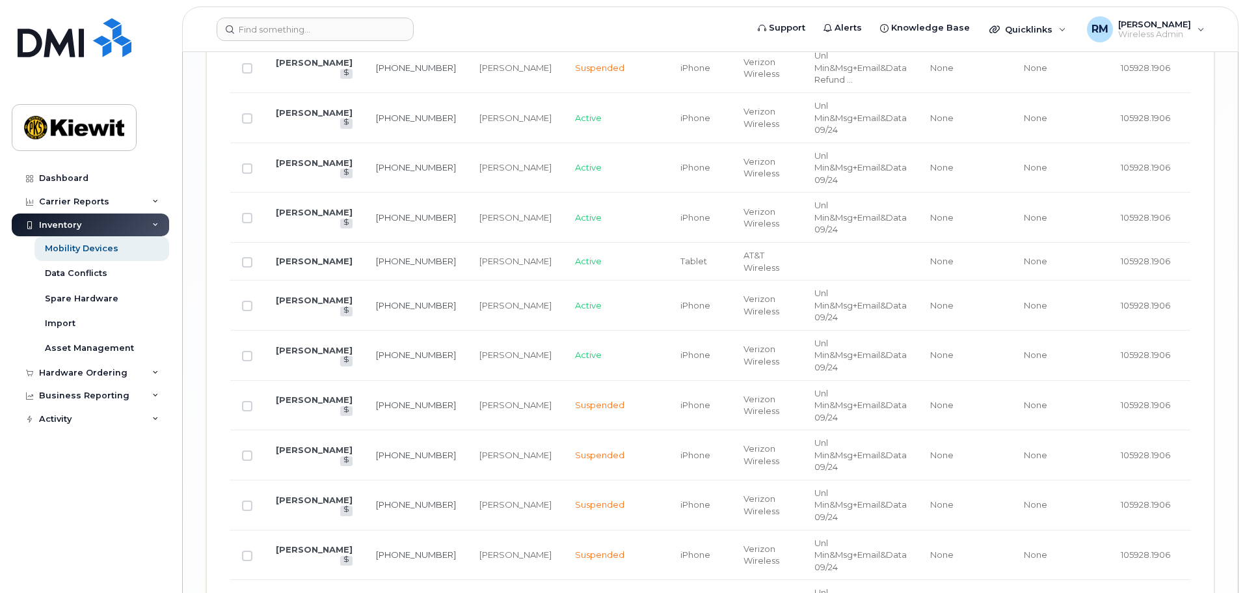
scroll to position [2253, 0]
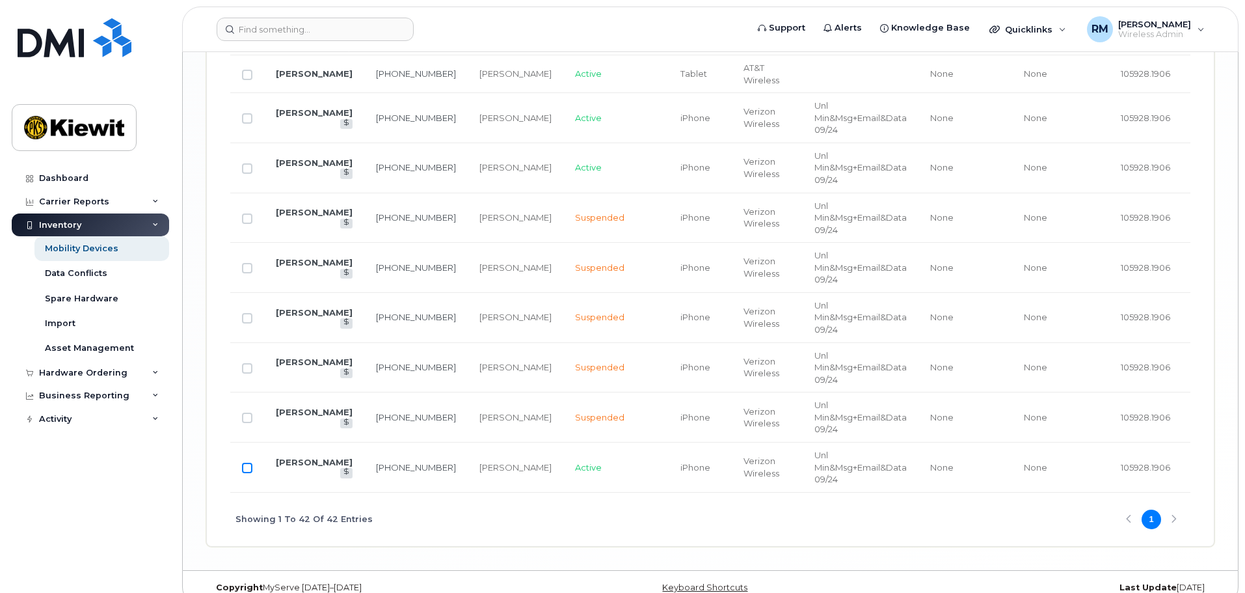
click at [250, 464] on input "Row Unselected" at bounding box center [247, 467] width 10 height 10
click at [305, 461] on td "[PERSON_NAME]" at bounding box center [314, 467] width 100 height 50
click at [250, 468] on input "Row Selected" at bounding box center [247, 467] width 10 height 10
checkbox input "false"
click at [293, 466] on link "[PERSON_NAME]" at bounding box center [314, 462] width 77 height 10
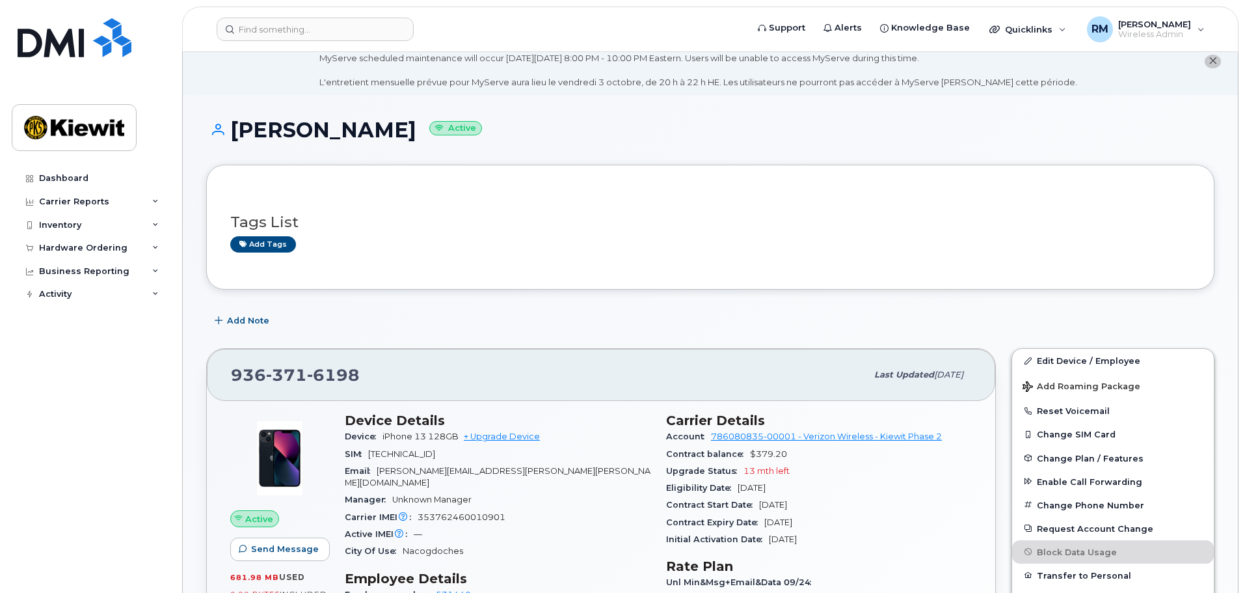
scroll to position [23, 0]
click at [1043, 360] on link "Edit Device / Employee" at bounding box center [1113, 360] width 202 height 23
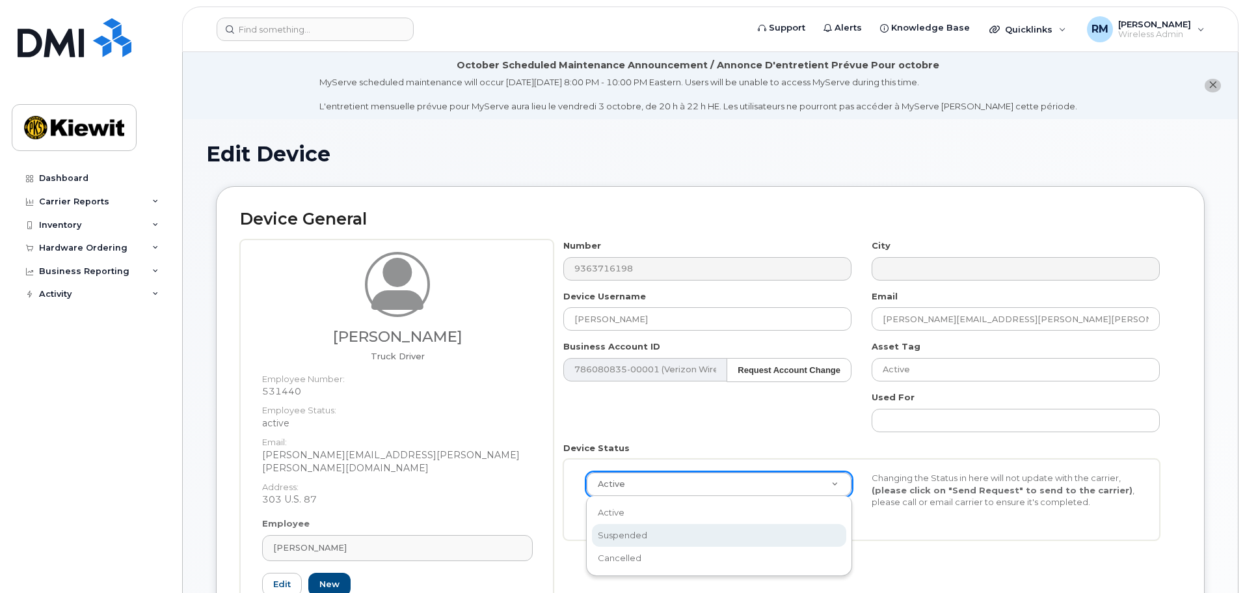
select select "suspended"
click at [647, 513] on button "Send Request" at bounding box center [629, 515] width 87 height 24
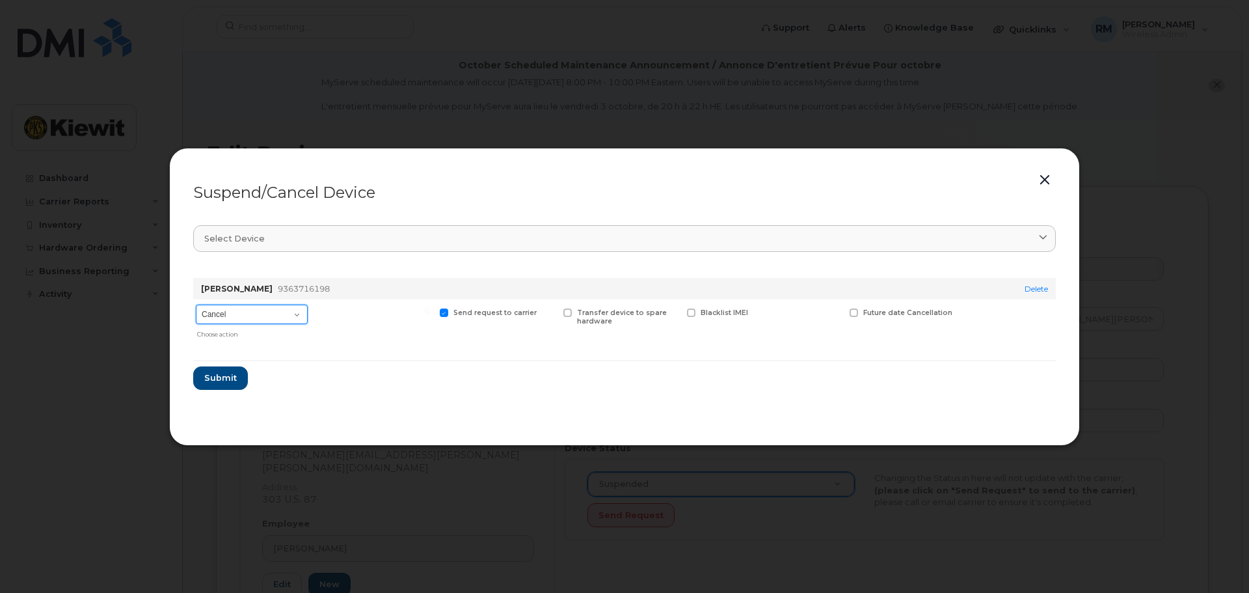
click at [260, 316] on select "Cancel Suspend - Reduced Rate Suspend - Full Rate Suspend - Lost Device/Stolen …" at bounding box center [252, 314] width 112 height 20
select select "[object Object]"
click at [196, 304] on select "Cancel Suspend - Reduced Rate Suspend - Full Rate Suspend - Lost Device/Stolen …" at bounding box center [252, 314] width 112 height 20
click at [320, 312] on span at bounding box center [320, 312] width 8 height 8
click at [307, 312] on input "Available for new activations/redeployments" at bounding box center [304, 311] width 7 height 7
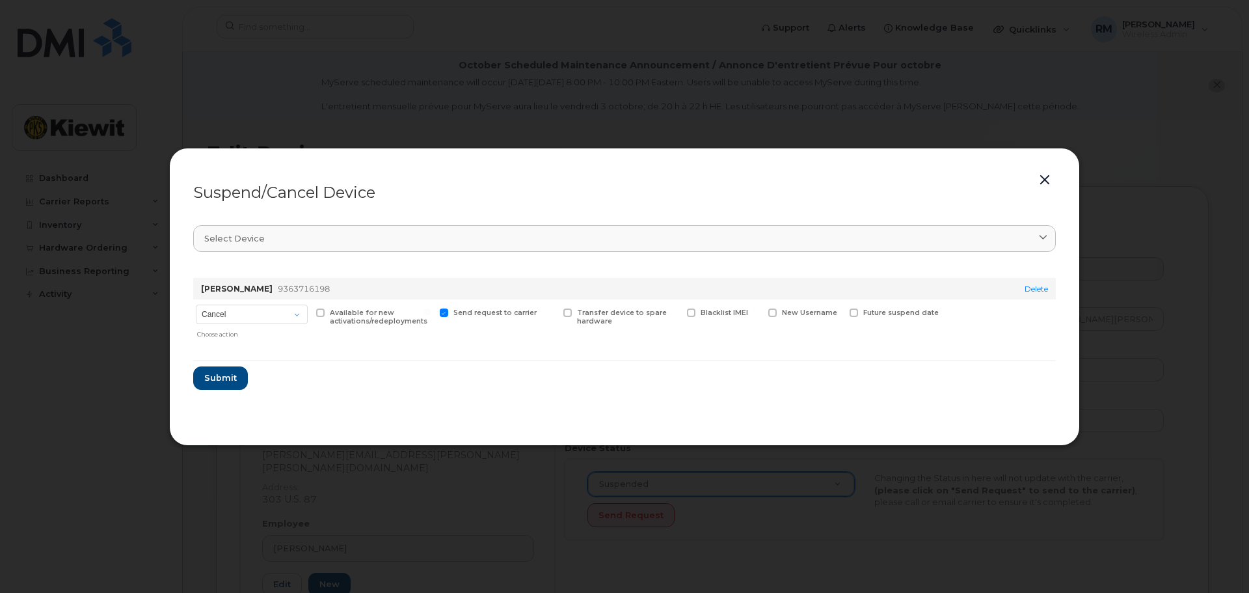
checkbox input "true"
click at [566, 312] on span at bounding box center [567, 312] width 8 height 8
click at [554, 312] on input "Transfer device to spare hardware" at bounding box center [551, 311] width 7 height 7
checkbox input "true"
click at [217, 381] on span "Submit" at bounding box center [220, 377] width 33 height 12
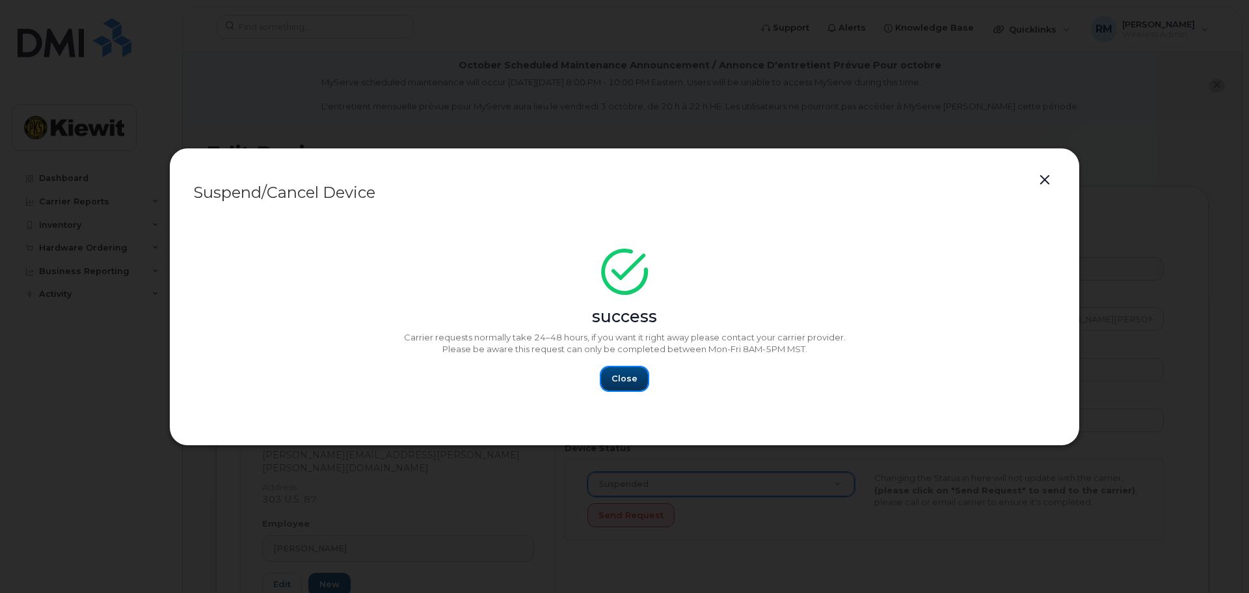
click at [621, 381] on button "Close" at bounding box center [624, 378] width 47 height 23
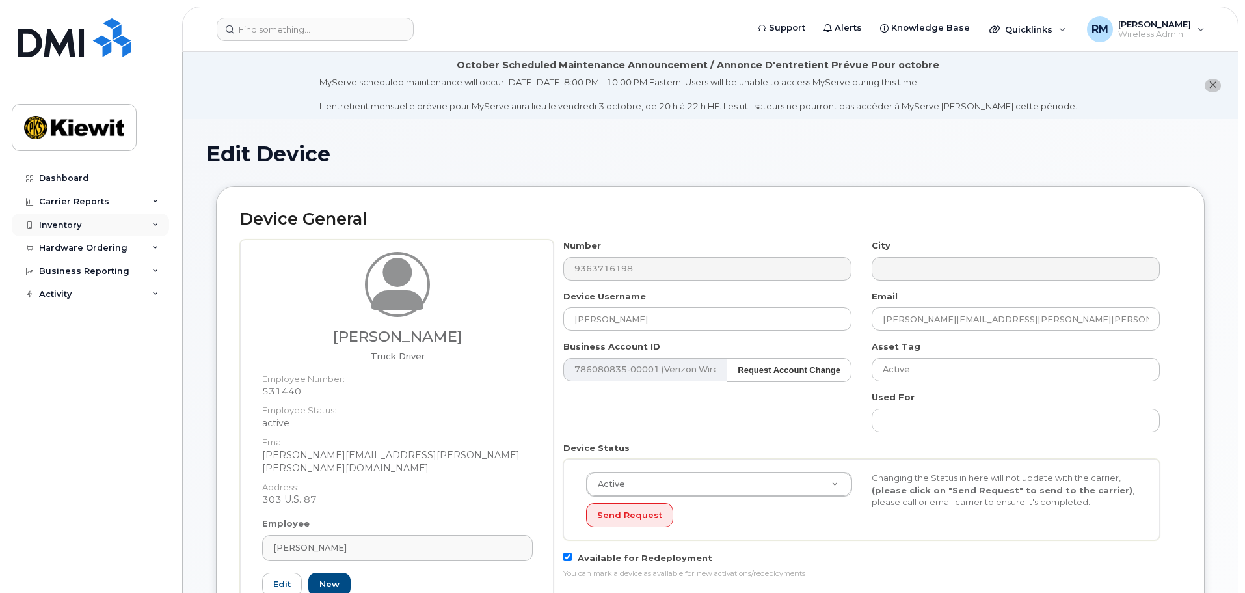
click at [44, 223] on div "Inventory" at bounding box center [60, 225] width 42 height 10
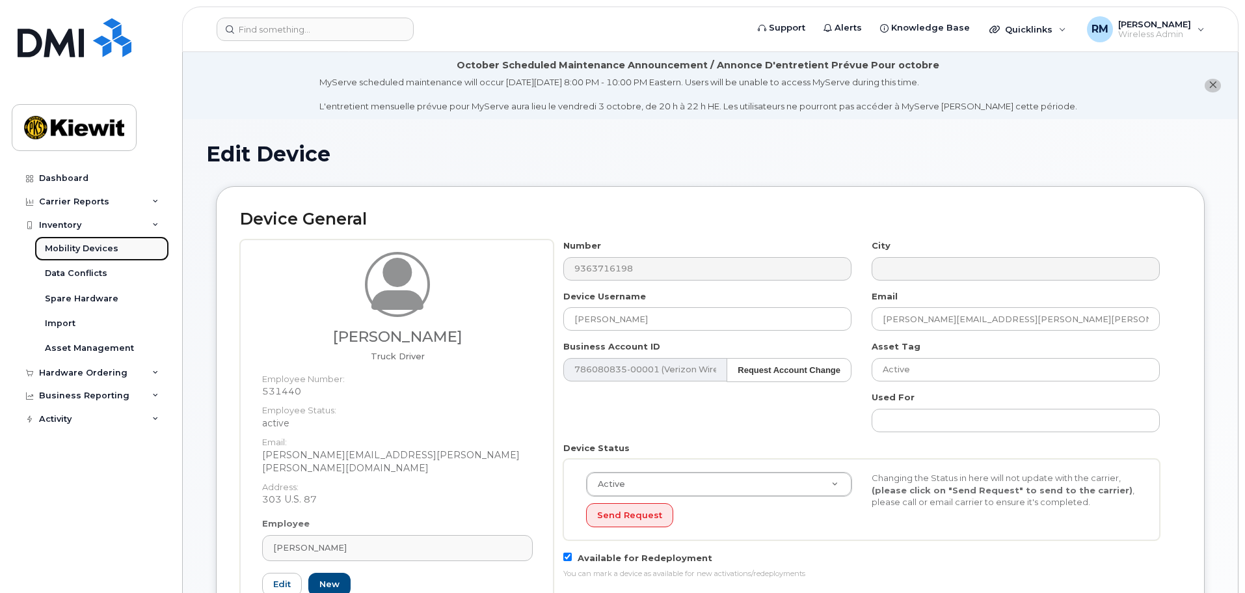
click at [93, 249] on div "Mobility Devices" at bounding box center [82, 249] width 74 height 12
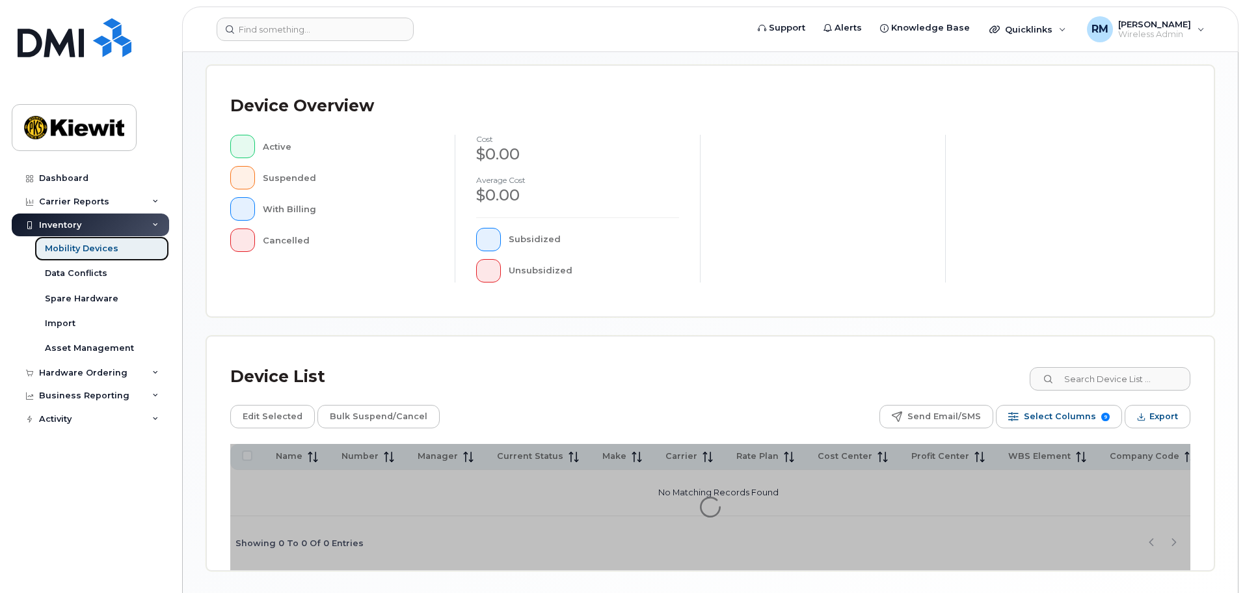
scroll to position [260, 0]
click at [1131, 379] on input at bounding box center [1109, 377] width 162 height 23
type input "105928"
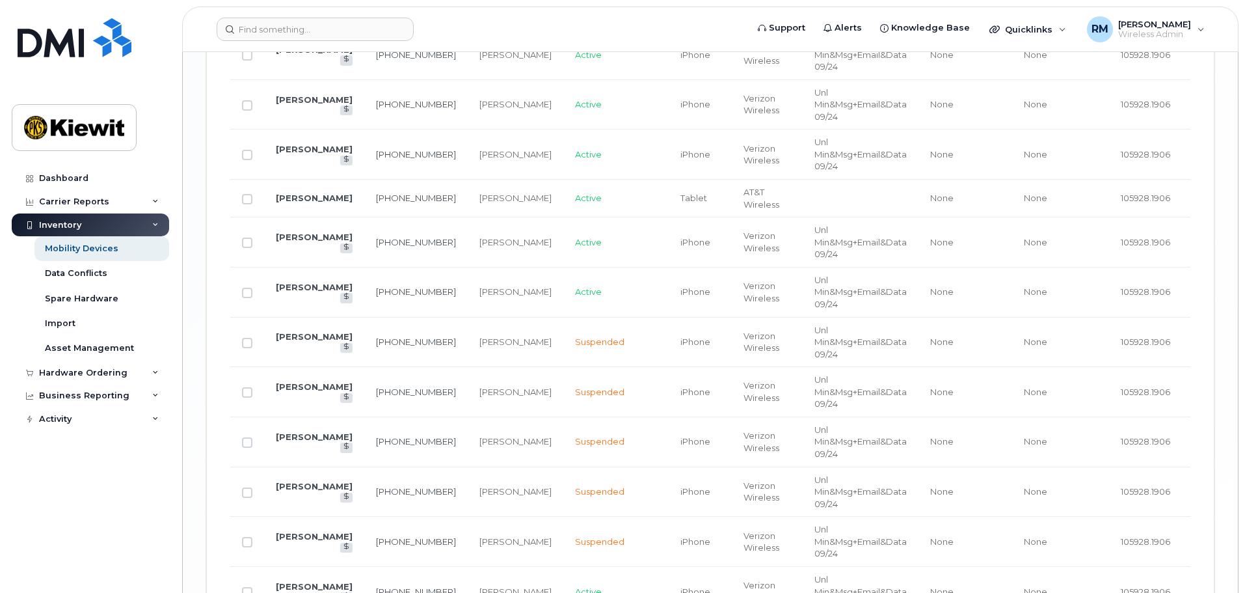
scroll to position [2275, 0]
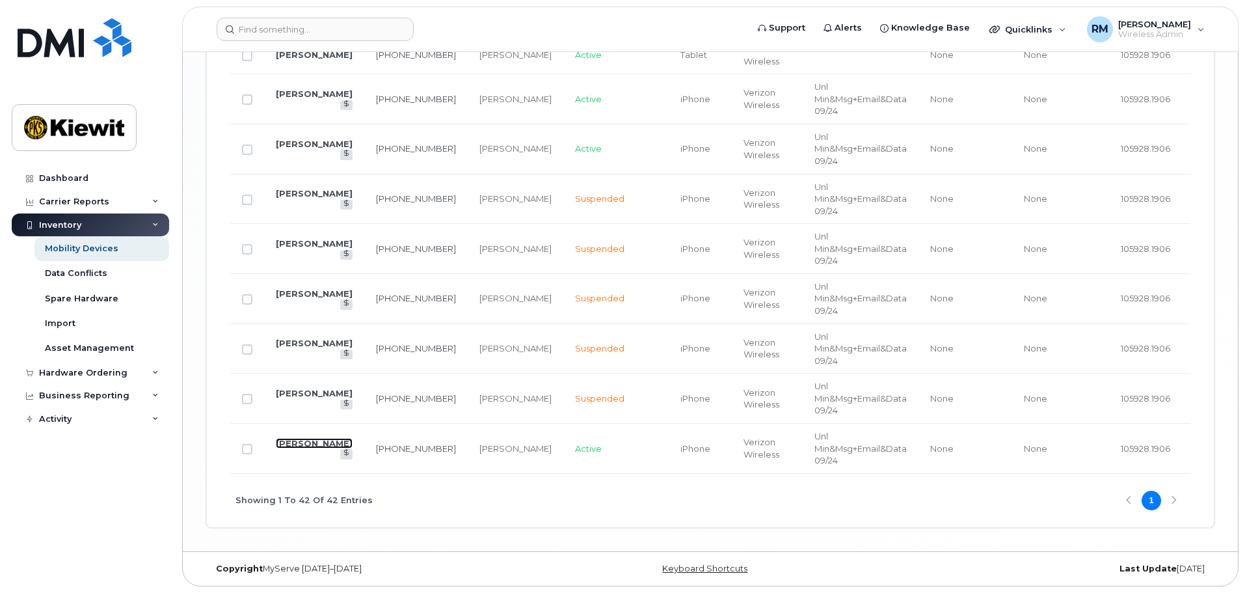
drag, startPoint x: 301, startPoint y: 435, endPoint x: 314, endPoint y: 436, distance: 13.0
click at [301, 438] on link "[PERSON_NAME]" at bounding box center [314, 443] width 77 height 10
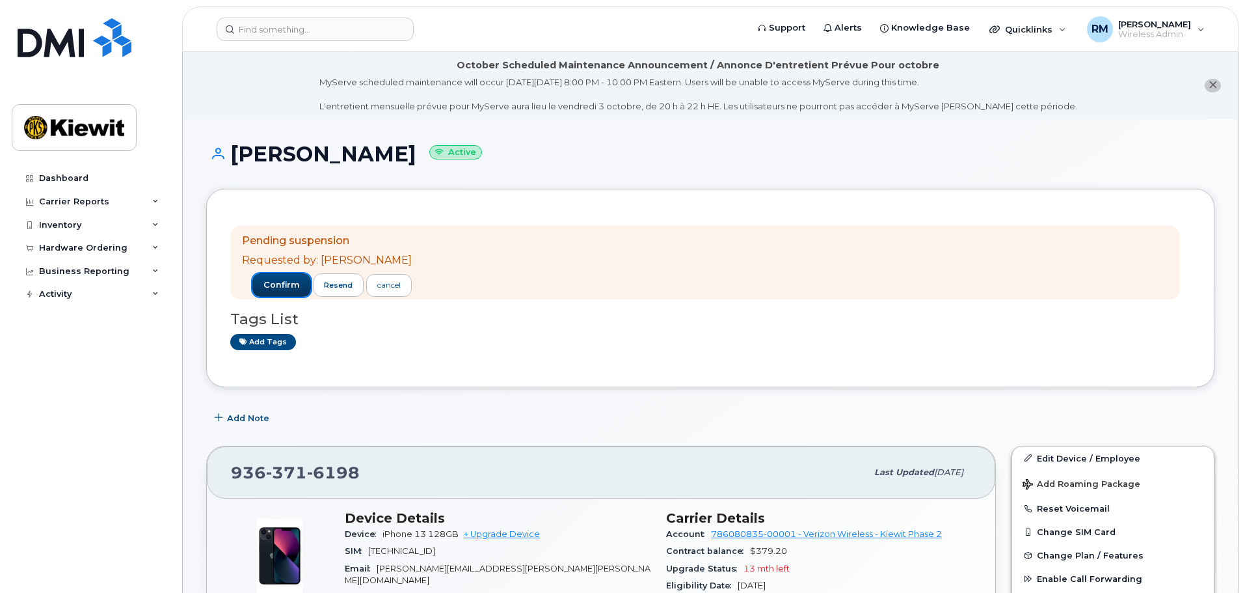
click at [284, 288] on span "confirm" at bounding box center [281, 285] width 36 height 12
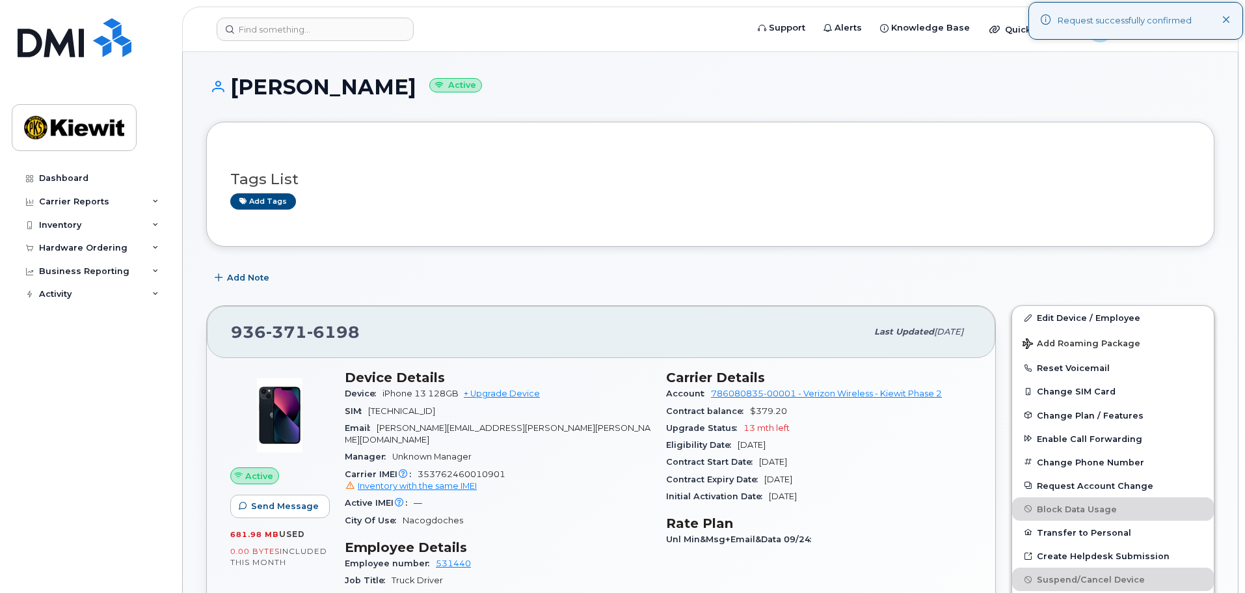
scroll to position [195, 0]
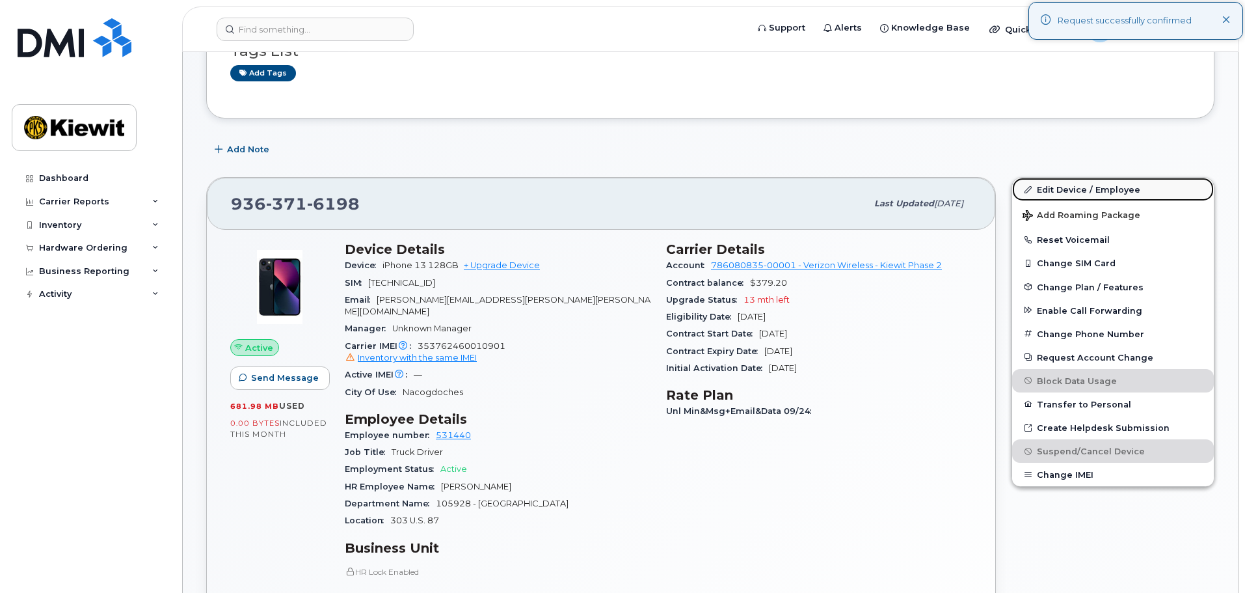
click at [1093, 189] on link "Edit Device / Employee" at bounding box center [1113, 189] width 202 height 23
